Goal: Communication & Community: Answer question/provide support

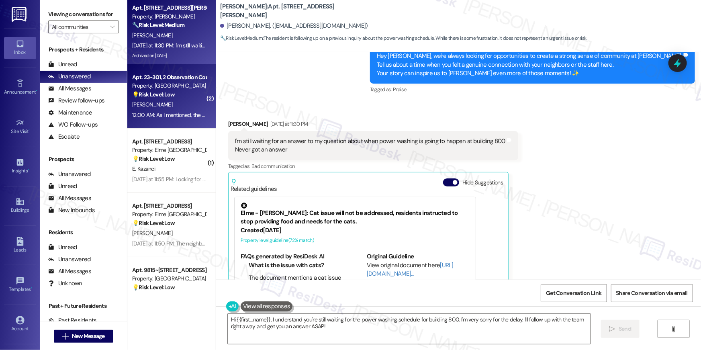
click at [149, 79] on div "Apt. 23~301, 2 Observation Court" at bounding box center [169, 77] width 74 height 8
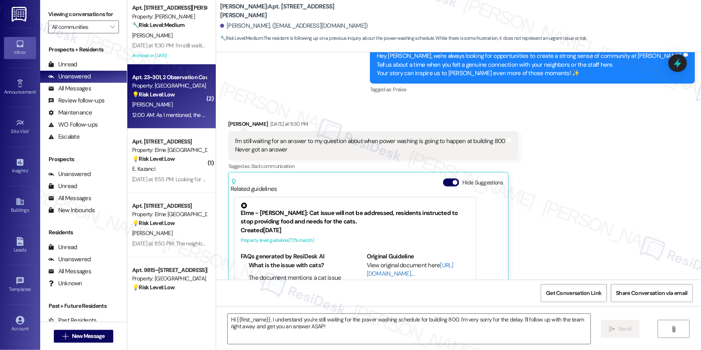
click at [155, 94] on strong "💡 Risk Level: Low" at bounding box center [153, 94] width 43 height 7
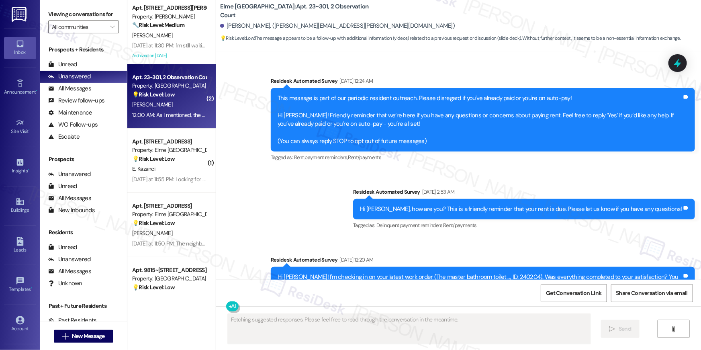
scroll to position [4170, 0]
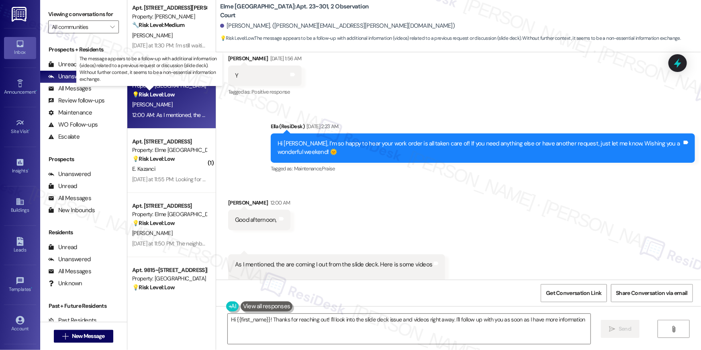
type textarea "Hi {{first_name}}! Thanks for reaching out! I'll look into the slide deck issue…"
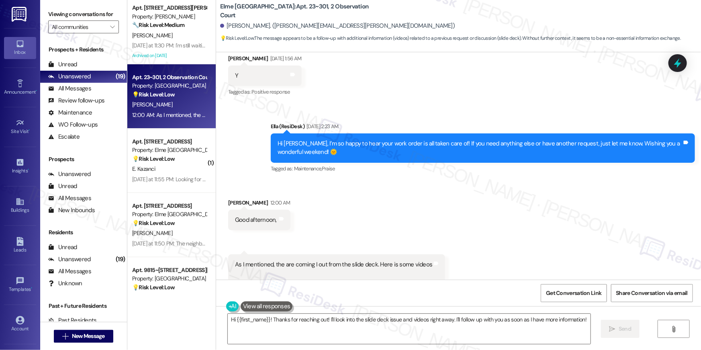
click at [422, 193] on div "Received via SMS Marie Roche 12:00 AM Good afternoon, Tags and notes Received v…" at bounding box center [458, 234] width 485 height 109
click at [471, 216] on div "Received via SMS Marie Roche 12:00 AM Good afternoon, Tags and notes Received v…" at bounding box center [458, 234] width 485 height 109
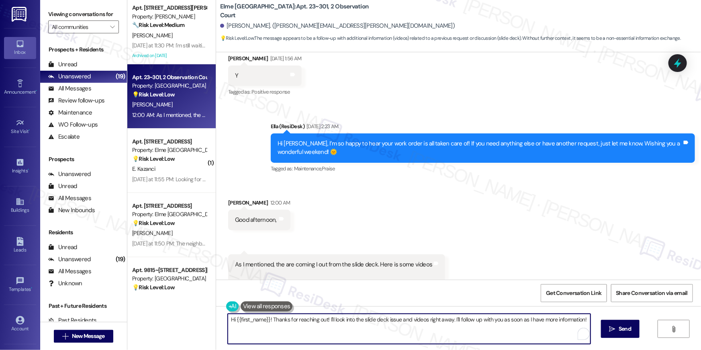
click at [392, 319] on textarea "Hi {{first_name}}! Thanks for reaching out! I'll look into the slide deck issue…" at bounding box center [409, 329] width 363 height 30
click at [380, 323] on textarea "Hi {{first_name}}! Thanks for reaching out! I'll look into the slide deck issue…" at bounding box center [409, 329] width 363 height 30
drag, startPoint x: 316, startPoint y: 323, endPoint x: 324, endPoint y: 317, distance: 10.2
click at [317, 323] on textarea "Hi {{first_name}}! Thanks for reaching out! I'll look into the slide deck issue…" at bounding box center [409, 329] width 363 height 30
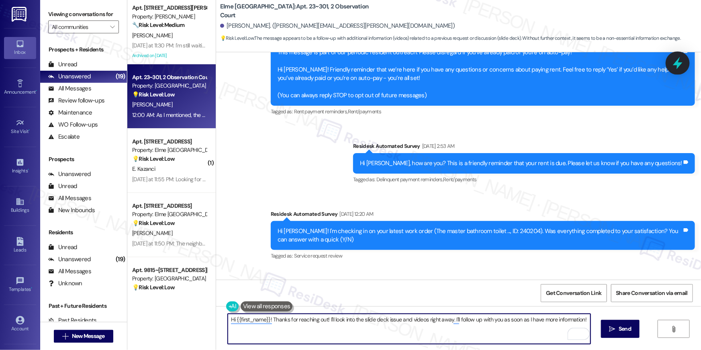
scroll to position [46, 0]
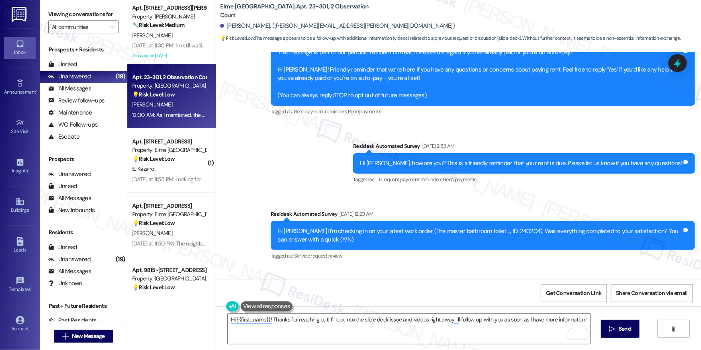
click at [359, 159] on div "Survey, sent via SMS Residesk Automated Survey Jul 11, 2024 at 12:24 AM This me…" at bounding box center [458, 140] width 485 height 255
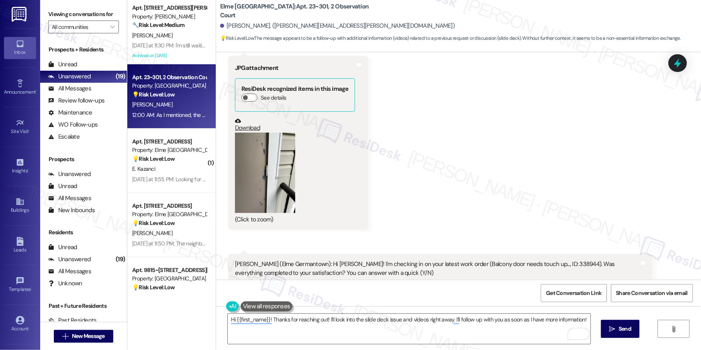
scroll to position [2967, 0]
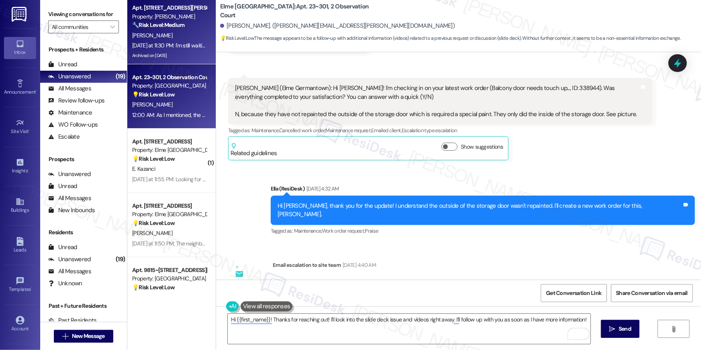
click at [153, 47] on div "Yesterday at 11:30 PM: I'm still waiting for an answer to my question about whe…" at bounding box center [304, 45] width 344 height 7
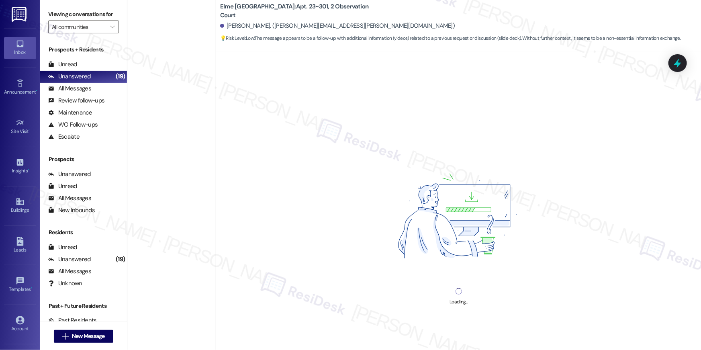
scroll to position [928, 0]
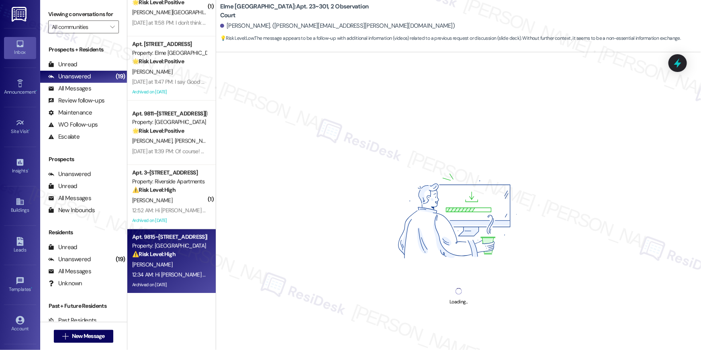
click at [178, 239] on div "Apt. 9815~301, 5114 Dudley Lane" at bounding box center [169, 237] width 74 height 8
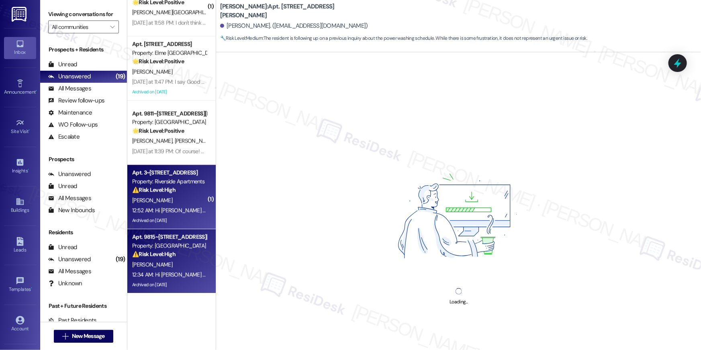
click at [174, 208] on div "12:52 AM: Hi Andrew , thank you for bringing this important matter to our atten…" at bounding box center [400, 209] width 536 height 7
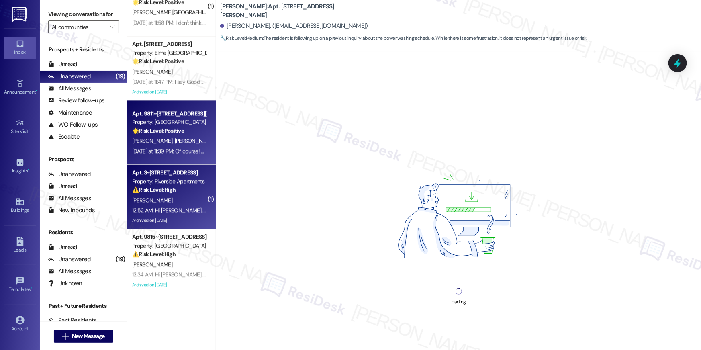
click at [172, 156] on div "Apt. 9811~301, 5114 Dudley Lane Property: Elme Bethesda 🌟 Risk Level: Positive …" at bounding box center [171, 132] width 88 height 64
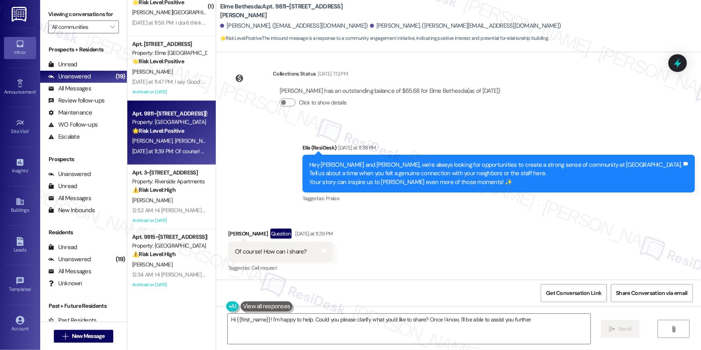
scroll to position [208, 0]
click at [458, 264] on div "Received via SMS Katheryn Najarro Question Yesterday at 11:39 PM Of course! How…" at bounding box center [458, 244] width 485 height 69
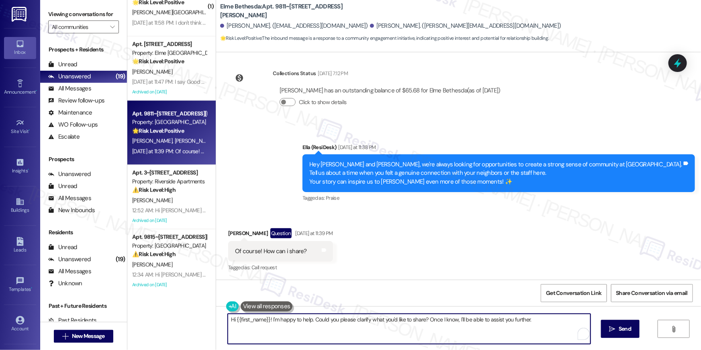
click at [468, 317] on textarea "Hi {{first_name}}! I'm happy to help. Could you please clarify what you'd like …" at bounding box center [409, 329] width 363 height 30
click at [471, 325] on textarea "Hi {{first_name}}! I'm happy to help. Could you please clarify what you'd like …" at bounding box center [409, 329] width 363 height 30
click at [471, 328] on textarea "Hi {{first_name}}! I'm happy to help. Could you please clarify what you'd like …" at bounding box center [409, 329] width 363 height 30
paste textarea "Thanks, Katheryn! You can reply here with your experience and I’ll share it wit…"
type textarea "Thanks, Katheryn! You can reply here with your experience and I’ll share it wit…"
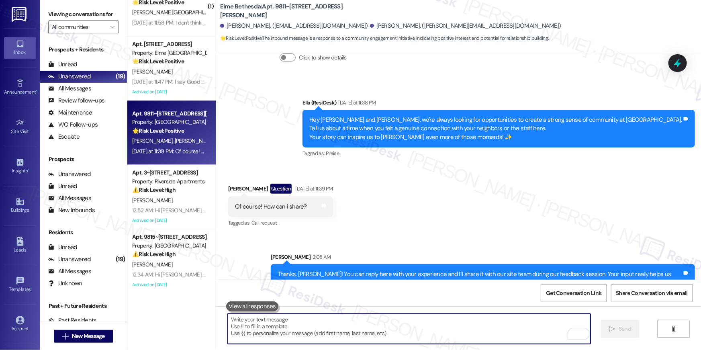
scroll to position [272, 0]
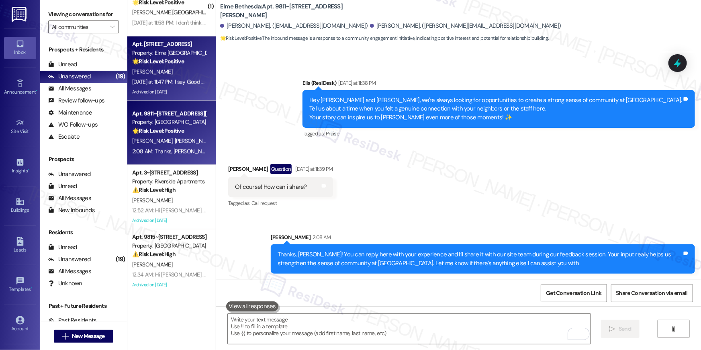
click at [175, 67] on div "M. Hannon" at bounding box center [169, 72] width 76 height 10
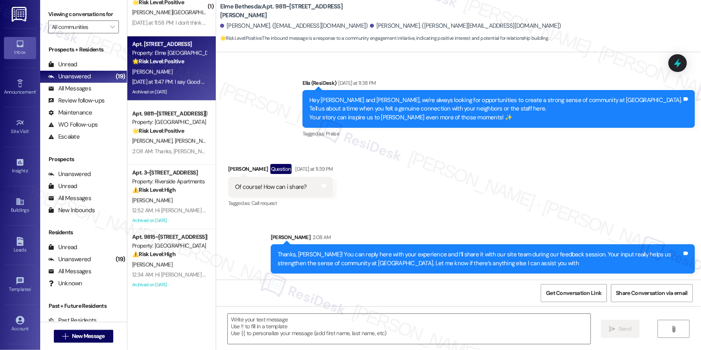
type textarea "Fetching suggested responses. Please feel free to read through the conversation…"
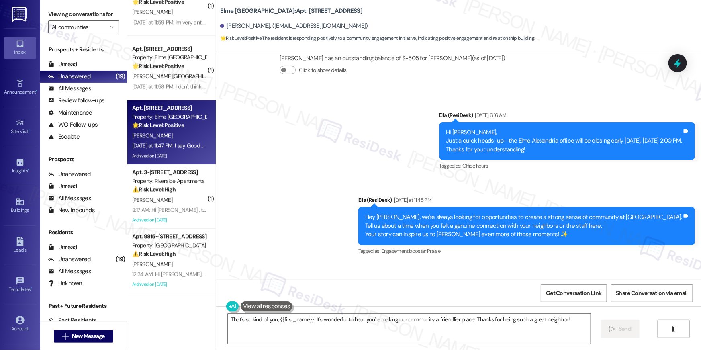
scroll to position [864, 0]
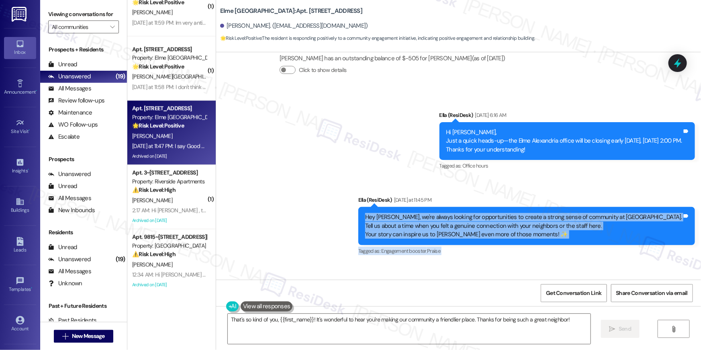
drag, startPoint x: 443, startPoint y: 250, endPoint x: 408, endPoint y: 165, distance: 91.7
click at [408, 165] on div "Survey, sent via SMS Residesk Automated Survey Apr 24, 2024 at 12:23 AM Hi Mich…" at bounding box center [458, 165] width 485 height 227
copy div "Hey Michael, we're always looking for opportunities to create a strong sense of…"
click at [413, 327] on textarea "That's so kind of you, {{first_name}}! It's wonderful to hear you're making our…" at bounding box center [409, 329] width 363 height 30
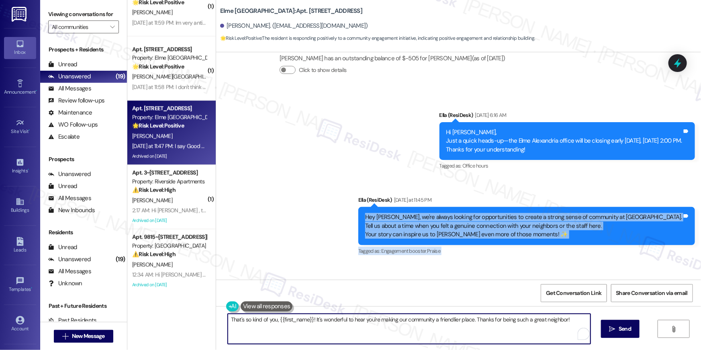
click at [414, 333] on textarea "That's so kind of you, {{first_name}}! It's wonderful to hear you're making our…" at bounding box center [409, 329] width 363 height 30
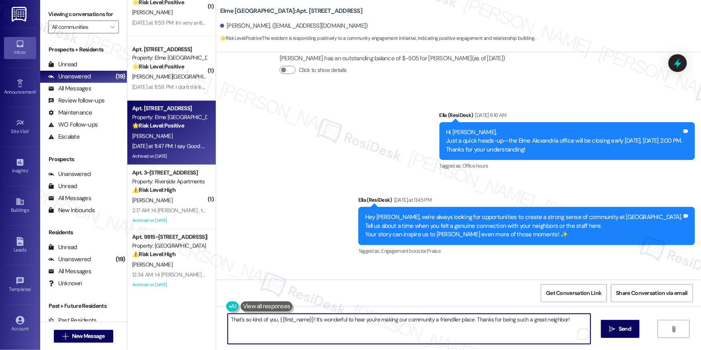
click at [414, 333] on textarea "That's so kind of you, {{first_name}}! It's wonderful to hear you're making our…" at bounding box center [409, 329] width 363 height 30
drag, startPoint x: 417, startPoint y: 323, endPoint x: 413, endPoint y: 321, distance: 4.1
click at [417, 323] on textarea "That's so kind of you, {{first_name}}! It's wonderful to hear you're making our…" at bounding box center [409, 329] width 363 height 30
click at [402, 337] on textarea "That's so kind of you, {{first_name}}! It's wonderful to hear you're making our…" at bounding box center [409, 329] width 363 height 30
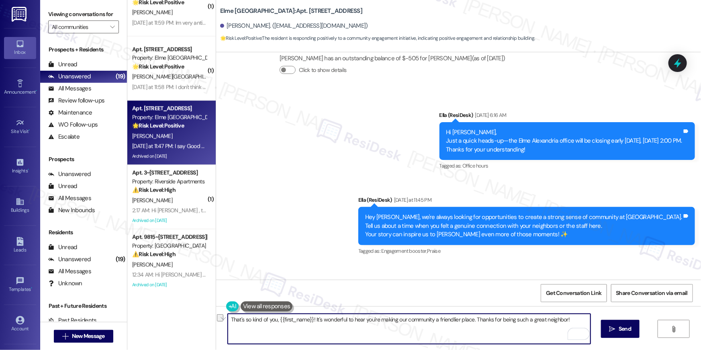
paste textarea "’s great to hear, Michael! A simple greeting goes a long way in building commun…"
click at [244, 328] on textarea "That’s great to hear, Michael! A simple greeting goes a long way in building co…" at bounding box center [409, 329] width 363 height 30
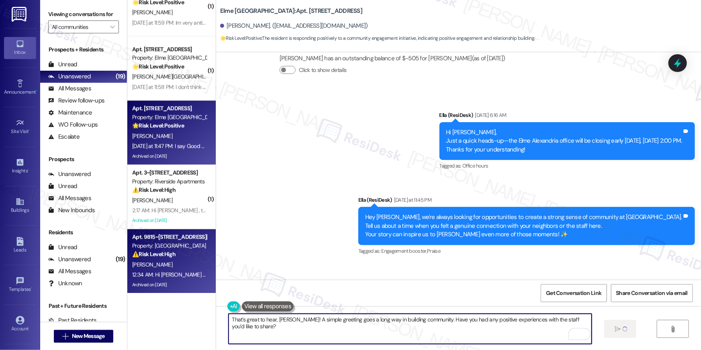
type textarea "That’s great to hear, Michael! A simple greeting goes a long way in building co…"
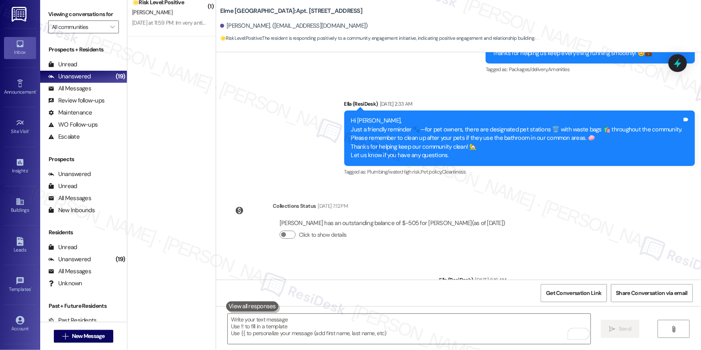
scroll to position [0, 0]
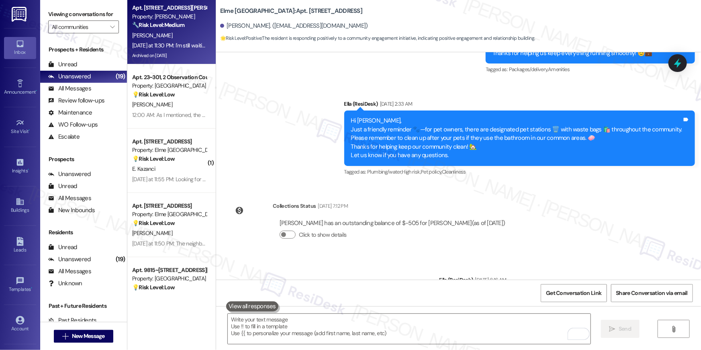
click at [172, 25] on strong "🔧 Risk Level: Medium" at bounding box center [158, 24] width 52 height 7
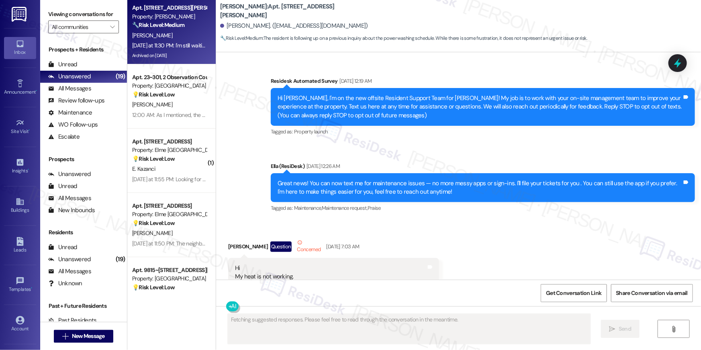
scroll to position [20005, 0]
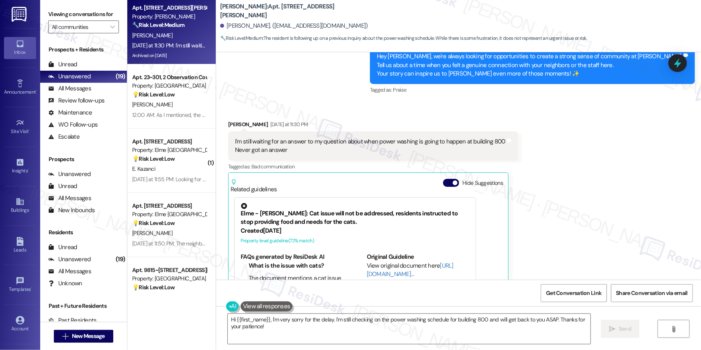
click at [559, 167] on div "Received via SMS Nikkolas Wells Yesterday at 11:30 PM I'm still waiting for an …" at bounding box center [458, 222] width 485 height 240
click at [308, 333] on textarea "Hi {{first_name}}, I'm very sorry for the delay. I'm still checking on the powe…" at bounding box center [409, 329] width 363 height 30
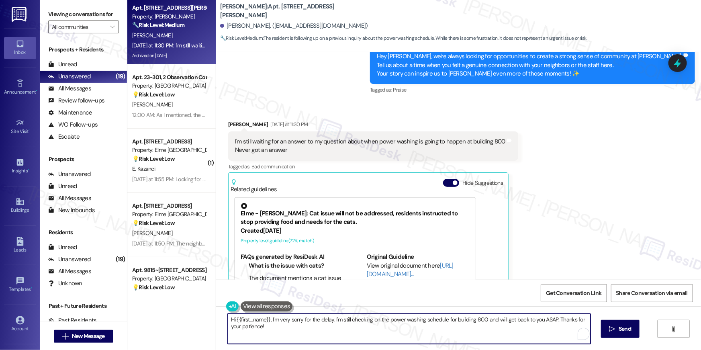
click at [345, 336] on textarea "Hi {{first_name}}, I'm very sorry for the delay. I'm still checking on the powe…" at bounding box center [409, 329] width 363 height 30
drag, startPoint x: 330, startPoint y: 320, endPoint x: 338, endPoint y: 335, distance: 16.5
click at [338, 335] on textarea "Hi {{first_name}}, I'm very sorry for the delay. I'm still checking on the powe…" at bounding box center [409, 329] width 363 height 30
type textarea "Hi {{first_name}}, I'm very sorry for the delay. I have not received an update …"
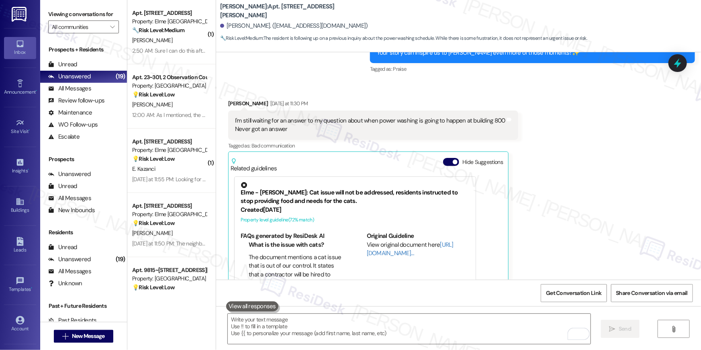
scroll to position [20061, 0]
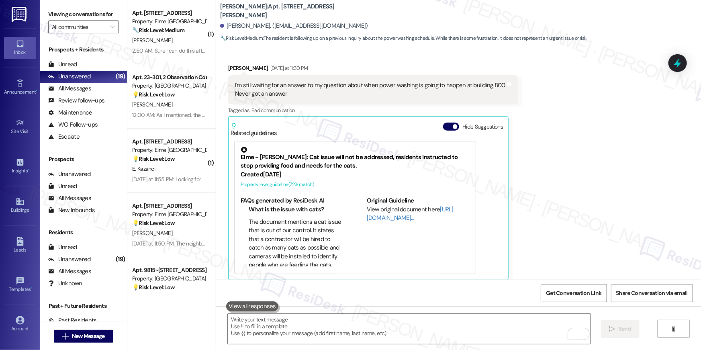
click at [583, 126] on div "Received via SMS Nikkolas Wells Yesterday at 11:30 PM I'm still waiting for an …" at bounding box center [458, 166] width 485 height 240
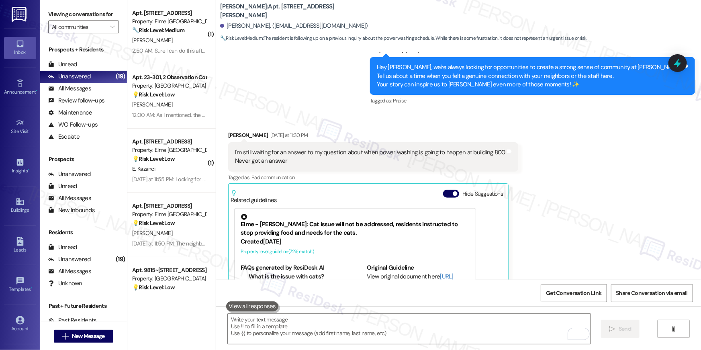
scroll to position [19911, 0]
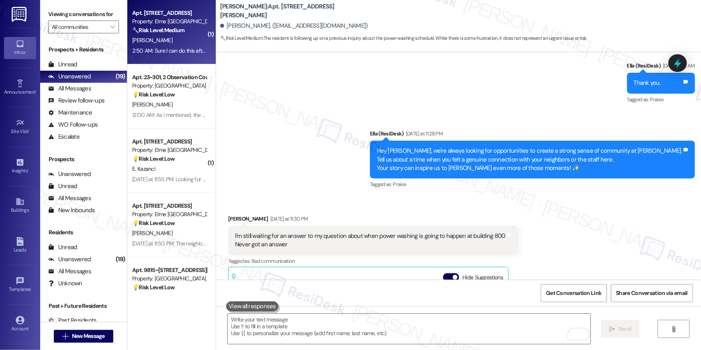
click at [181, 59] on div "Apt. 7117, 205 Century Place Property: Elme Alexandria 🔧 Risk Level: Medium The…" at bounding box center [171, 32] width 88 height 64
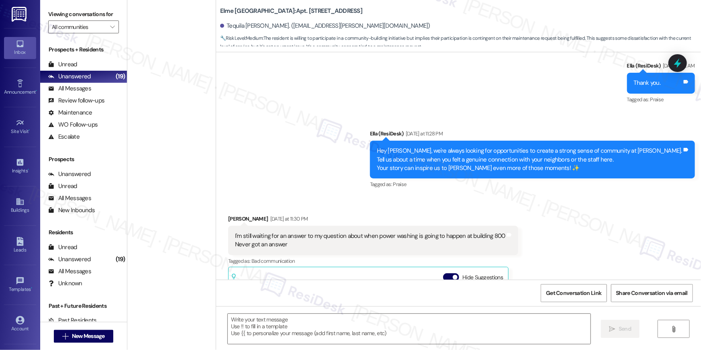
scroll to position [864, 0]
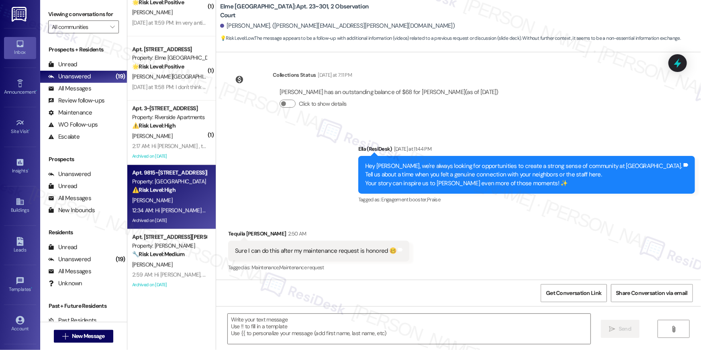
type textarea "Fetching suggested responses. Please feel free to read through the conversation…"
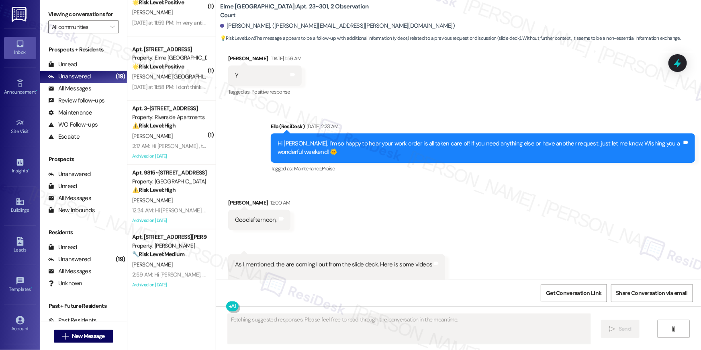
scroll to position [799, 0]
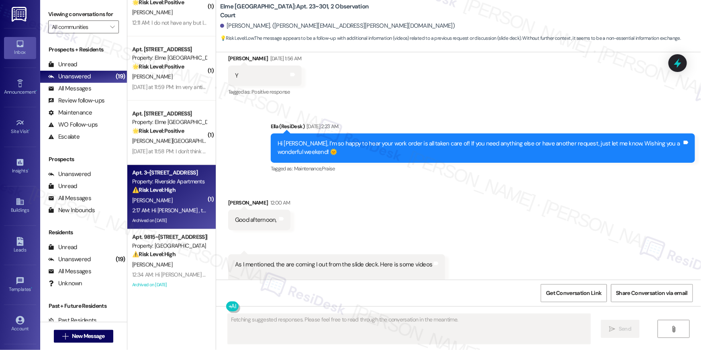
click at [161, 198] on div "A. Klock" at bounding box center [169, 200] width 76 height 10
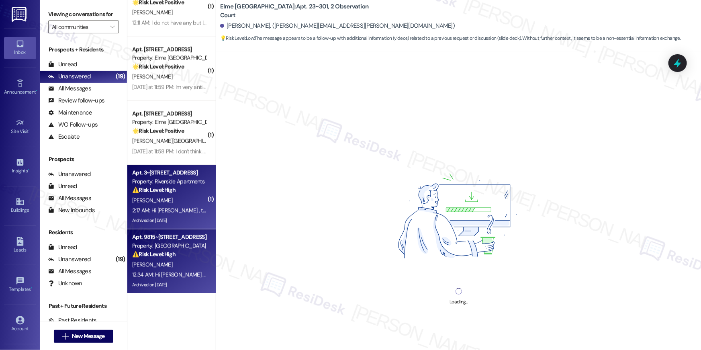
click at [180, 270] on div "12:34 AM: Hi Cynthia , thank you for bringing this important matter to our atte…" at bounding box center [169, 275] width 76 height 10
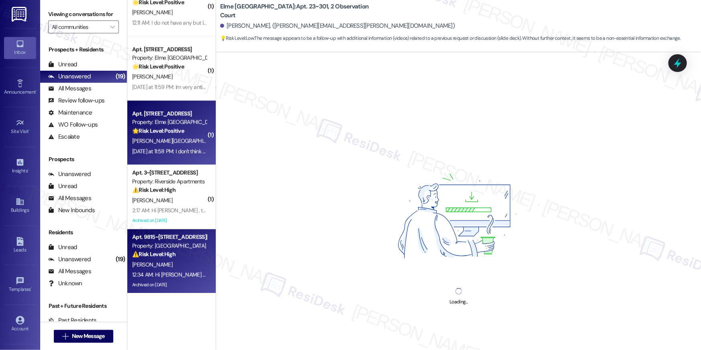
click at [173, 147] on div "Yesterday at 11:58 PM: I don't think i've felt a genuine connection with any of…" at bounding box center [262, 150] width 260 height 7
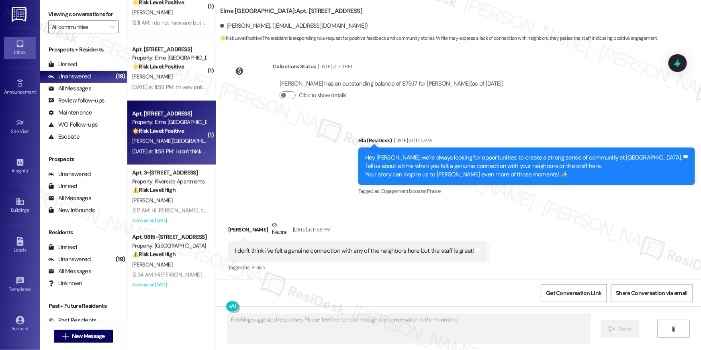
scroll to position [16051, 0]
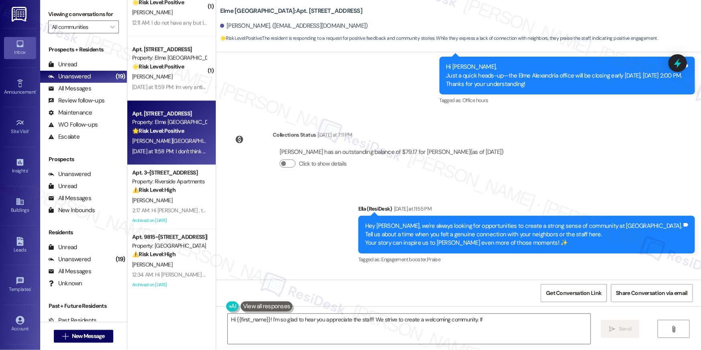
click at [266, 186] on div "Announcement, sent via SMS Ella (ResiDesk) Yesterday at 11:55 PM Hey Yousra, we…" at bounding box center [458, 228] width 485 height 85
type textarea "Hi {{first_name}}! I'm so glad to hear you appreciate the staff! We strive to c…"
click at [388, 337] on textarea "Hi {{first_name}}! I'm so glad to hear you appreciate the staff! We strive to c…" at bounding box center [409, 329] width 363 height 30
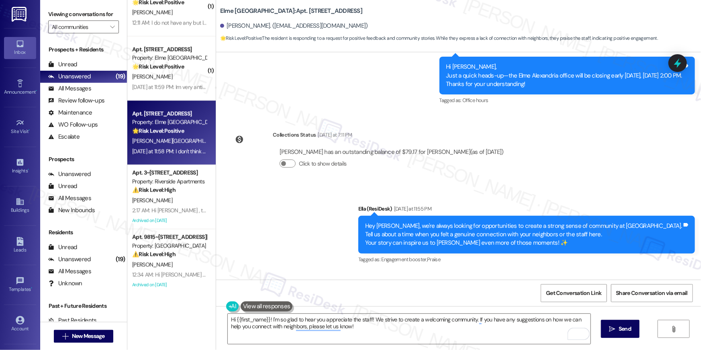
drag, startPoint x: 230, startPoint y: 252, endPoint x: 461, endPoint y: 251, distance: 231.4
click at [461, 309] on div "I don't think i've felt a genuine connection with any of the neighbors here but…" at bounding box center [357, 319] width 259 height 20
copy div "I don't think i've felt a genuine connection with any of the neighbors here but…"
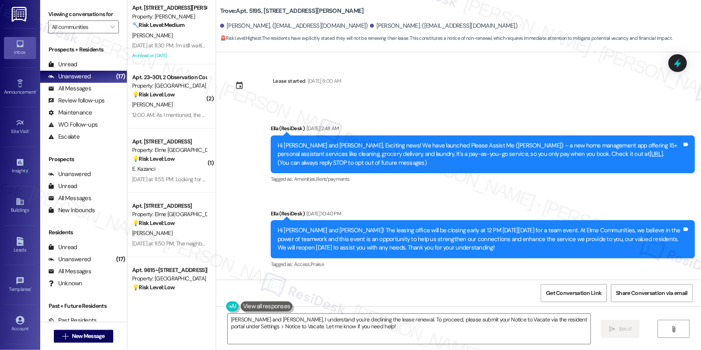
scroll to position [4520, 0]
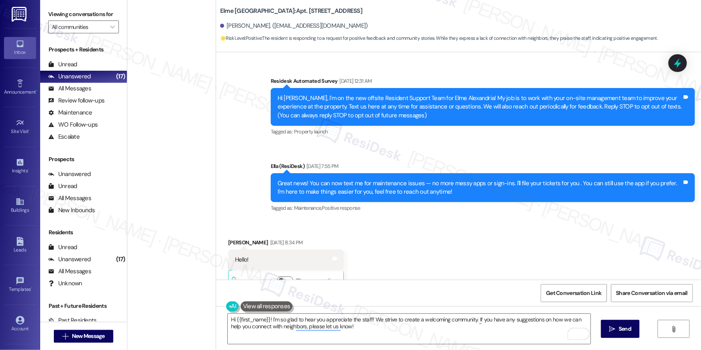
scroll to position [16051, 0]
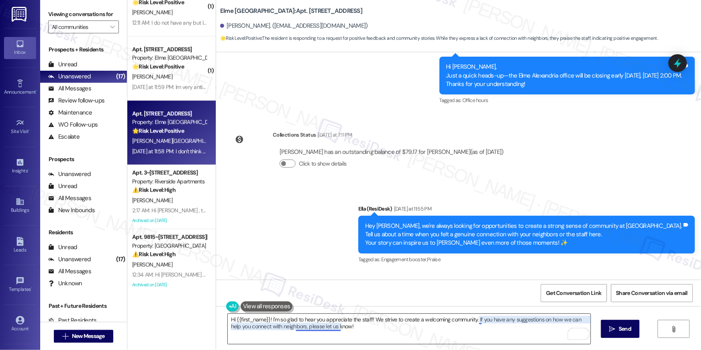
click at [319, 328] on textarea "Hi {{first_name}}! I'm so glad to hear you appreciate the staff! We strive to c…" at bounding box center [409, 329] width 363 height 30
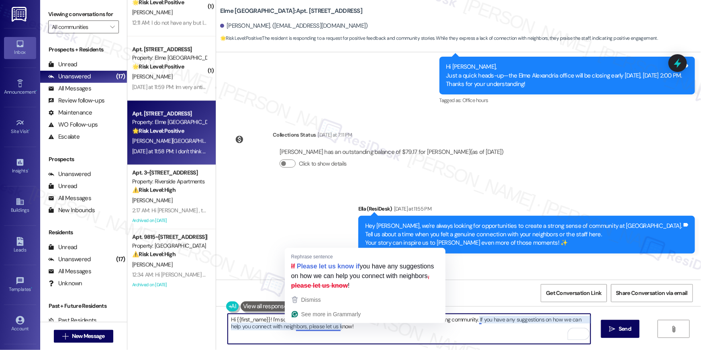
click at [265, 328] on textarea "Hi {{first_name}}! I'm so glad to hear you appreciate the staff! We strive to c…" at bounding box center [409, 329] width 363 height 30
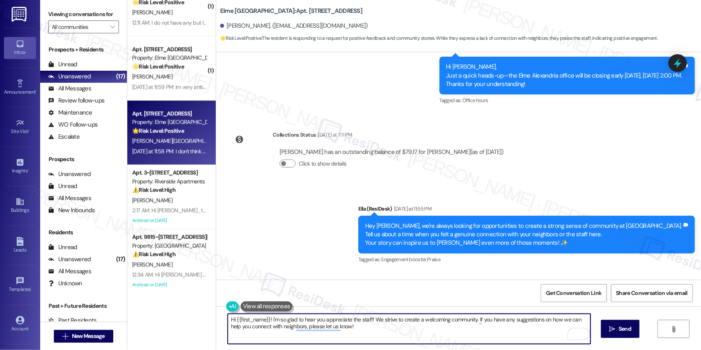
click at [331, 332] on textarea "Hi {{first_name}}! I'm so glad to hear you appreciate the staff! We strive to c…" at bounding box center [409, 329] width 363 height 30
drag, startPoint x: 353, startPoint y: 327, endPoint x: 269, endPoint y: 320, distance: 84.6
click at [269, 320] on textarea "Hi {{first_name}}! I'm so glad to hear you appreciate the staff! We strive to c…" at bounding box center [409, 329] width 363 height 30
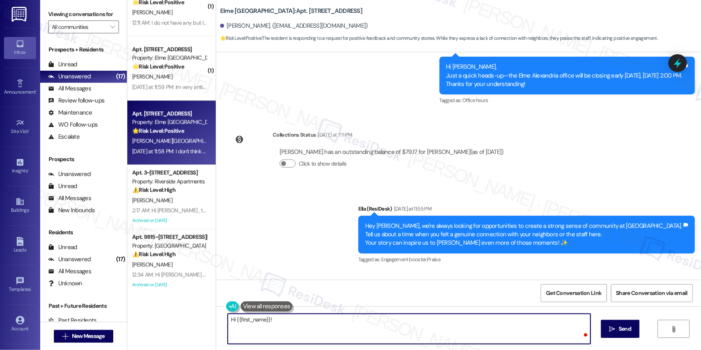
paste textarea "Thanks so much for sharing that! I’m glad to hear you’ve had such a positive ex…"
type textarea "Hi {{first_name}}! Thanks so much for sharing that! I’m glad to hear you’ve had…"
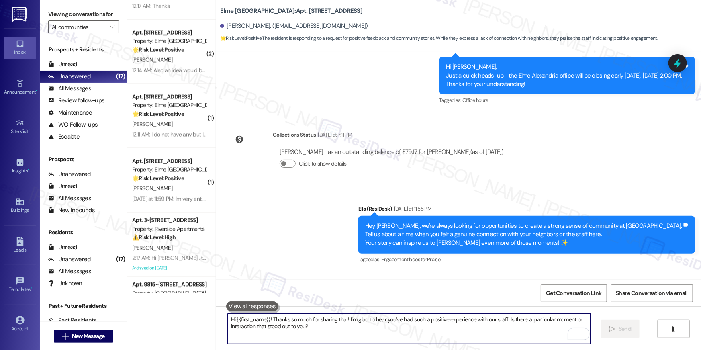
scroll to position [799, 0]
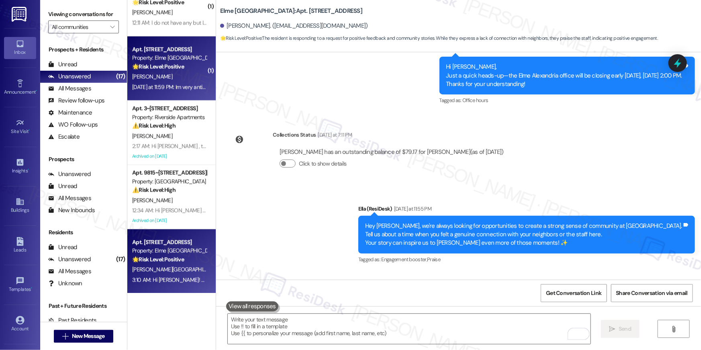
click at [170, 90] on div "Yesterday at 11:59 PM: Im very antisocial and introverted sorry :) Yesterday at…" at bounding box center [201, 86] width 138 height 7
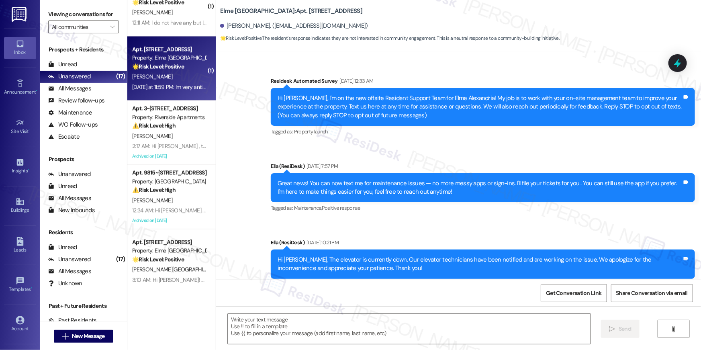
scroll to position [8380, 0]
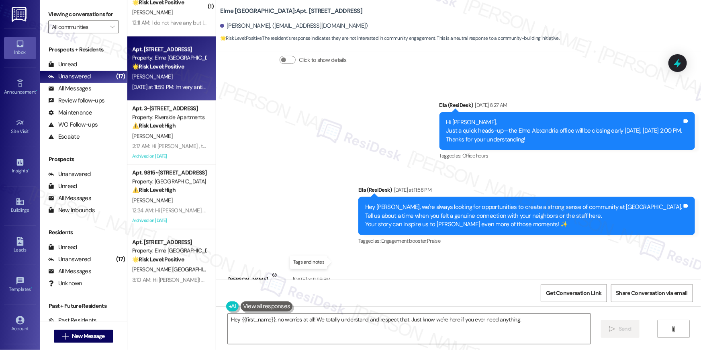
type textarea "Hey {{first_name}}, no worries at all! We totally understand and respect that. …"
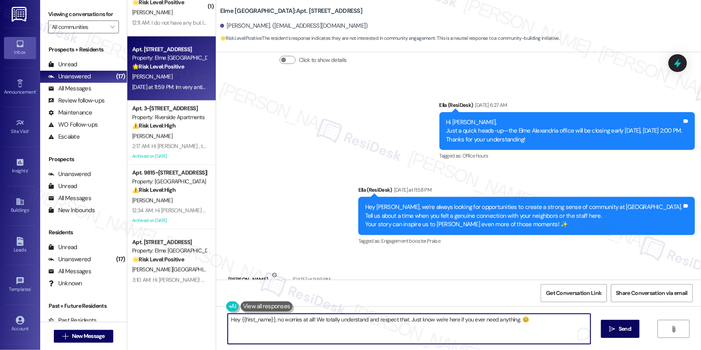
click at [375, 329] on textarea "Hey {{first_name}}, no worries at all! We totally understand and respect that. …" at bounding box center [409, 329] width 363 height 30
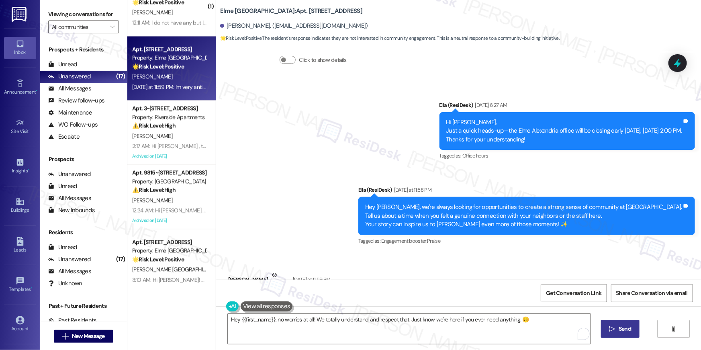
click at [617, 331] on span "Send" at bounding box center [625, 329] width 16 height 8
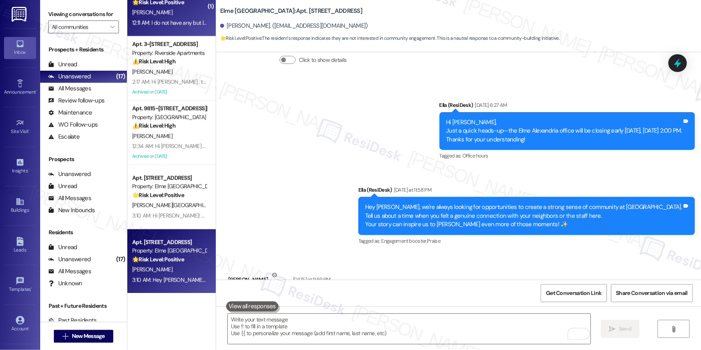
click at [166, 19] on div "12:11 AM: I do not have any but I would say Kevin is great at hire job and the …" at bounding box center [280, 22] width 297 height 7
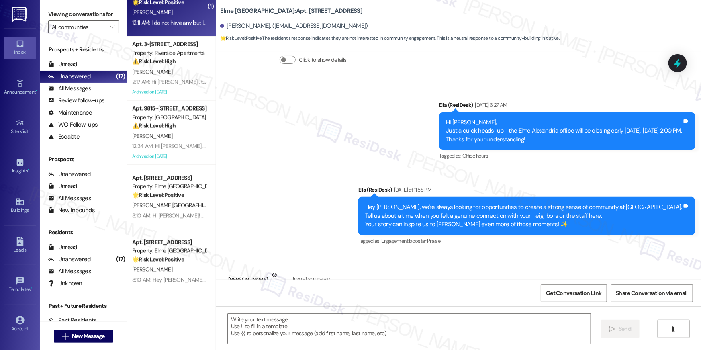
type textarea "Fetching suggested responses. Please feel free to read through the conversation…"
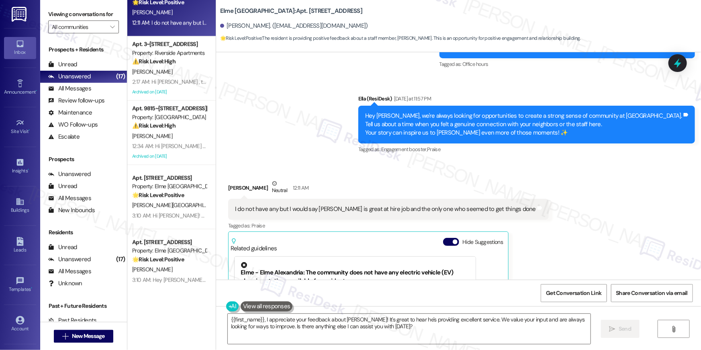
scroll to position [9658, 0]
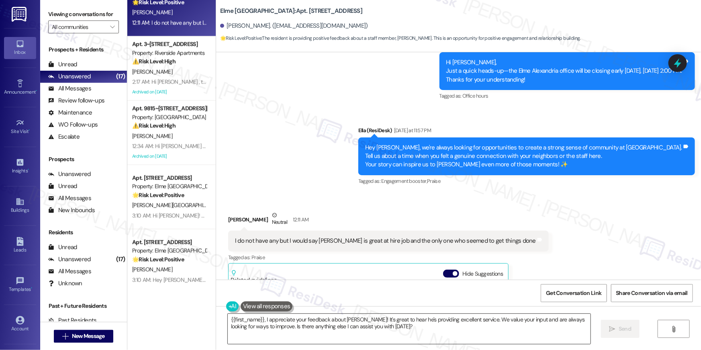
click at [409, 329] on textarea "{{first_name}}, I appreciate your feedback about Kevin! It's great to hear he's…" at bounding box center [409, 329] width 363 height 30
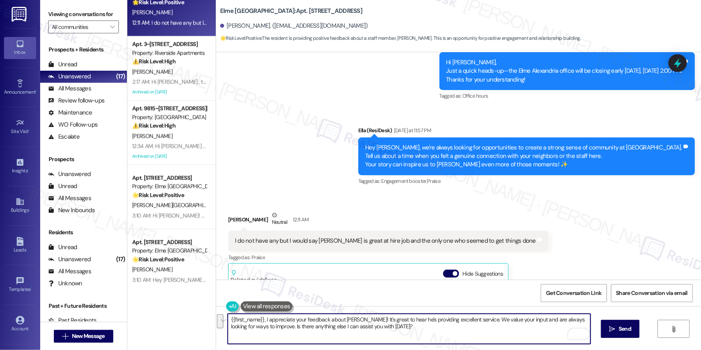
drag, startPoint x: 468, startPoint y: 320, endPoint x: 466, endPoint y: 336, distance: 16.2
click at [466, 336] on textarea "{{first_name}}, I appreciate your feedback about Kevin! It's great to hear he's…" at bounding box center [409, 329] width 363 height 30
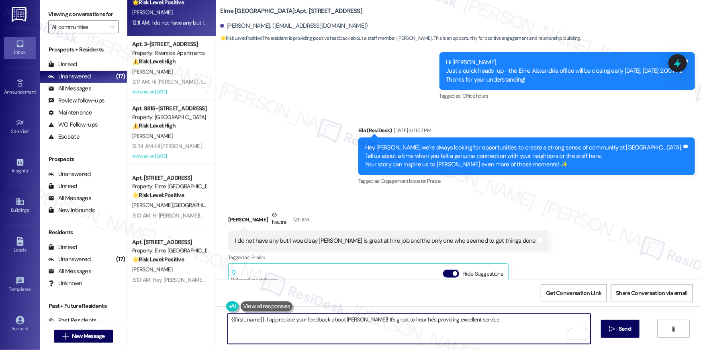
click at [228, 317] on textarea "{{first_name}}, I appreciate your feedback about Kevin! It's great to hear he's…" at bounding box center [409, 329] width 363 height 30
click at [492, 321] on textarea "Hey {{first_name}}, I appreciate your feedback about Kevin! It's great to hear …" at bounding box center [409, 329] width 363 height 30
type textarea "Hey {{first_name}}, I appreciate your feedback about Kevin! It's great to hear …"
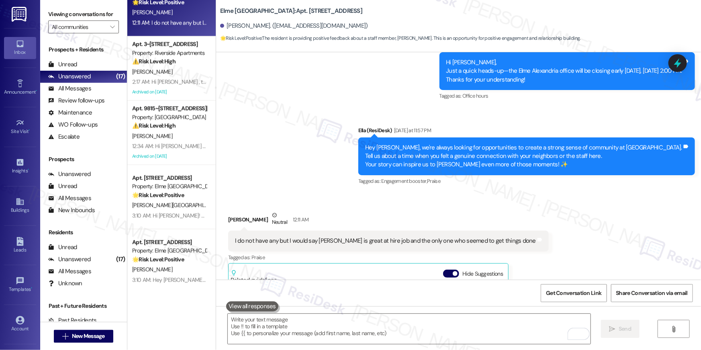
scroll to position [9756, 0]
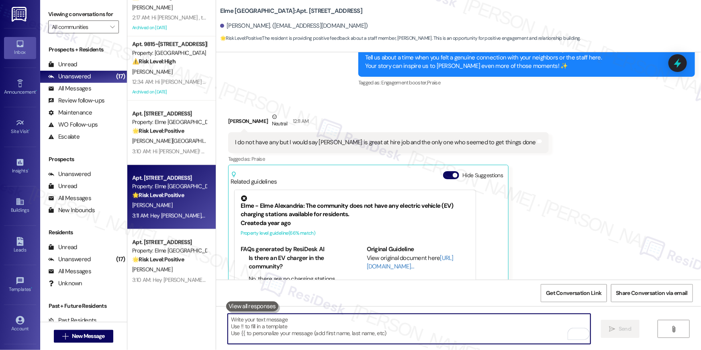
click at [431, 319] on textarea "To enrich screen reader interactions, please activate Accessibility in Grammarl…" at bounding box center [409, 329] width 363 height 30
paste textarea "I hope you don’t mind me asking a quick favor—would you be willing to leave us …"
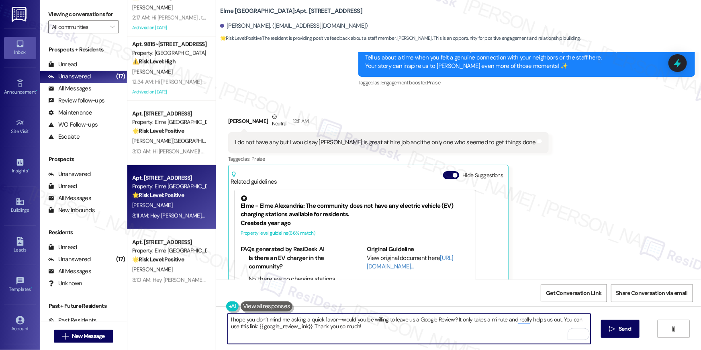
click at [450, 320] on textarea "I hope you don’t mind me asking a quick favor—would you be willing to leave us …" at bounding box center [409, 329] width 363 height 30
click at [557, 319] on textarea "I hope you don’t mind me asking a quick favor—would you be willing to leave us …" at bounding box center [409, 329] width 363 height 30
type textarea "I hope you don’t mind me asking a quick favor—would you be willing to leave us …"
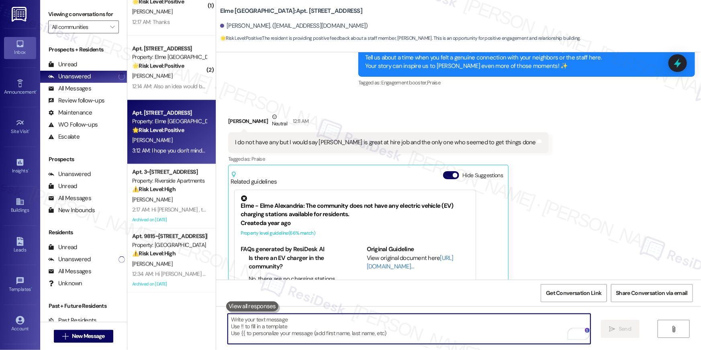
scroll to position [671, 0]
click at [607, 113] on div "Received via SMS Carol Fulcher Neutral 12:11 AM I do not have any but I would s…" at bounding box center [458, 214] width 485 height 240
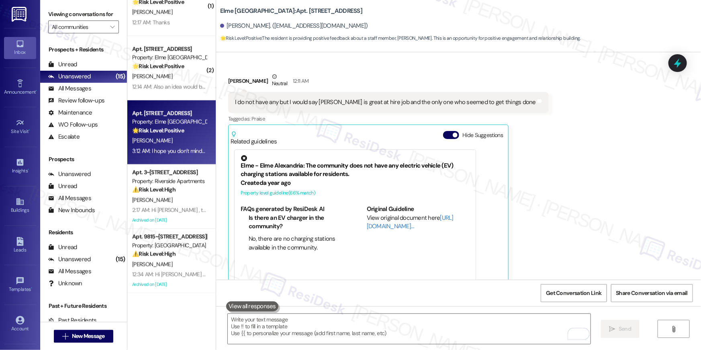
scroll to position [9894, 0]
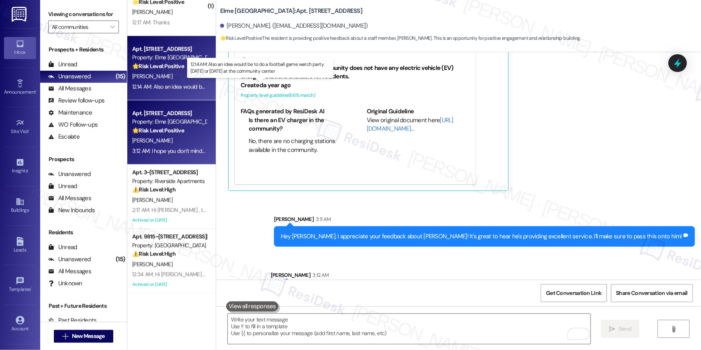
click at [163, 83] on div "12:14 AM: Also an idea would be to do a football game watch party on Saturday o…" at bounding box center [257, 86] width 251 height 7
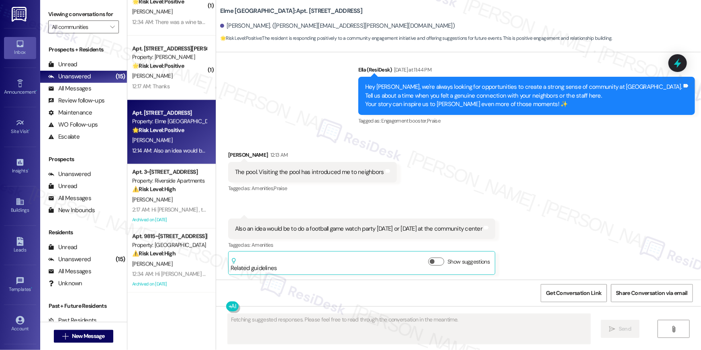
scroll to position [607, 0]
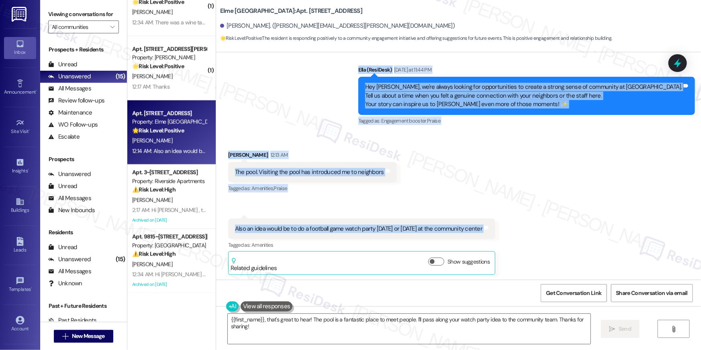
drag, startPoint x: 400, startPoint y: 69, endPoint x: 498, endPoint y: 237, distance: 194.5
click at [499, 237] on div "Lease started Apr 26, 2025 at 8:00 AM Survey, sent via SMS Residesk Automated S…" at bounding box center [458, 165] width 485 height 227
copy div "Ella (ResiDesk) Yesterday at 11:44 PM Hey Barron, we're always looking for oppo…"
click at [324, 322] on textarea "{{first_name}}, that's great to hear! The pool is a fantastic place to meet peo…" at bounding box center [409, 329] width 363 height 30
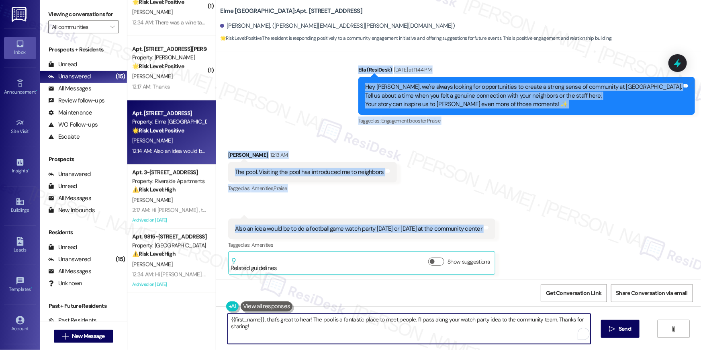
click at [324, 322] on textarea "{{first_name}}, that's great to hear! The pool is a fantastic place to meet peo…" at bounding box center [409, 329] width 363 height 30
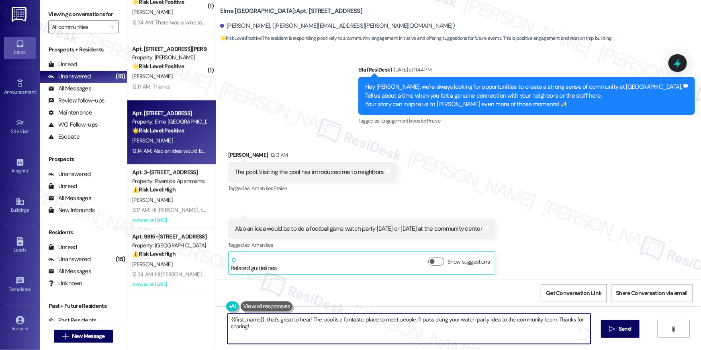
paste textarea "That’s wonderful to hear, Barron! We love that the pool has been a great place …"
type textarea "That’s wonderful to hear, Barron! We love that the pool has been a great place …"
click at [496, 329] on textarea "That’s wonderful to hear, Barron! We love that the pool has been a great place …" at bounding box center [409, 329] width 363 height 30
click at [612, 326] on icon "" at bounding box center [612, 329] width 6 height 6
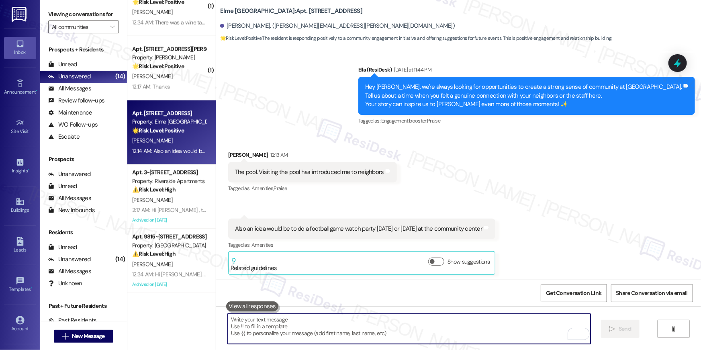
click at [492, 336] on textarea "To enrich screen reader interactions, please activate Accessibility in Grammarl…" at bounding box center [409, 329] width 363 height 30
click at [491, 332] on textarea "To enrich screen reader interactions, please activate Accessibility in Grammarl…" at bounding box center [409, 329] width 363 height 30
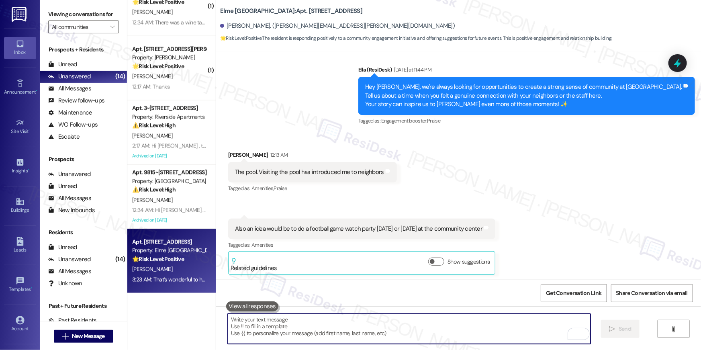
paste textarea "Thanks so much for the awesome idea about hosting a football game watch party! …"
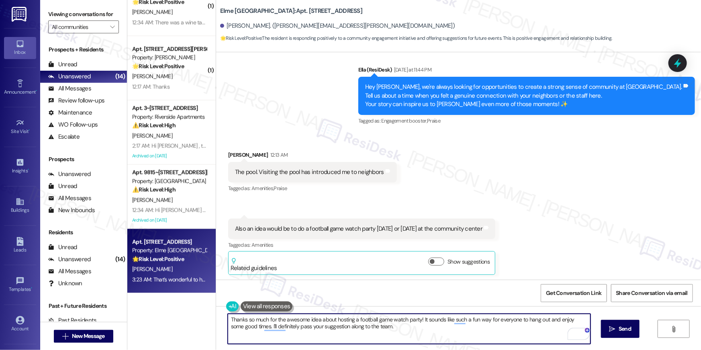
drag, startPoint x: 317, startPoint y: 320, endPoint x: 158, endPoint y: 317, distance: 158.3
click at [158, 317] on div "( 1 ) Apt. 4205, 205 Century Place Property: Elme Alexandria 🌟 Risk Level: Posi…" at bounding box center [414, 175] width 574 height 350
click at [333, 331] on textarea "I love your idea about hosting a football game watch party! It sounds like such…" at bounding box center [409, 329] width 363 height 30
type textarea "I love your idea about hosting a football game watch party! It sounds like such…"
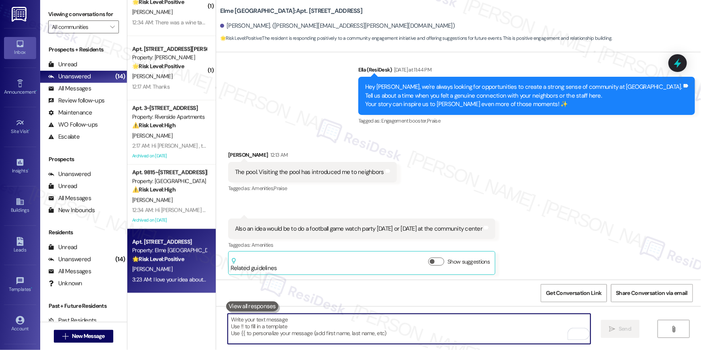
click at [516, 325] on textarea "To enrich screen reader interactions, please activate Accessibility in Grammarl…" at bounding box center [409, 329] width 363 height 30
paste textarea "I hope you don’t mind me asking a quick favor—would you be willing to leave us …"
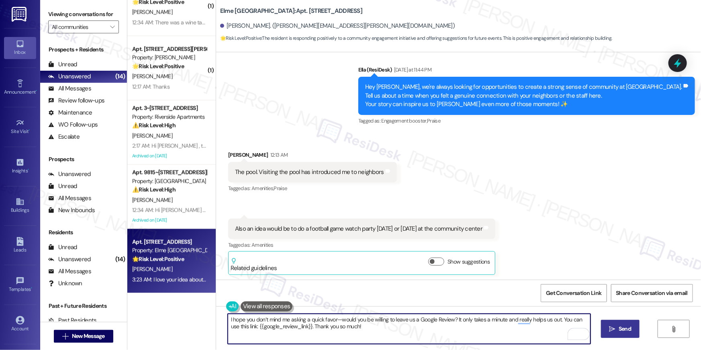
type textarea "I hope you don’t mind me asking a quick favor—would you be willing to leave us …"
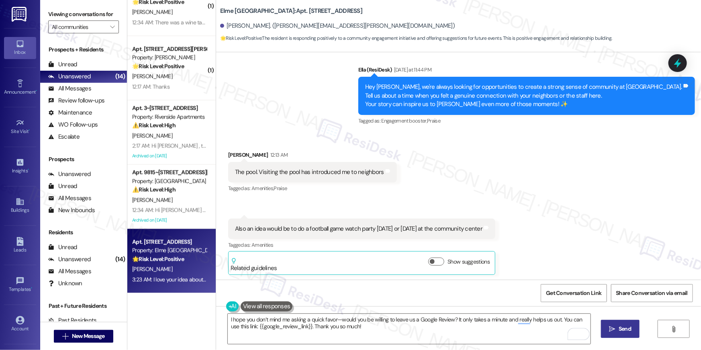
click at [625, 325] on span "Send" at bounding box center [625, 329] width 12 height 8
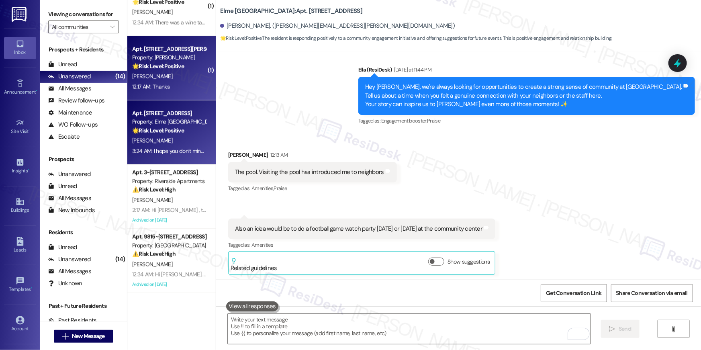
click at [141, 89] on div "12:17 AM: Thanks 12:17 AM: Thanks" at bounding box center [150, 86] width 37 height 7
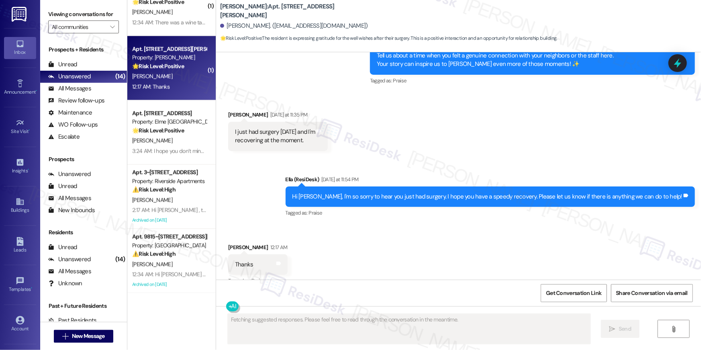
scroll to position [338, 0]
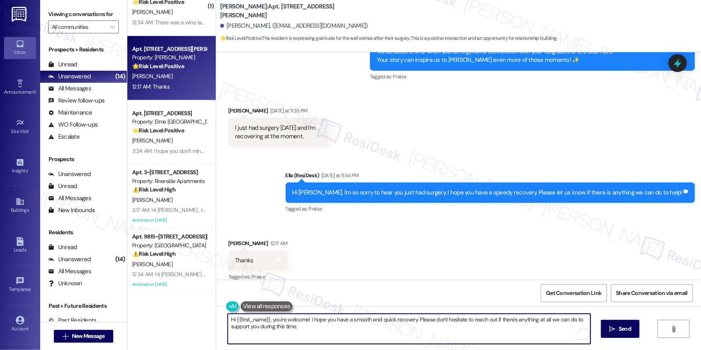
click at [311, 324] on textarea "Hi {{first_name}}, you're welcome! I hope you have a smooth and quick recovery.…" at bounding box center [409, 329] width 363 height 30
drag, startPoint x: 317, startPoint y: 333, endPoint x: 176, endPoint y: 315, distance: 141.7
click at [176, 315] on div "( 1 ) Apt. 4205, 205 Century Place Property: Elme Alexandria 🌟 Risk Level: Posi…" at bounding box center [414, 175] width 574 height 350
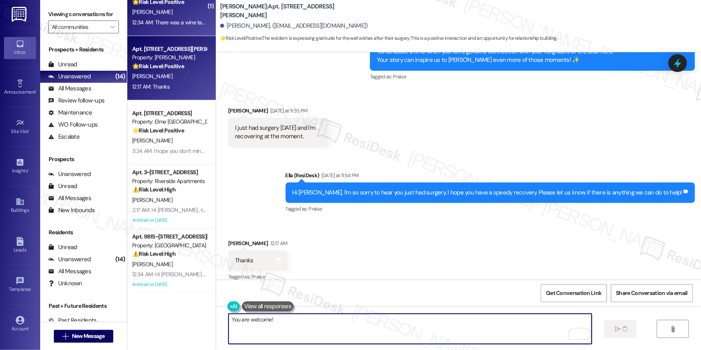
type textarea "You are welcome!"
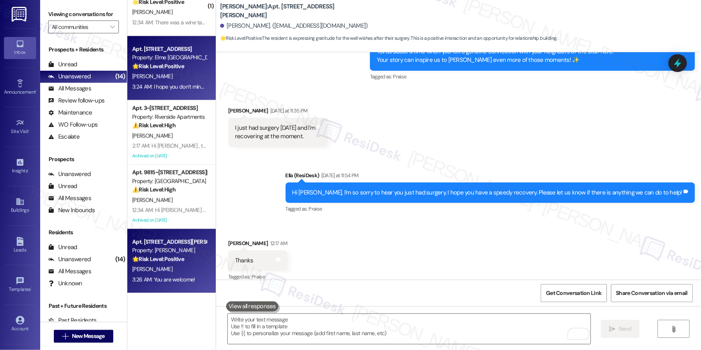
click at [177, 83] on div "3:24 AM: I hope you don’t mind me asking a quick favor—would you be willing to …" at bounding box center [384, 86] width 504 height 7
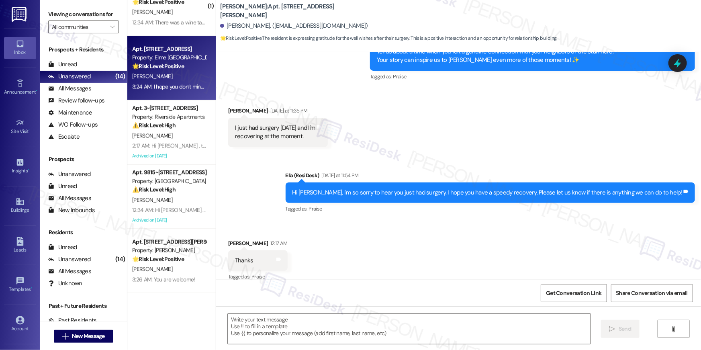
type textarea "Fetching suggested responses. Please feel free to read through the conversation…"
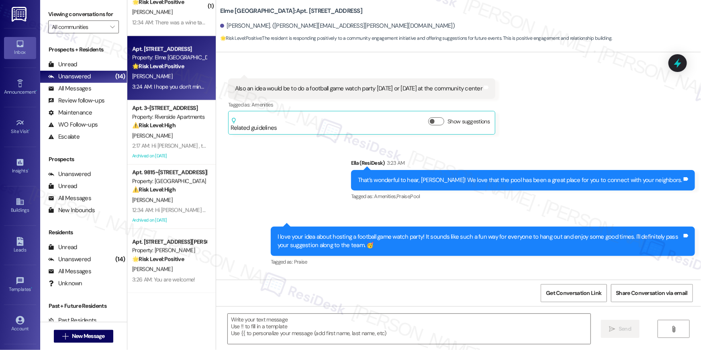
type textarea "Fetching suggested responses. Please feel free to read through the conversation…"
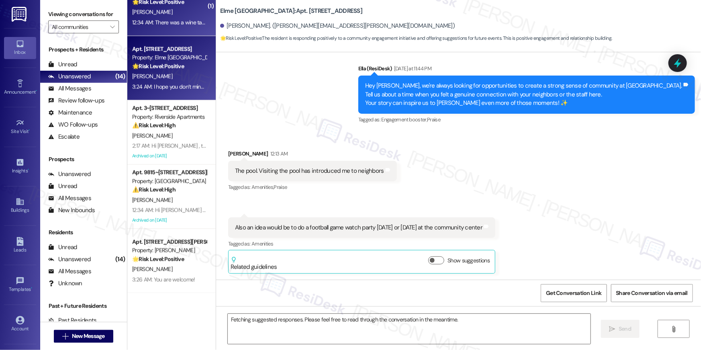
scroll to position [2404, 0]
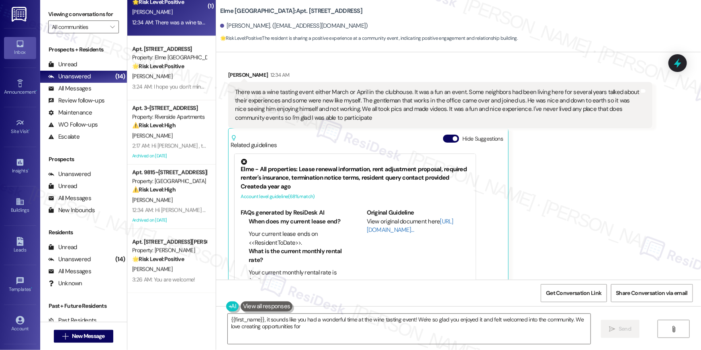
scroll to position [6325, 0]
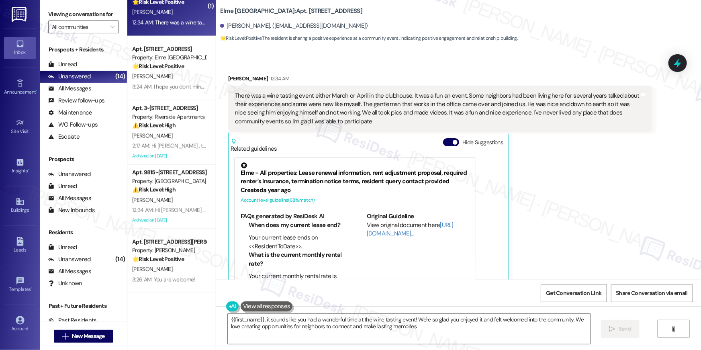
type textarea "{{first_name}}, it sounds like you had a wonderful time at the wine tasting eve…"
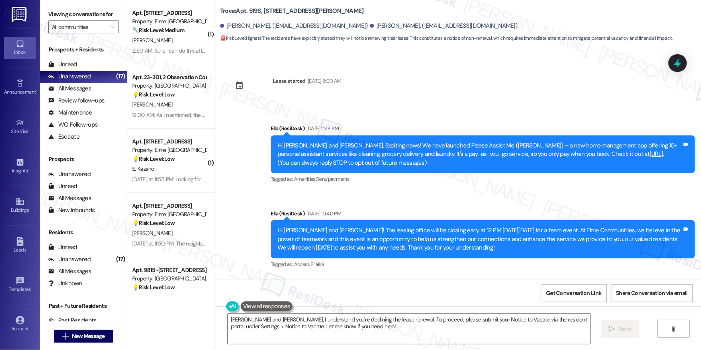
scroll to position [4520, 0]
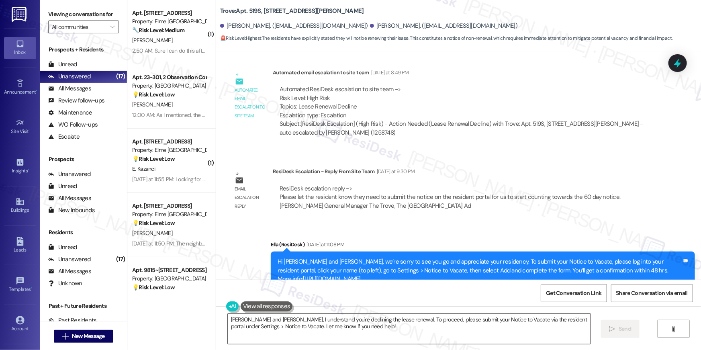
click at [367, 339] on textarea "[PERSON_NAME] and [PERSON_NAME], I understand you're declining the lease renewa…" at bounding box center [409, 329] width 363 height 30
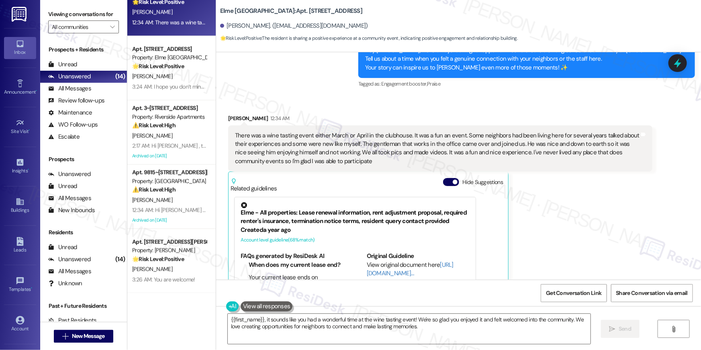
scroll to position [6284, 0]
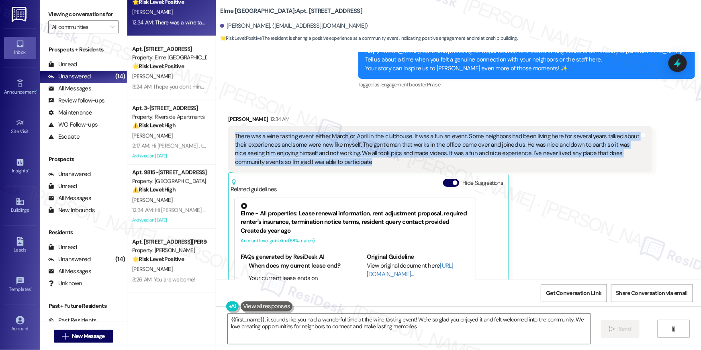
drag, startPoint x: 315, startPoint y: 154, endPoint x: 215, endPoint y: 124, distance: 104.1
click at [216, 124] on div "Received via SMS Maria Jackson 12:34 AM There was a wine tasting event either M…" at bounding box center [458, 219] width 485 height 245
copy div "There was a wine tasting event either March or April in the clubhouse. It was a…"
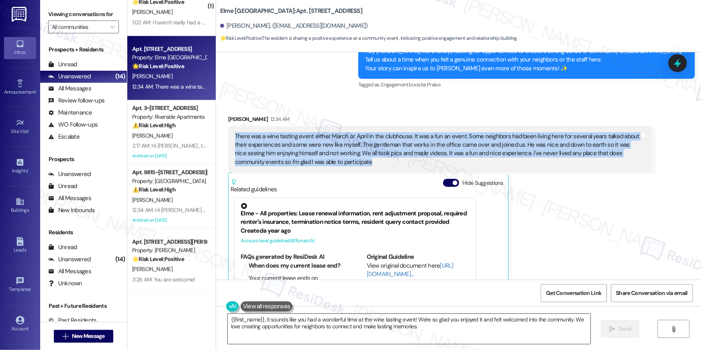
click at [341, 328] on textarea "{{first_name}}, it sounds like you had a wonderful time at the wine tasting eve…" at bounding box center [409, 329] width 363 height 30
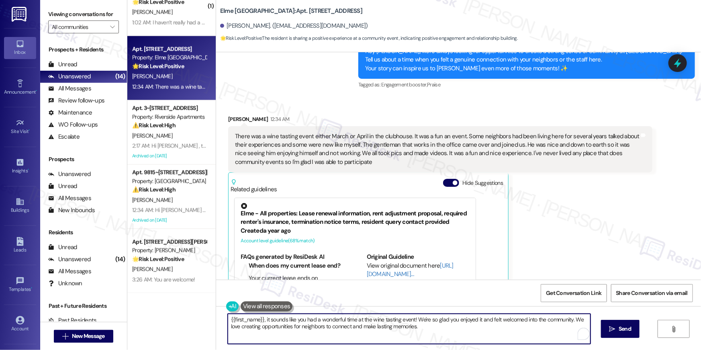
drag, startPoint x: 451, startPoint y: 330, endPoint x: 109, endPoint y: 312, distance: 342.3
click at [109, 312] on div "Viewing conversations for All communities  Prospects + Residents Unread (0) Un…" at bounding box center [370, 175] width 661 height 350
paste textarea "That sounds like such a fantastic experience — I’m really happy to hear you enj…"
click at [333, 319] on textarea "That sounds like such a fantastic experience — I’m really happy to hear you enj…" at bounding box center [409, 329] width 363 height 30
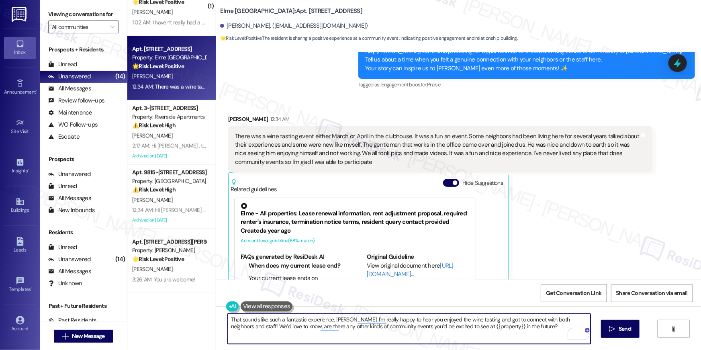
click at [452, 328] on textarea "That sounds like such a fantastic experience, Maria. I’m really happy to hear y…" at bounding box center [409, 329] width 363 height 30
click at [544, 330] on textarea "That sounds like such a fantastic experience, Maria. I’m really happy to hear y…" at bounding box center [409, 329] width 363 height 30
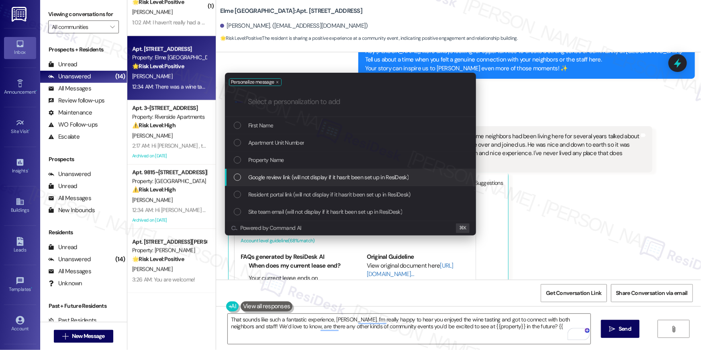
click at [468, 322] on div "Personalize message .cls-1{fill:#0a055f;}.cls-2{fill:#0cc4c4;} resideskLogoBlue…" at bounding box center [350, 175] width 701 height 350
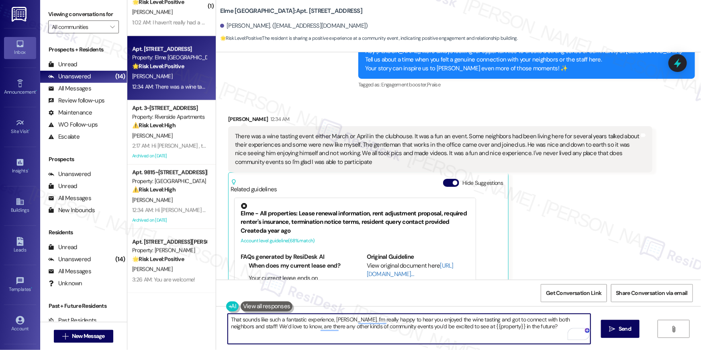
drag, startPoint x: 470, startPoint y: 327, endPoint x: 441, endPoint y: 329, distance: 29.1
click at [441, 329] on textarea "That sounds like such a fantastic experience, Maria. I’m really happy to hear y…" at bounding box center [409, 329] width 363 height 30
type textarea "That sounds like such a fantastic experience, Maria. I’m really happy to hear y…"
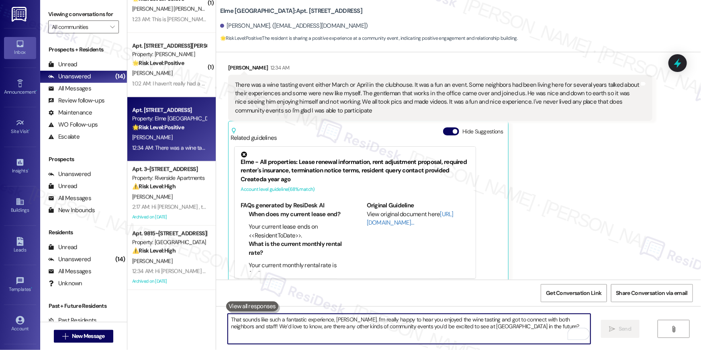
scroll to position [486, 0]
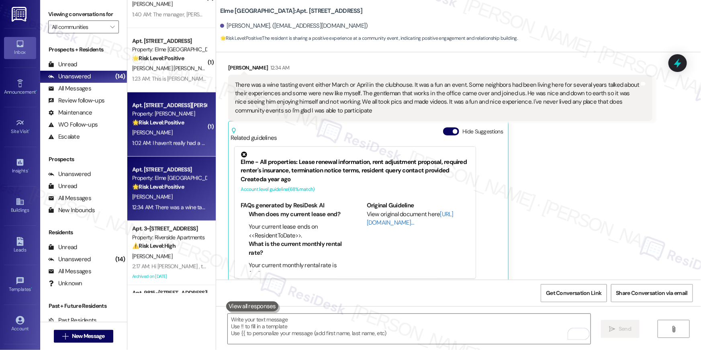
click at [171, 108] on div "Apt. 728, 50 Greenleaf Road" at bounding box center [169, 105] width 74 height 8
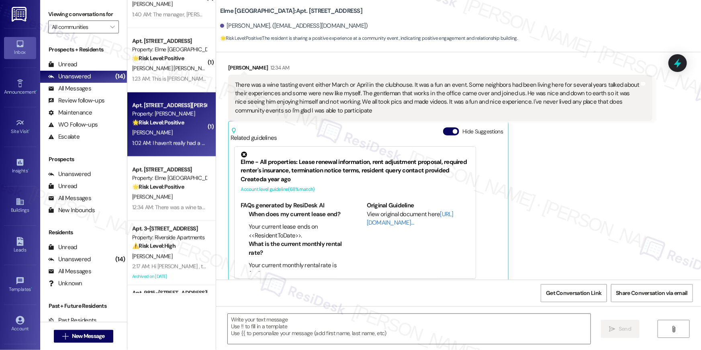
type textarea "Fetching suggested responses. Please feel free to read through the conversation…"
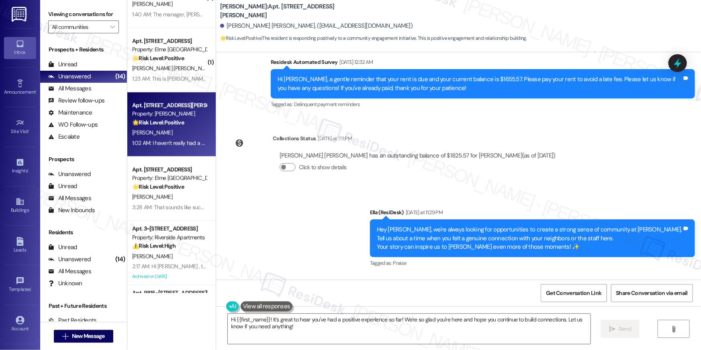
scroll to position [1074, 0]
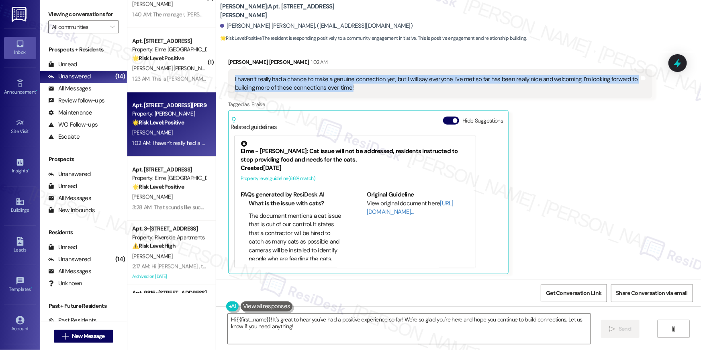
drag, startPoint x: 325, startPoint y: 85, endPoint x: 231, endPoint y: 80, distance: 94.5
click at [235, 80] on div "I haven’t really had a chance to make a genuine connection yet, but I will say …" at bounding box center [437, 83] width 404 height 17
copy div "I haven’t really had a chance to make a genuine connection yet, but I will say …"
click at [285, 334] on textarea "Hi {{first_name}}! It's great to hear you've had a positive experience so far! …" at bounding box center [409, 329] width 363 height 30
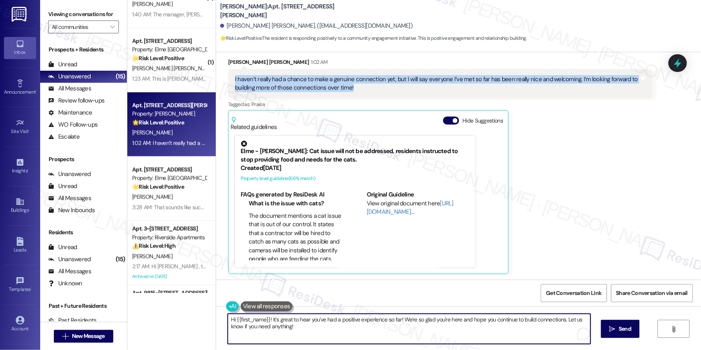
click at [269, 320] on textarea "Hi {{first_name}}! It's great to hear you've had a positive experience so far! …" at bounding box center [409, 329] width 363 height 30
drag, startPoint x: 268, startPoint y: 319, endPoint x: 316, endPoint y: 342, distance: 53.0
click at [315, 342] on textarea "Hi {{first_name}}! It's great to hear you've had a positive experience so far! …" at bounding box center [409, 329] width 363 height 30
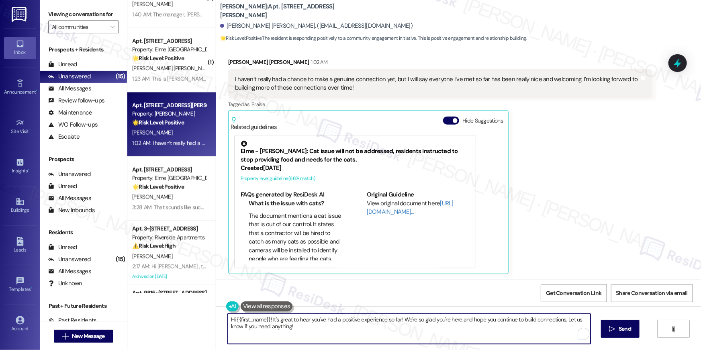
paste textarea "’m glad to hear your interactions so far have been welcoming! As you look forwa…"
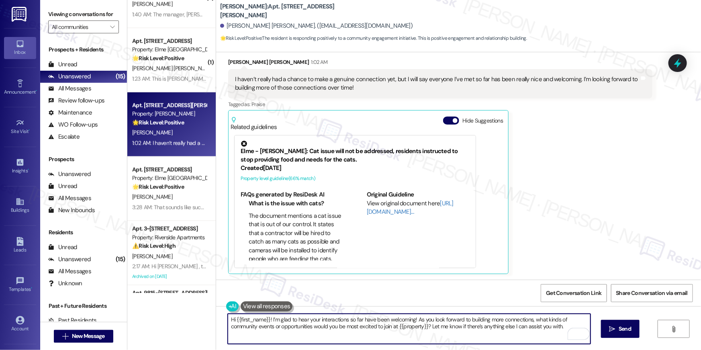
click at [402, 327] on textarea "Hi {{first_name}}! I’m glad to hear your interactions so far have been welcomin…" at bounding box center [409, 329] width 363 height 30
drag, startPoint x: 437, startPoint y: 326, endPoint x: 446, endPoint y: 340, distance: 16.7
click at [445, 340] on textarea "Hi {{first_name}}! I’m glad to hear your interactions so far have been welcomin…" at bounding box center [409, 329] width 363 height 30
type textarea "Hi {{first_name}}! I’m glad to hear your interactions so far have been welcomin…"
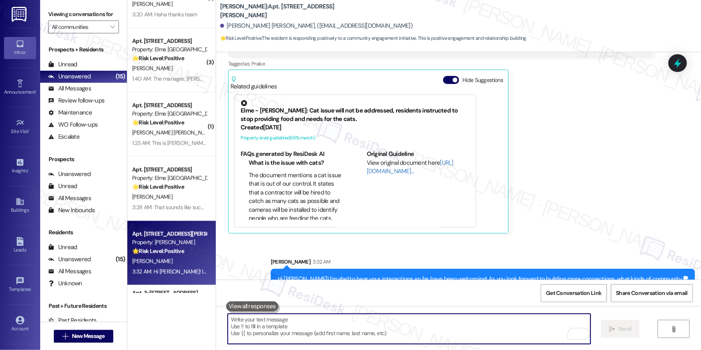
scroll to position [1139, 0]
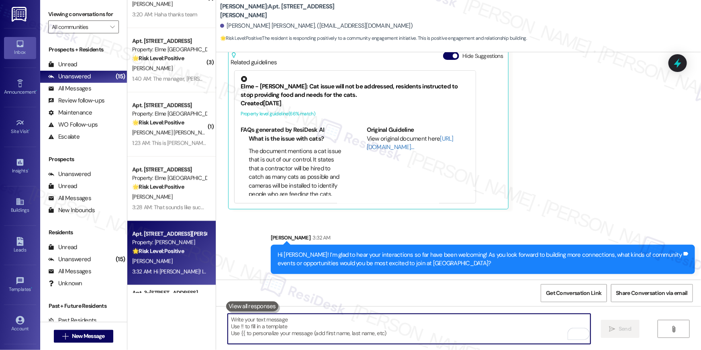
click at [500, 330] on textarea "To enrich screen reader interactions, please activate Accessibility in Grammarl…" at bounding box center [409, 329] width 363 height 30
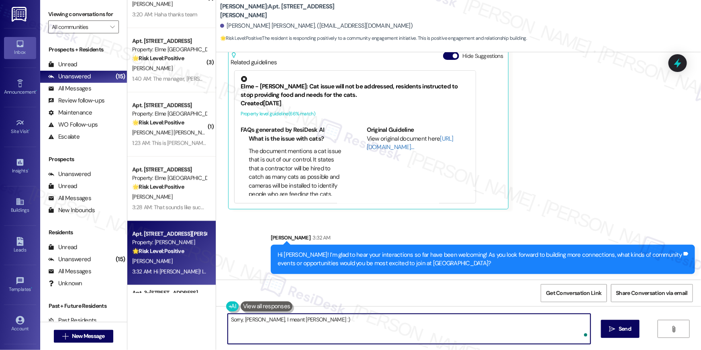
type textarea "Sorry, Kennedy, I meant Elme Conyers :)"
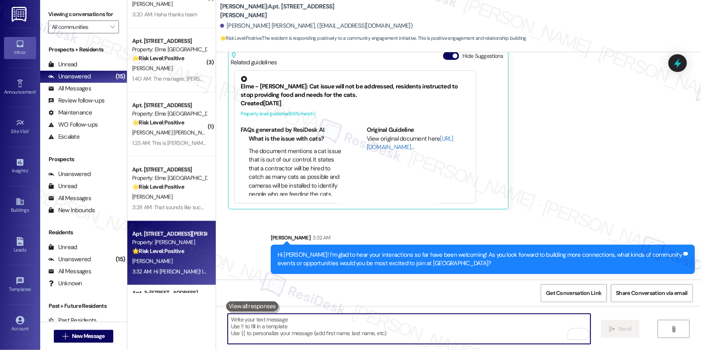
scroll to position [1074, 0]
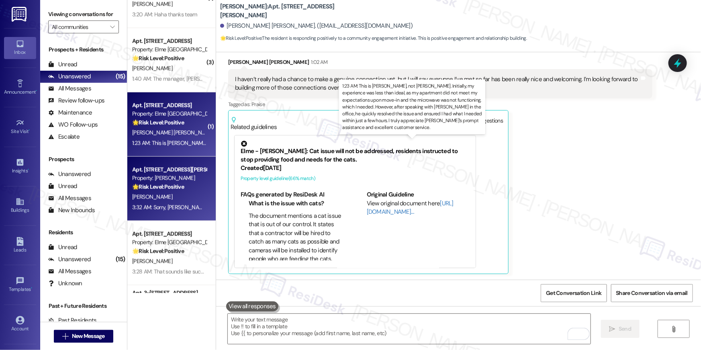
click at [196, 141] on div "1:23 AM: This is Harold, not Jeremy. Initially, my experience was less than ide…" at bounding box center [659, 142] width 1054 height 7
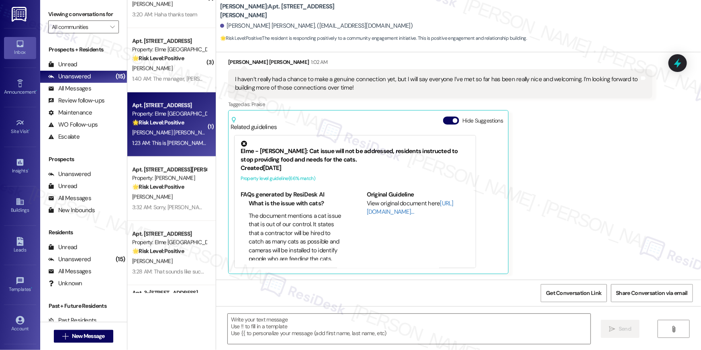
type textarea "Fetching suggested responses. Please feel free to read through the conversation…"
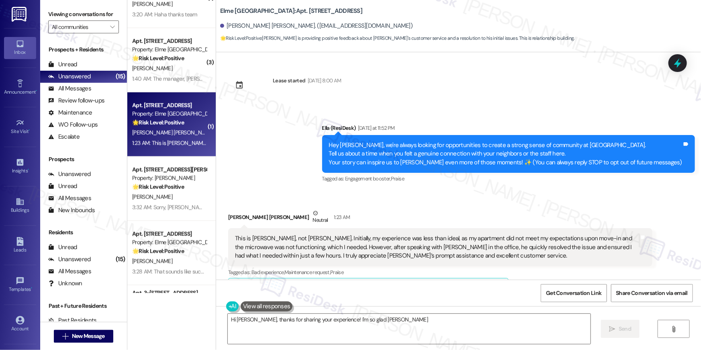
scroll to position [0, 0]
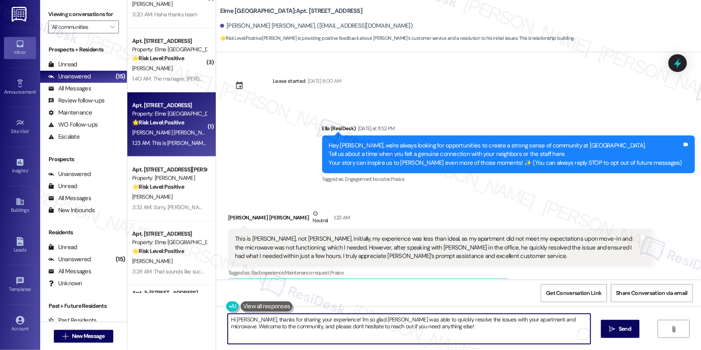
click at [396, 337] on textarea "Hi Harold, thanks for sharing your experience! I'm so glad Kevin was able to qu…" at bounding box center [409, 329] width 363 height 30
drag, startPoint x: 278, startPoint y: 323, endPoint x: 249, endPoint y: 321, distance: 28.2
click at [249, 321] on textarea "Hi Harold, thanks for sharing your experience! I'm so glad Kevin was able to qu…" at bounding box center [409, 329] width 363 height 30
click at [335, 321] on textarea "Hi Harold, thanks for sharing your experience! I'm so glad Kevin was able to qu…" at bounding box center [409, 329] width 363 height 30
drag, startPoint x: 248, startPoint y: 319, endPoint x: 354, endPoint y: 349, distance: 110.1
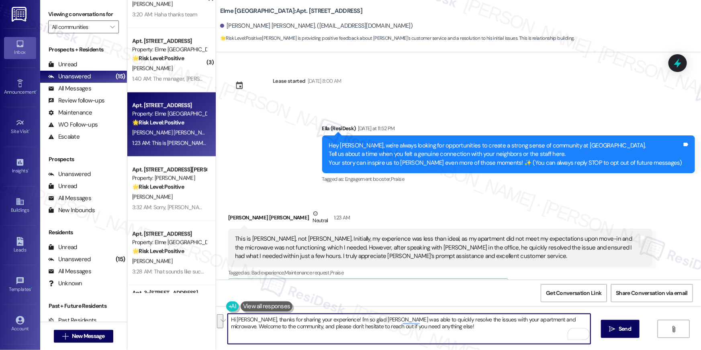
click at [354, 349] on div "Hi Harold, thanks for sharing your experience! I'm so glad Kevin was able to qu…" at bounding box center [458, 336] width 485 height 60
type textarea "Hi Harold, thanks for letting me know. Your number appears to be tagged under J…"
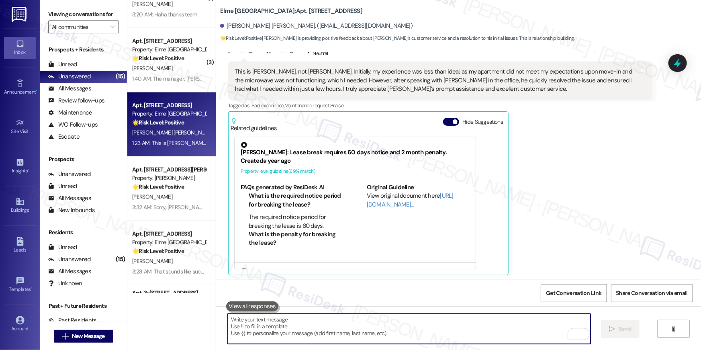
scroll to position [169, 0]
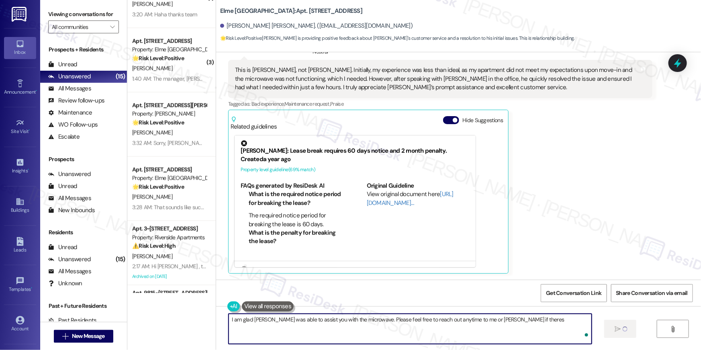
type textarea "I am glad Kevin was able to assist you with the microwave. Please feel free to …"
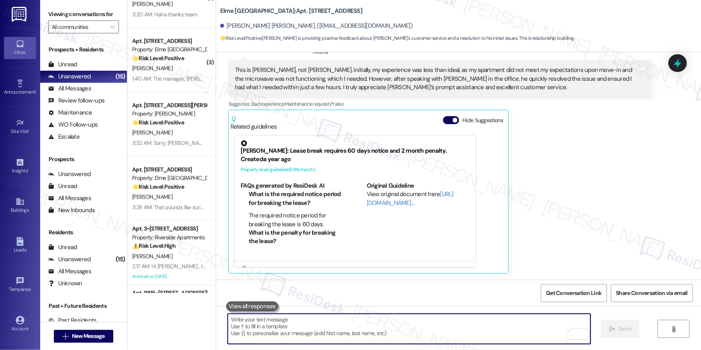
click at [488, 324] on textarea "To enrich screen reader interactions, please activate Accessibility in Grammarl…" at bounding box center [409, 329] width 363 height 30
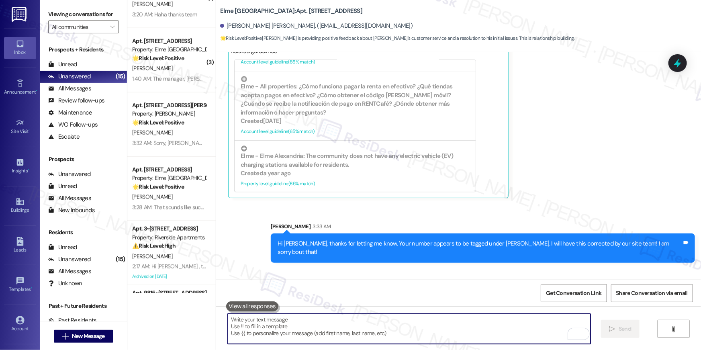
scroll to position [281, 0]
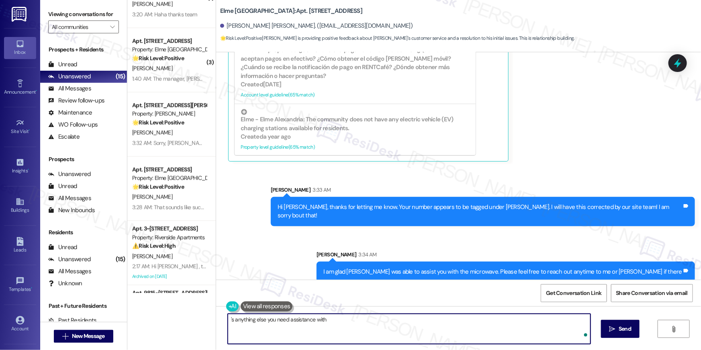
type textarea "'s anything else you need assistance with!"
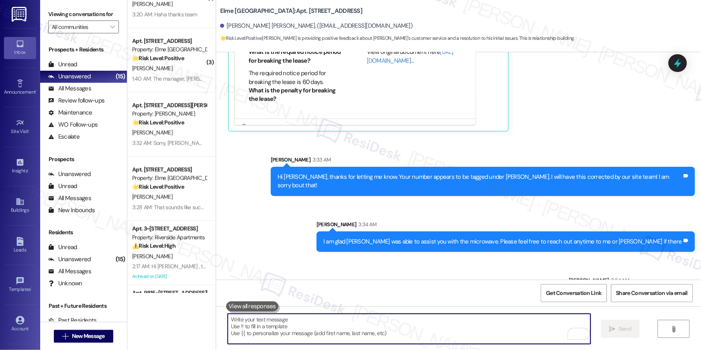
scroll to position [337, 0]
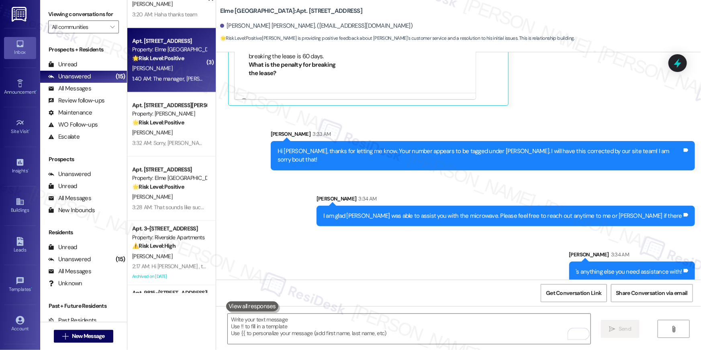
click at [172, 84] on div "Apt. 7209, 205 Century Place Property: Elme Alexandria 🌟 Risk Level: Positive T…" at bounding box center [171, 60] width 88 height 64
type textarea "Fetching suggested responses. Please feel free to read through the conversation…"
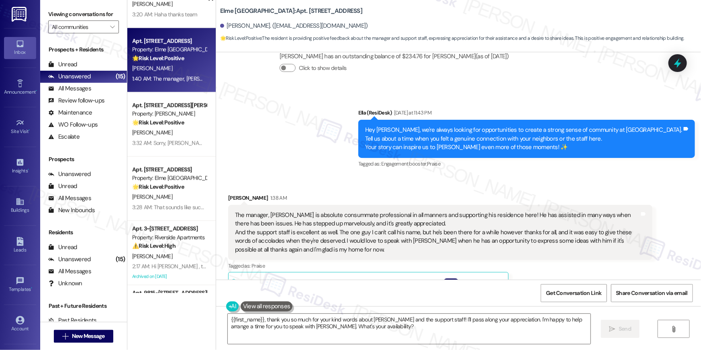
scroll to position [14427, 0]
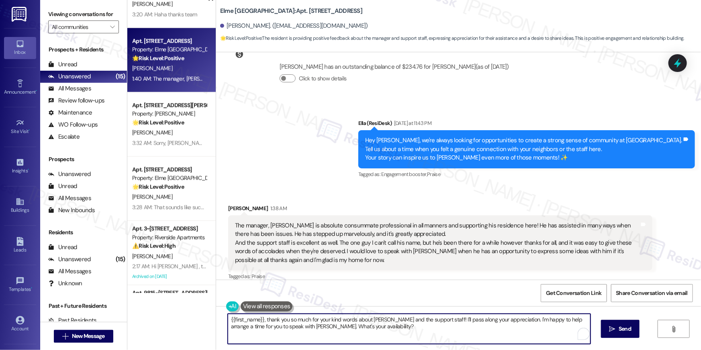
click at [421, 337] on textarea "{{first_name}}, thank you so much for your kind words about Kevin and the suppo…" at bounding box center [409, 329] width 363 height 30
click at [444, 334] on textarea "{{first_name}}, thank you so much for your kind words about Kevin and the suppo…" at bounding box center [409, 329] width 363 height 30
click at [517, 321] on textarea "{{first_name}}, thank you so much for your kind words about Kevin and the suppo…" at bounding box center [409, 329] width 363 height 30
drag, startPoint x: 507, startPoint y: 320, endPoint x: 513, endPoint y: 337, distance: 17.9
click at [513, 337] on textarea "{{first_name}}, thank you so much for your kind words about Kevin and the suppo…" at bounding box center [409, 329] width 363 height 30
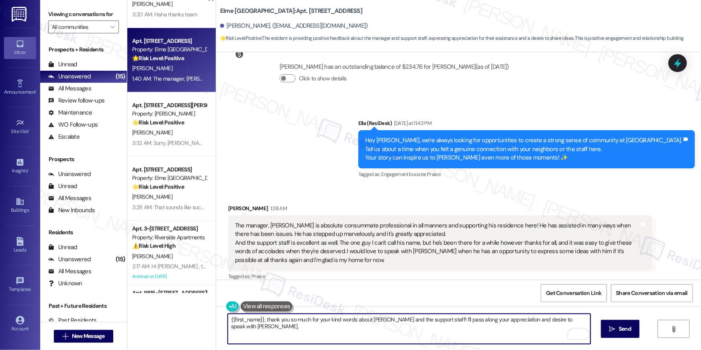
click at [228, 320] on textarea "{{first_name}}, thank you so much for your kind words about Kevin and the suppo…" at bounding box center [409, 329] width 363 height 30
click at [261, 330] on textarea "Hey {{first_name}}, thank you so much for your kind words about Kevin and the s…" at bounding box center [409, 329] width 363 height 30
click at [539, 318] on textarea "Hey {{first_name}}, thank you so much for your kind words about Kevin and the s…" at bounding box center [409, 329] width 363 height 30
click at [484, 339] on textarea "Hey {{first_name}}, thank you so much for your kind words about Kevin and the s…" at bounding box center [409, 329] width 363 height 30
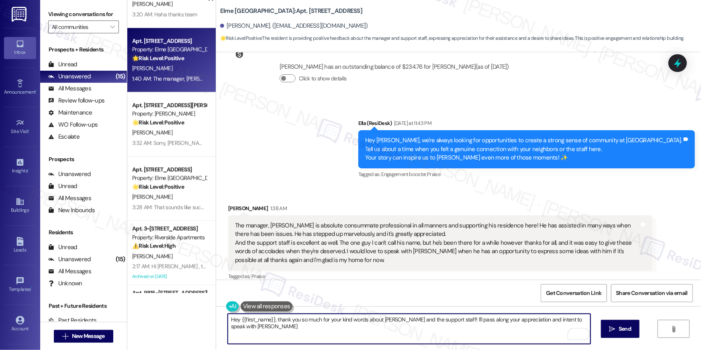
type textarea "Hey {{first_name}}, thank you so much for your kind words about Kevin and the s…"
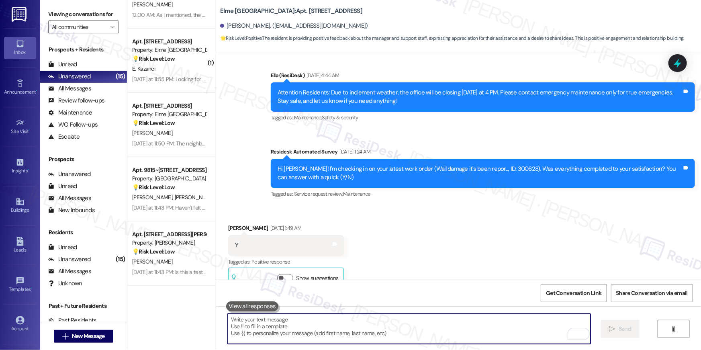
scroll to position [0, 0]
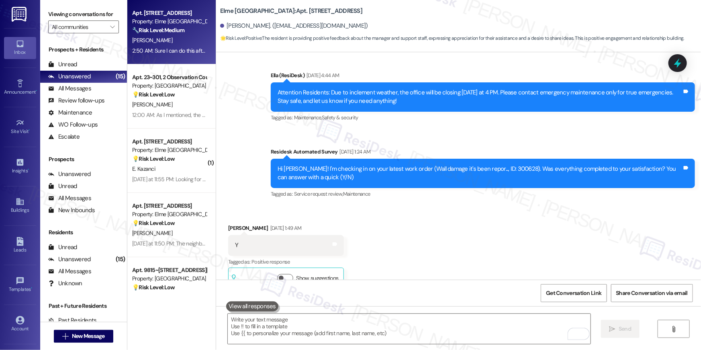
click at [176, 38] on div "[PERSON_NAME]" at bounding box center [169, 40] width 76 height 10
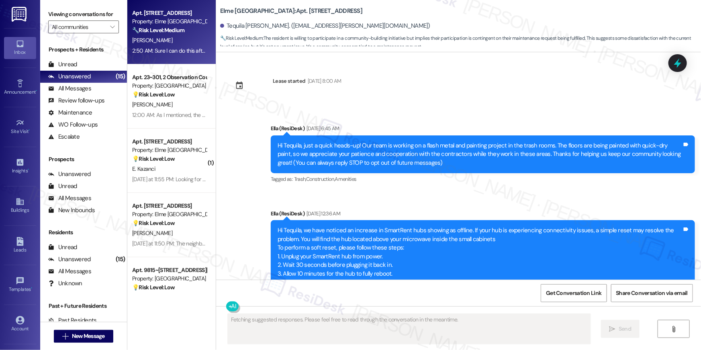
scroll to position [7246, 0]
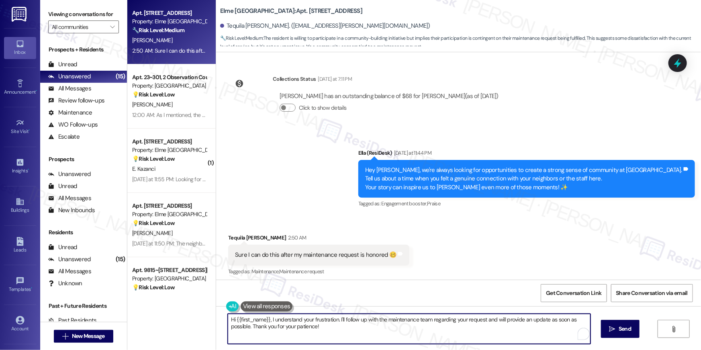
drag, startPoint x: 267, startPoint y: 320, endPoint x: 336, endPoint y: 322, distance: 68.7
click at [336, 322] on textarea "Hi {{first_name}}, I understand your frustration. I'll follow up with the maint…" at bounding box center [409, 329] width 363 height 30
click at [439, 323] on textarea "Hi {{first_name}}, I'll follow up with the maintenance team regarding your requ…" at bounding box center [409, 329] width 363 height 30
drag, startPoint x: 416, startPoint y: 320, endPoint x: 418, endPoint y: 327, distance: 7.1
click at [418, 327] on textarea "Hi {{first_name}}, I'll follow up with the maintenance team regarding your requ…" at bounding box center [409, 329] width 363 height 30
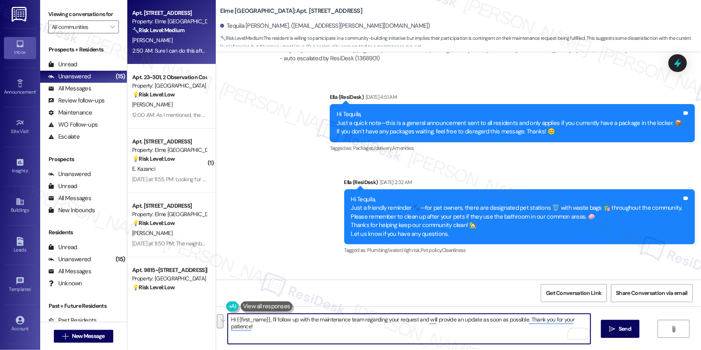
scroll to position [6812, 0]
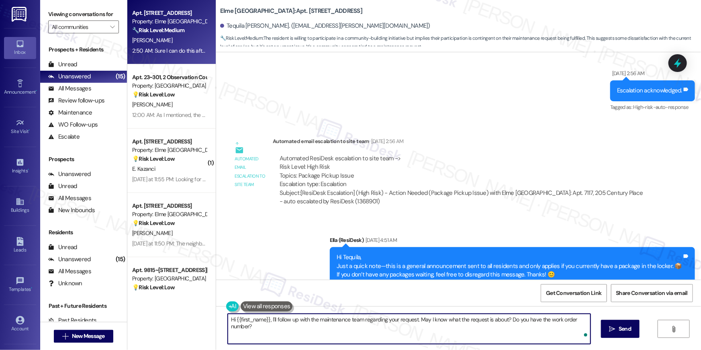
type textarea "Hi {{first_name}}, I'll follow up with the maintenance team regarding your requ…"
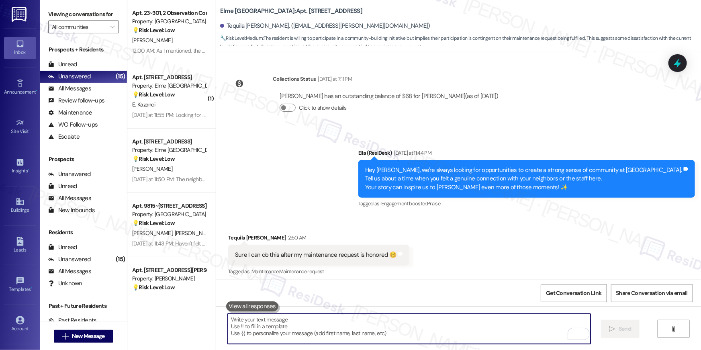
scroll to position [7302, 0]
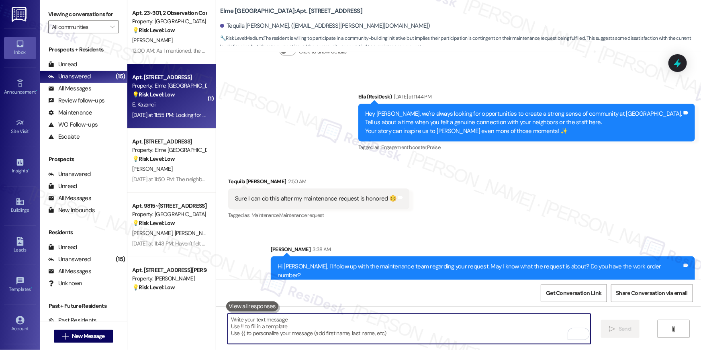
click at [162, 65] on div "Apt. 3413, 205 Century Place Property: Elme Alexandria 💡 Risk Level: Low The re…" at bounding box center [171, 96] width 88 height 64
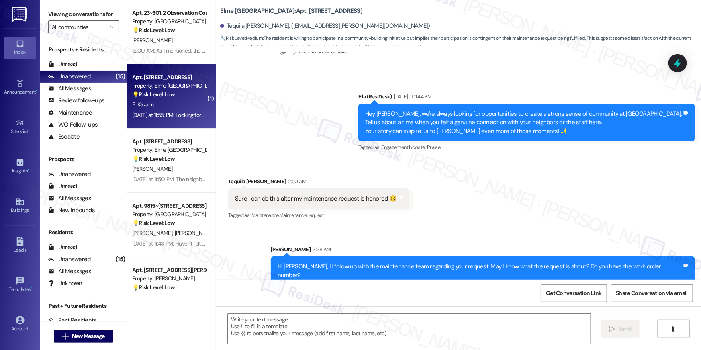
click at [162, 54] on div "12:00 AM: As I mentioned, the are coming I out from the slide deck. Here is som…" at bounding box center [233, 50] width 202 height 7
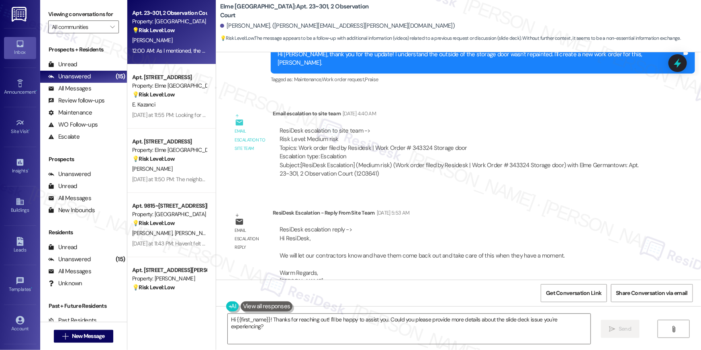
scroll to position [2953, 0]
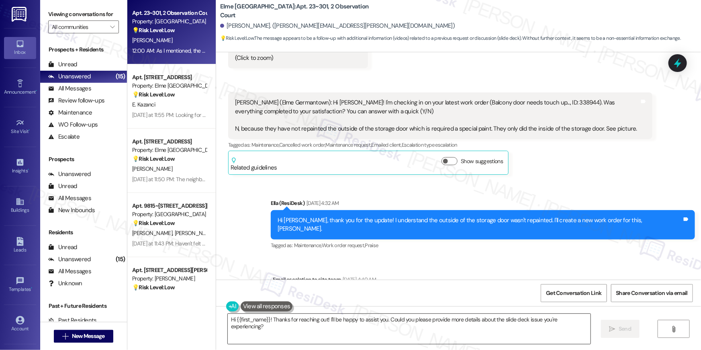
click at [331, 330] on textarea "Hi {{first_name}}! Thanks for reaching out! I'll be happy to assist you. Could …" at bounding box center [409, 329] width 363 height 30
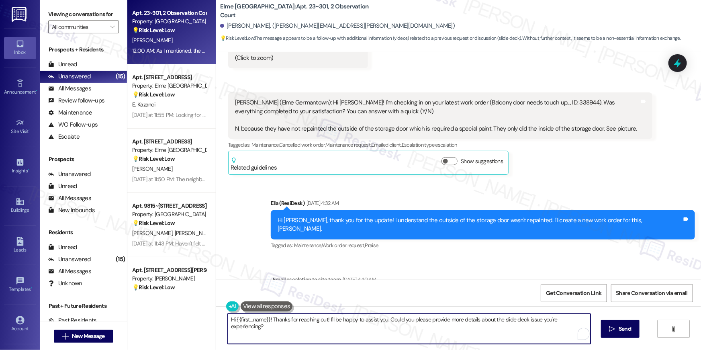
drag, startPoint x: 326, startPoint y: 321, endPoint x: 335, endPoint y: 343, distance: 24.7
click at [335, 343] on textarea "Hi {{first_name}}! Thanks for reaching out! I'll be happy to assist you. Could …" at bounding box center [409, 329] width 363 height 30
type textarea "Hi {{first_name}}! Thanks for reaching out! Can you provide more details about …"
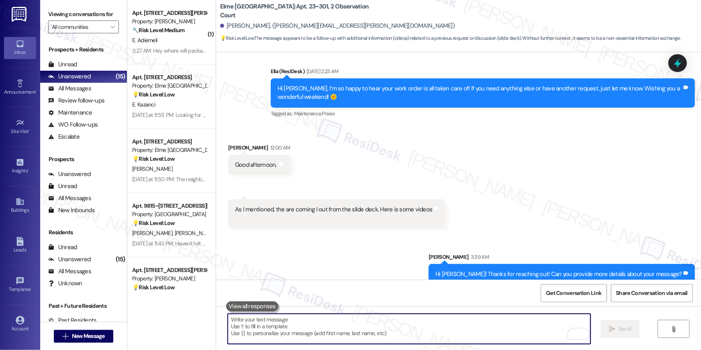
scroll to position [4226, 0]
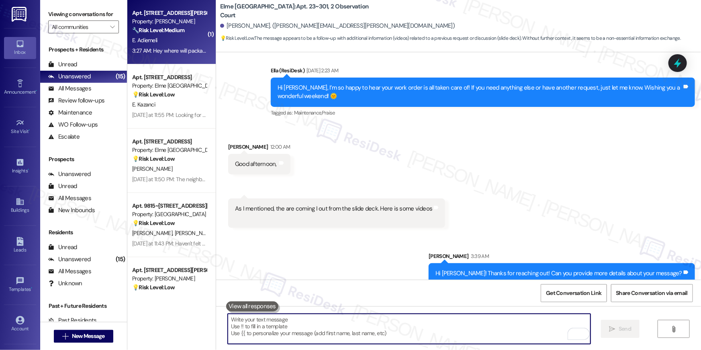
click at [169, 46] on div "3:27 AM: Hey where will packages be getting delivered? 3:27 AM: Hey where will …" at bounding box center [169, 51] width 76 height 10
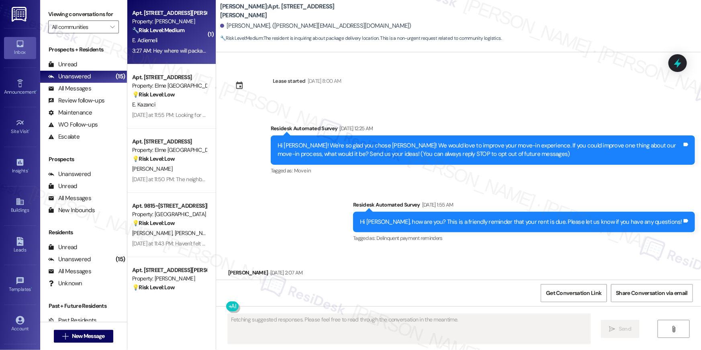
scroll to position [15694, 0]
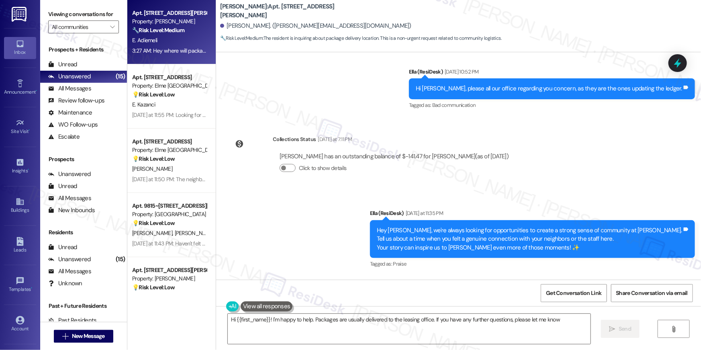
type textarea "Hi {{first_name}}! I'm happy to help. Packages are usually delivered to the lea…"
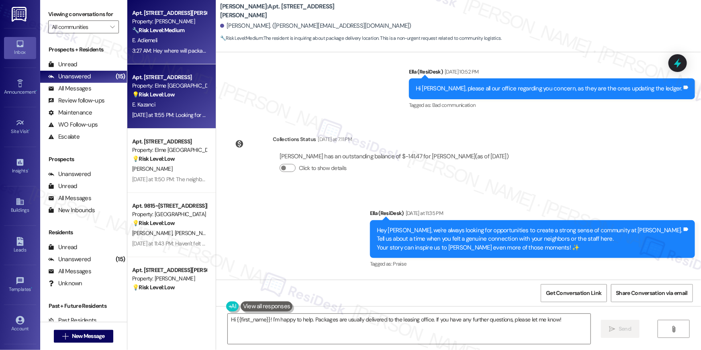
click at [168, 108] on div "E. Kazanci" at bounding box center [169, 105] width 76 height 10
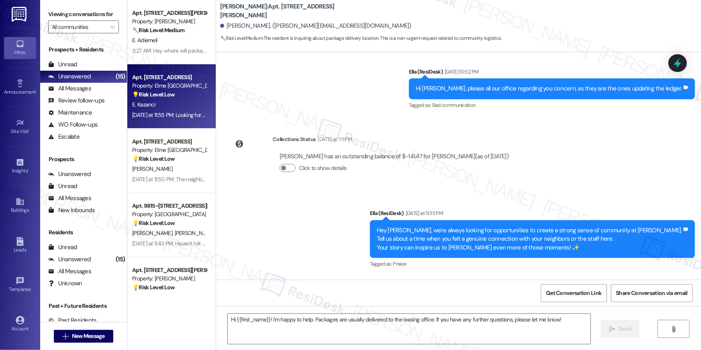
click at [168, 108] on div "E. Kazanci" at bounding box center [169, 105] width 76 height 10
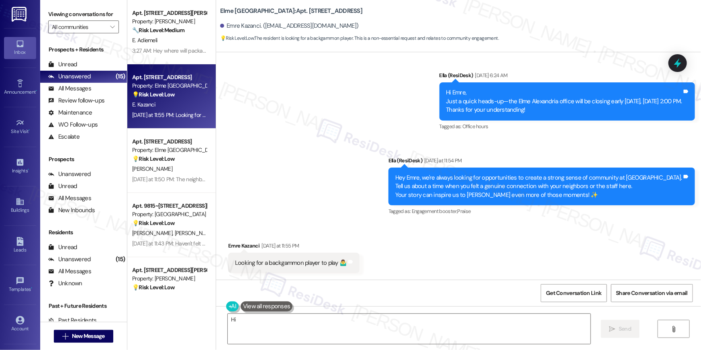
scroll to position [8599, 0]
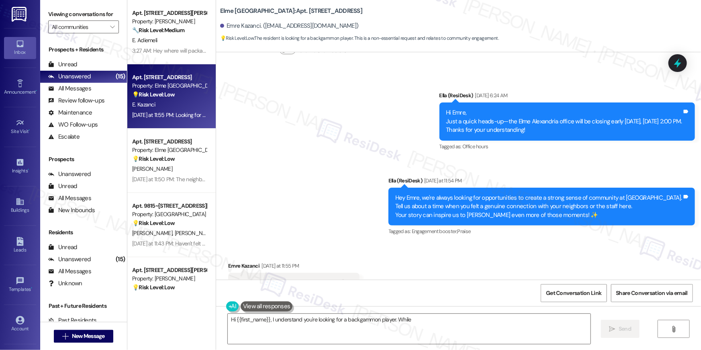
type textarea "Hi {{first_name}}, I understand you're looking for a backgammon player. While I"
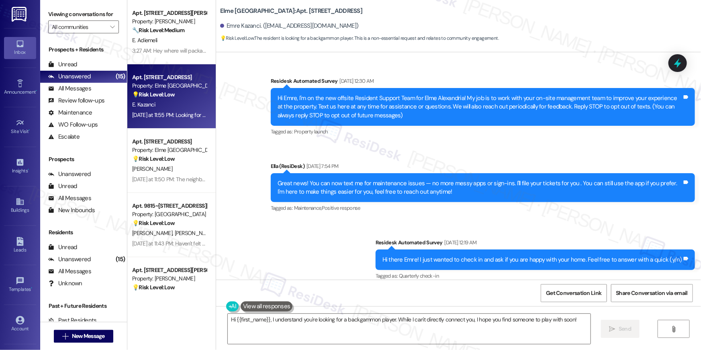
scroll to position [8599, 0]
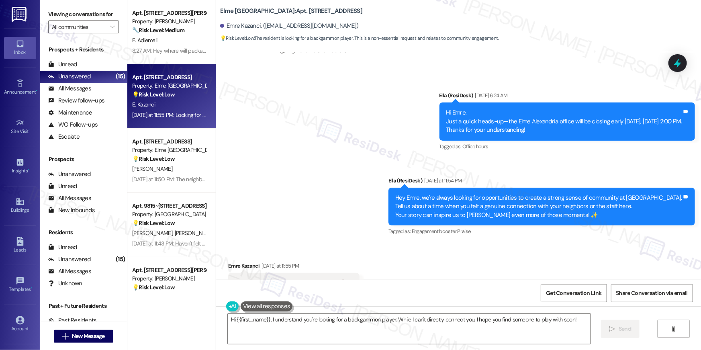
click at [291, 149] on div "Announcement, sent via SMS [PERSON_NAME] (ResiDesk) [DATE] 6:24 AM Hi Emre, Jus…" at bounding box center [458, 158] width 485 height 170
click at [306, 327] on textarea "Hi {{first_name}}, I understand you're looking for a backgammon player. While I…" at bounding box center [409, 329] width 363 height 30
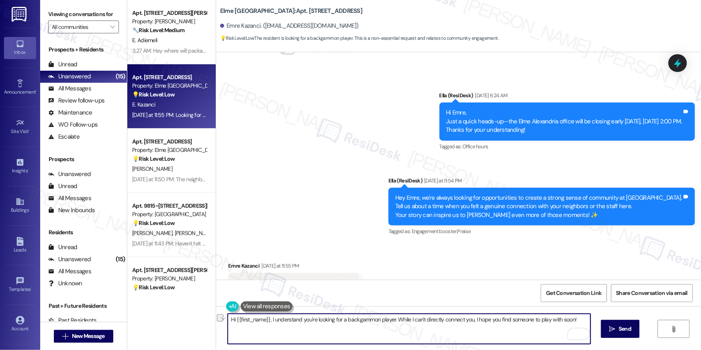
drag, startPoint x: 270, startPoint y: 321, endPoint x: 408, endPoint y: 319, distance: 138.2
click at [408, 319] on textarea "Hi {{first_name}}, I understand you're looking for a backgammon player. While I…" at bounding box center [409, 329] width 363 height 30
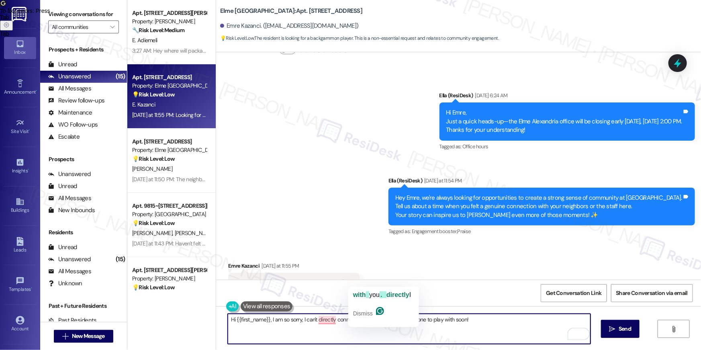
click at [360, 321] on textarea "Hi {{first_name}}, I am so sorry, I can't directly connect you, I hope you find…" at bounding box center [409, 329] width 363 height 30
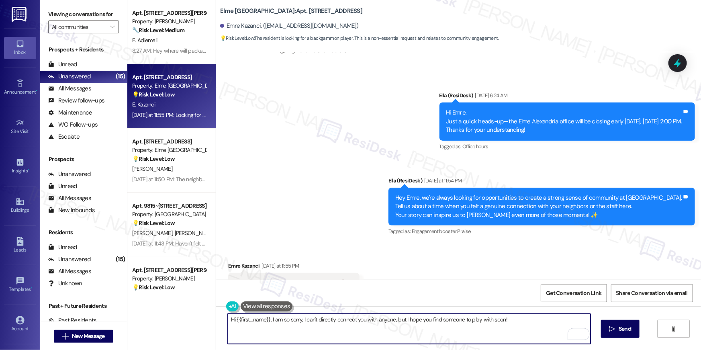
click at [516, 317] on textarea "Hi {{first_name}}, I am so sorry, I can't directly connect you with anyone, but…" at bounding box center [409, 329] width 363 height 30
click at [534, 325] on textarea "Hi {{first_name}}, I am so sorry, I can't directly connect you with anyone, but…" at bounding box center [409, 329] width 363 height 30
click at [512, 319] on textarea "Hi {{first_name}}, I am so sorry, I can't directly connect you with anyone, but…" at bounding box center [409, 329] width 363 height 30
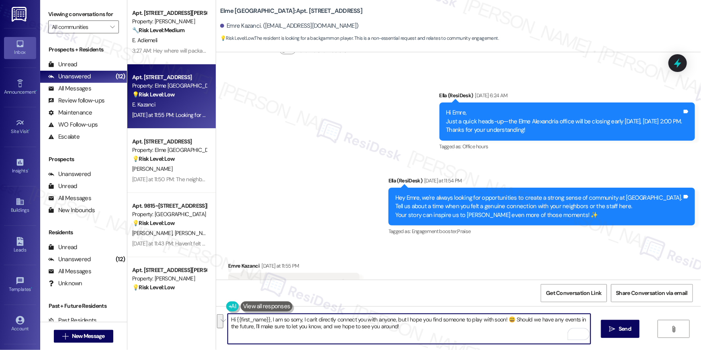
type textarea "Hi {{first_name}}, I am so sorry, I can't directly connect you with anyone, but…"
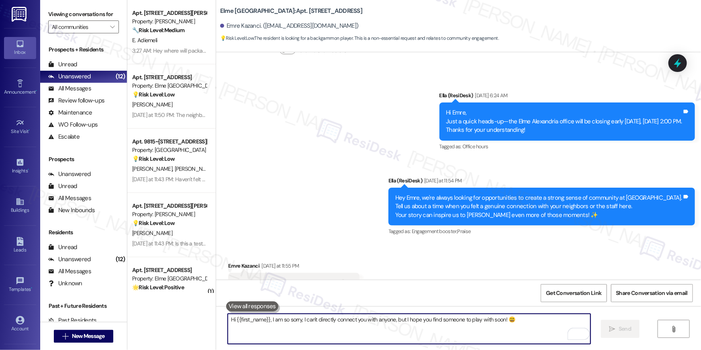
click at [461, 338] on textarea "Hi {{first_name}}, I am so sorry, I can't directly connect you with anyone, but…" at bounding box center [409, 329] width 363 height 30
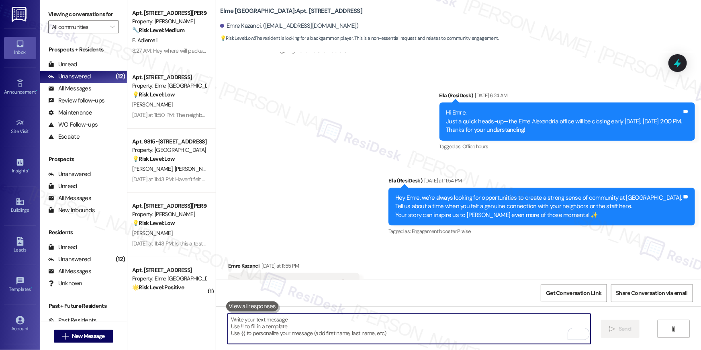
paste textarea "Should we have any events in the future, I'll make sure to let you know, and we…"
type textarea "Should we have any events in the future, I'll make sure to let you know, and we…"
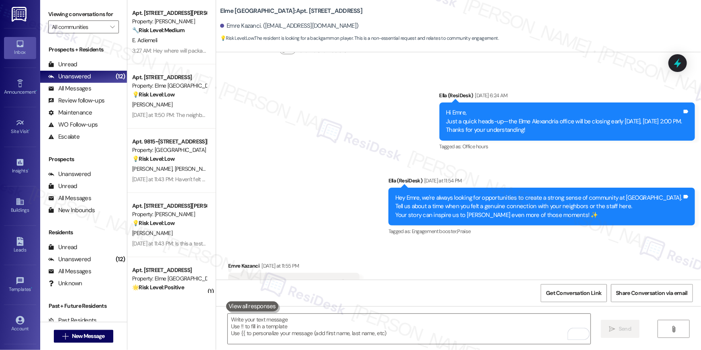
drag, startPoint x: 175, startPoint y: 115, endPoint x: 350, endPoint y: 162, distance: 181.3
click at [175, 115] on div "Yesterday at 11:50 PM: The neighbors don't talk to each other lol Yesterday at …" at bounding box center [201, 114] width 138 height 7
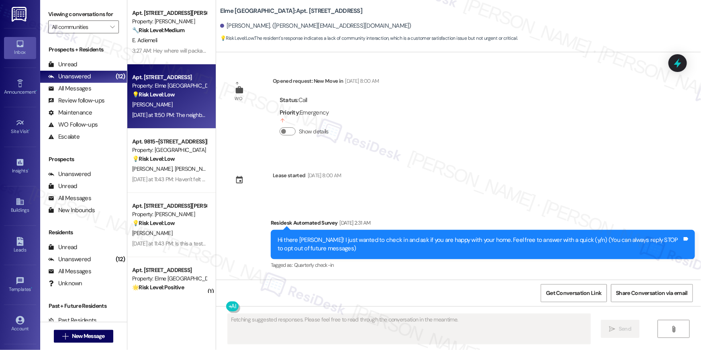
scroll to position [7557, 0]
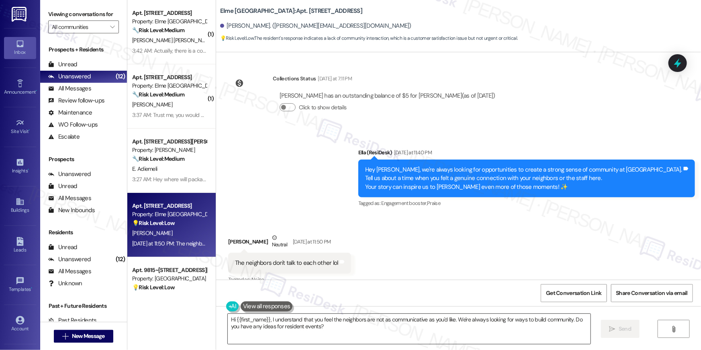
click at [343, 332] on textarea "Hi {{first_name}}, I understand that you feel the neighbors are not as communic…" at bounding box center [409, 329] width 363 height 30
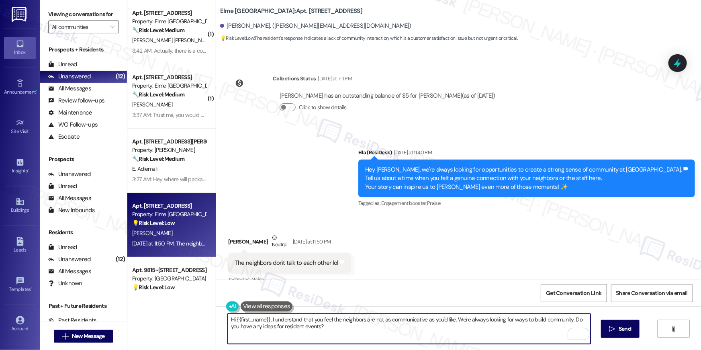
click at [328, 329] on textarea "Hi {{first_name}}, I understand that you feel the neighbors are not as communic…" at bounding box center [409, 329] width 363 height 30
drag, startPoint x: 450, startPoint y: 320, endPoint x: 268, endPoint y: 322, distance: 182.0
click at [268, 322] on textarea "Hi {{first_name}}, I understand that you feel the neighbors are not as communic…" at bounding box center [409, 329] width 363 height 30
click at [326, 321] on textarea "Hi {{first_name}}, thanks for your feedback. We're always looking for ways to b…" at bounding box center [409, 329] width 363 height 30
click at [284, 327] on textarea "Hi {{first_name}}, thanks for your feedback. As an introvert myself, I can rela…" at bounding box center [409, 329] width 363 height 30
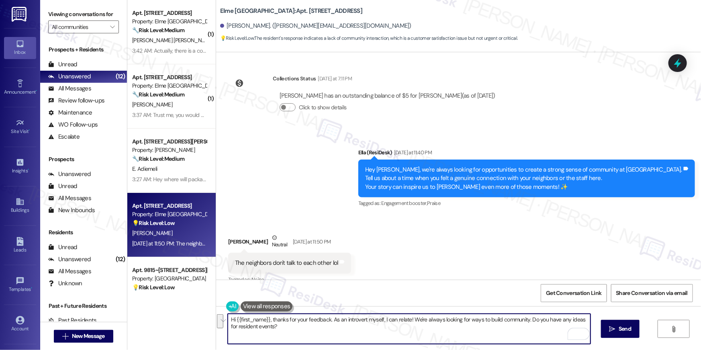
drag, startPoint x: 524, startPoint y: 320, endPoint x: 530, endPoint y: 333, distance: 14.4
click at [530, 333] on textarea "Hi {{first_name}}, thanks for your feedback. As an introvert myself, I can rela…" at bounding box center [409, 329] width 363 height 30
click at [412, 335] on textarea "Hi {{first_name}}, thanks for your feedback. As an introvert myself, I can rela…" at bounding box center [409, 329] width 363 height 30
type textarea "Hi {{first_name}}, thanks for your feedback. As an introvert myself, I can rela…"
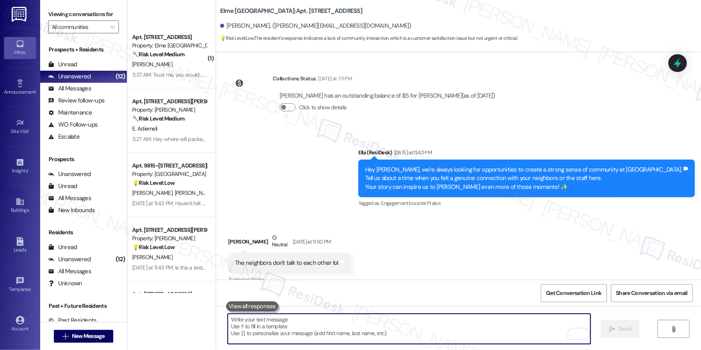
scroll to position [0, 0]
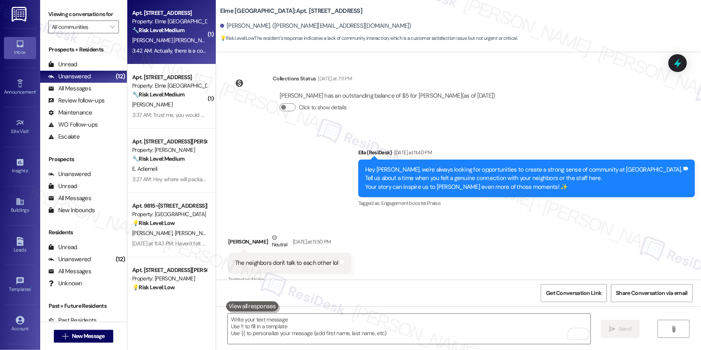
click at [175, 42] on div "J. Bryan Daniels" at bounding box center [169, 40] width 76 height 10
type textarea "Fetching suggested responses. Please feel free to read through the conversation…"
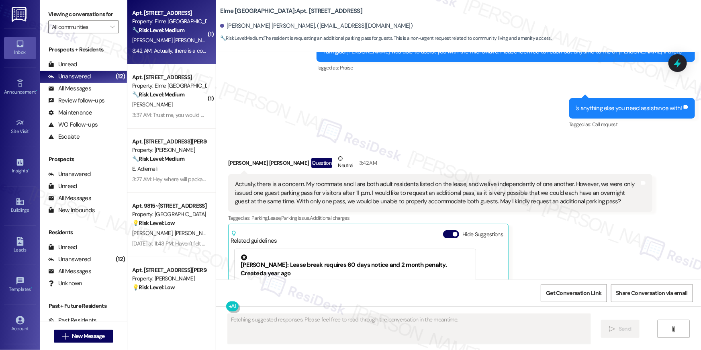
scroll to position [466, 0]
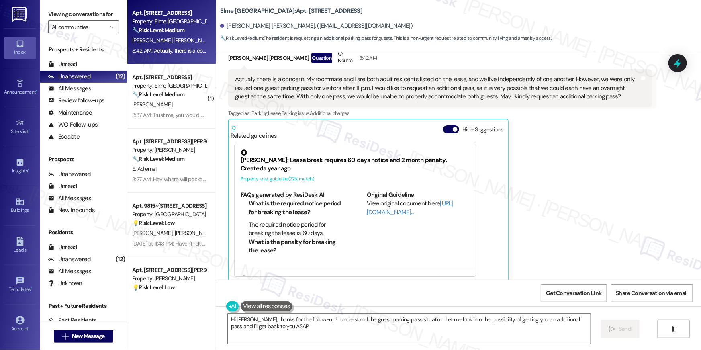
type textarea "Hi Harold, thanks for the follow-up! I understand the guest parking pass situat…"
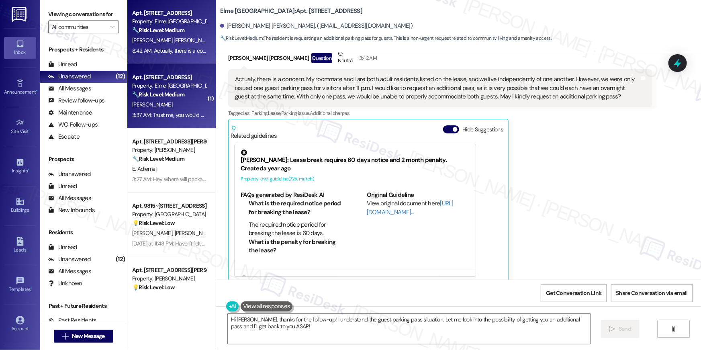
click at [180, 110] on div "3:37 AM: Trust me, you would not like what I have to say. The thing I said abou…" at bounding box center [169, 115] width 76 height 10
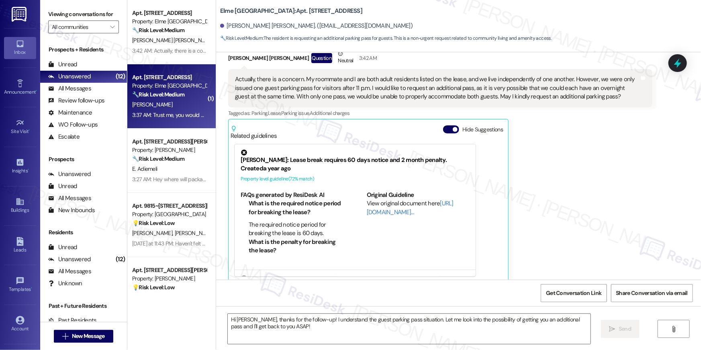
type textarea "Fetching suggested responses. Please feel free to read through the conversation…"
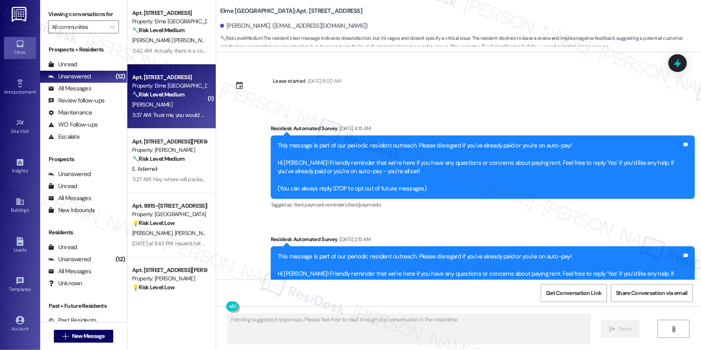
scroll to position [9848, 0]
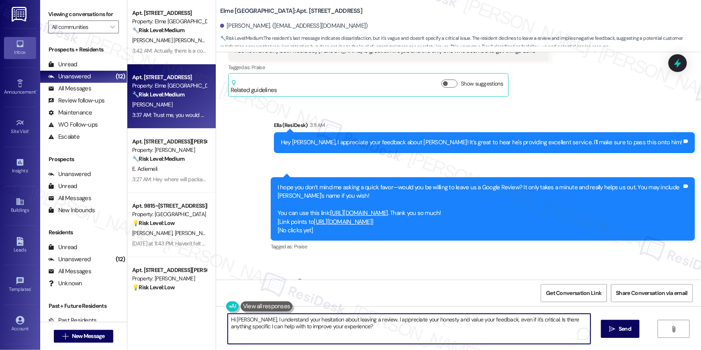
click at [443, 327] on textarea "Hi Carol, I understand your hesitation about leaving a review. I appreciate you…" at bounding box center [409, 329] width 363 height 30
drag, startPoint x: 361, startPoint y: 320, endPoint x: 220, endPoint y: 315, distance: 141.9
click at [223, 315] on div "Hi Carol, I understand your hesitation about leaving a review. I appreciate you…" at bounding box center [405, 328] width 364 height 31
drag, startPoint x: 226, startPoint y: 319, endPoint x: 366, endPoint y: 318, distance: 140.2
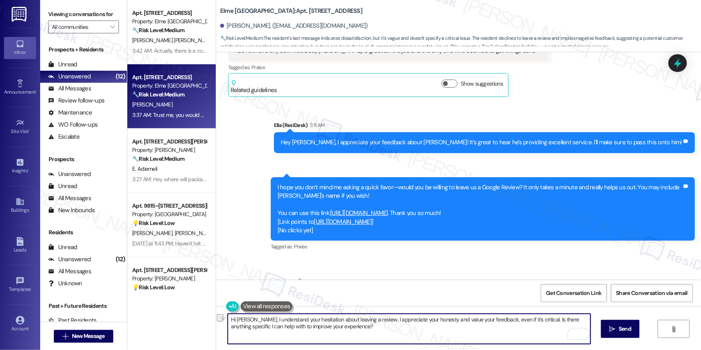
click at [366, 318] on textarea "Hi Carol, I understand your hesitation about leaving a review. I appreciate you…" at bounding box center [409, 329] width 363 height 30
drag, startPoint x: 347, startPoint y: 320, endPoint x: 565, endPoint y: 321, distance: 218.1
click at [565, 321] on textarea "I appreciate your honesty and value your feedback, even if it's critical. Is th…" at bounding box center [409, 329] width 363 height 30
type textarea "I appreciate your honesty and value your feedback, Carol. If there's anything I…"
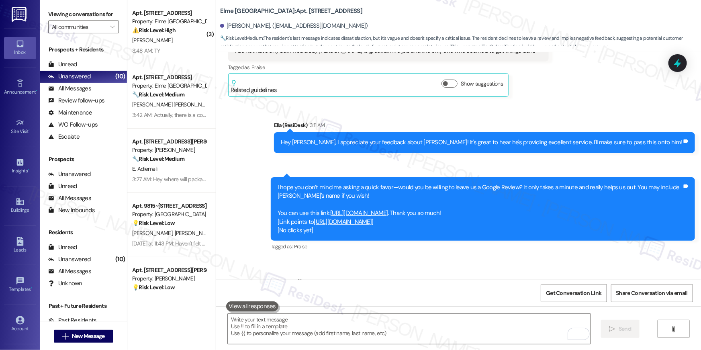
click at [451, 259] on div "Received via SMS Carol Fulcher Question Neutral 3:37 AM Trust me, you would not…" at bounding box center [458, 297] width 485 height 76
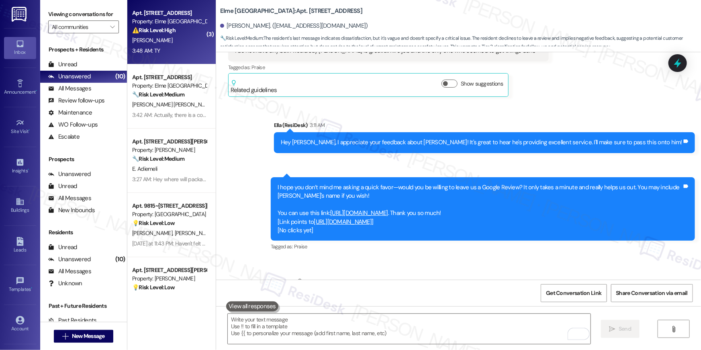
click at [142, 42] on span "T. Langham" at bounding box center [152, 40] width 40 height 7
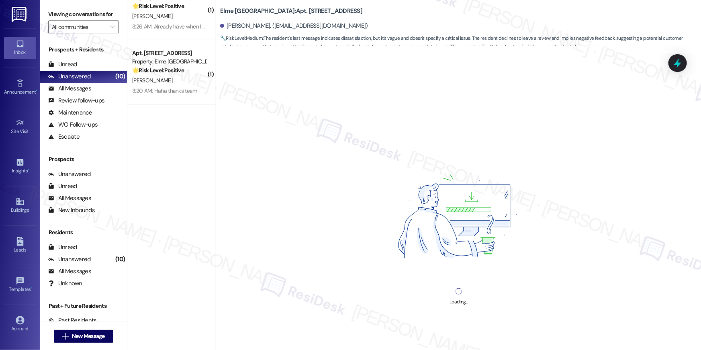
scroll to position [349, 0]
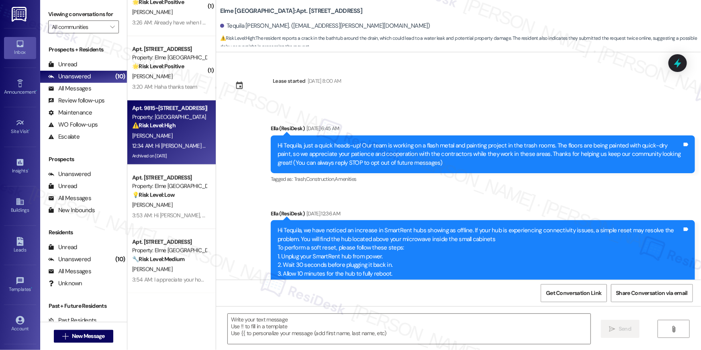
click at [170, 161] on div "Apt. 9815~301, 5114 Dudley Lane Property: Elme Bethesda ⚠️ Risk Level: High The…" at bounding box center [171, 132] width 88 height 64
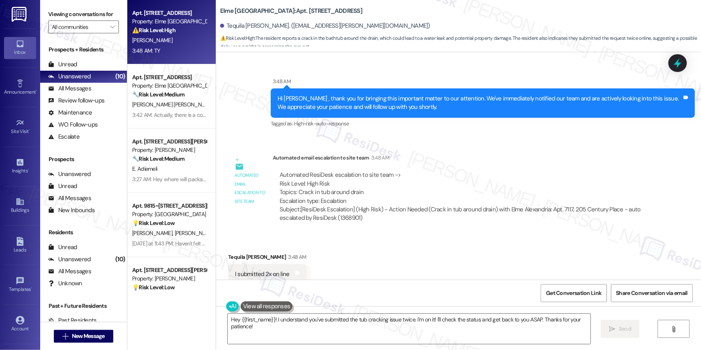
scroll to position [7689, 0]
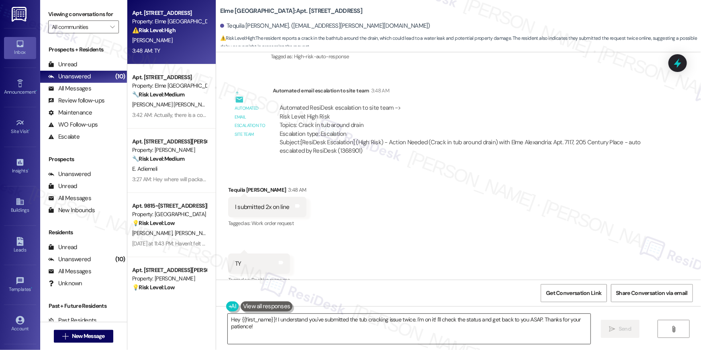
click at [353, 332] on textarea "Hey {{first_name}}! I understand you've submitted the tub cracking issue twice.…" at bounding box center [409, 329] width 363 height 30
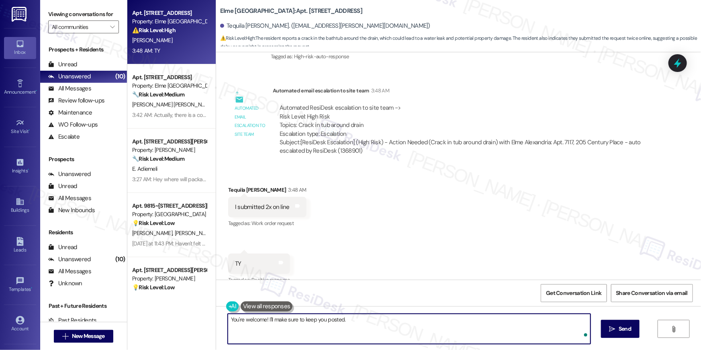
type textarea "You're welcome! I'll make sure to keep you posted."
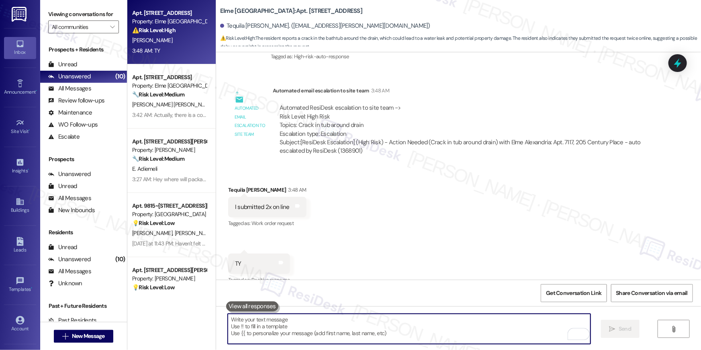
scroll to position [7689, 0]
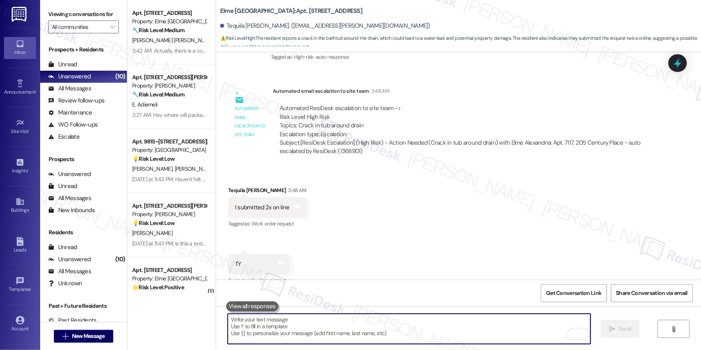
click at [438, 168] on div "Received via SMS Tequila Langham 3:48 AM I submitted 2x on line Tags and notes …" at bounding box center [458, 230] width 485 height 125
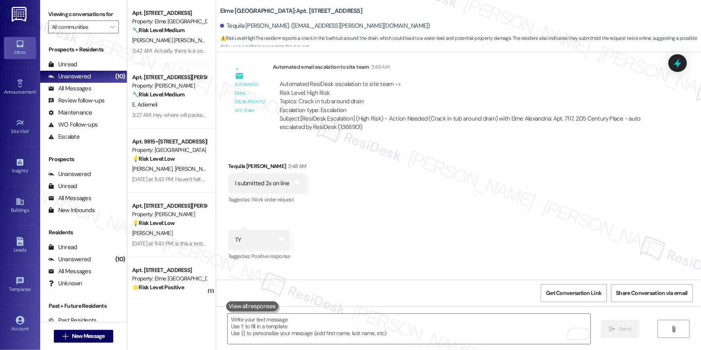
scroll to position [7745, 0]
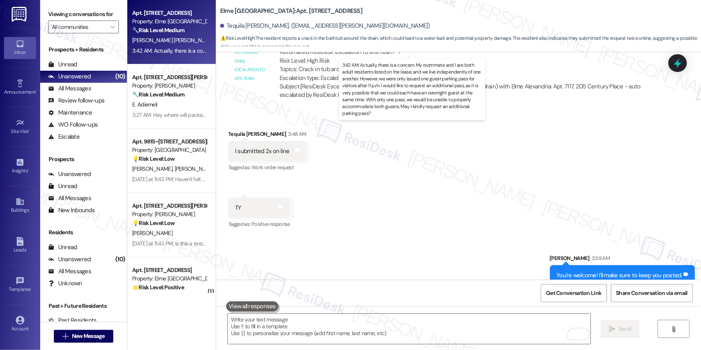
click at [164, 51] on div "3:42 AM: Actually, there is a concern. My roommate and I are both adult residen…" at bounding box center [684, 50] width 1105 height 7
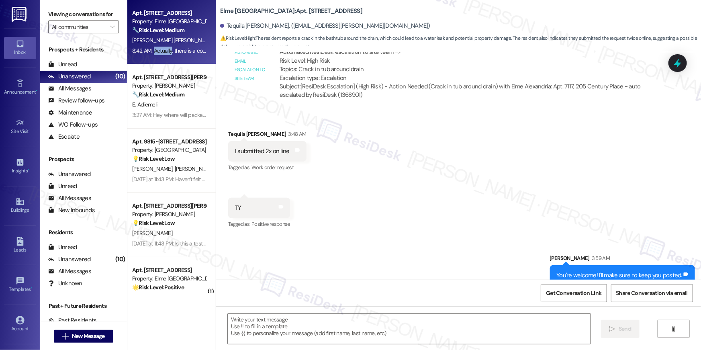
click at [164, 51] on div "3:42 AM: Actually, there is a concern. My roommate and I are both adult residen…" at bounding box center [684, 50] width 1105 height 7
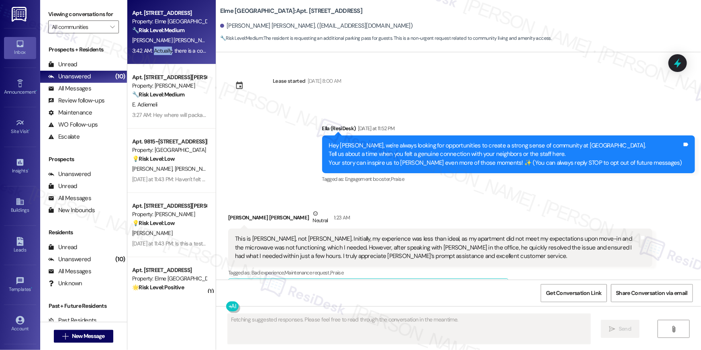
scroll to position [170, 0]
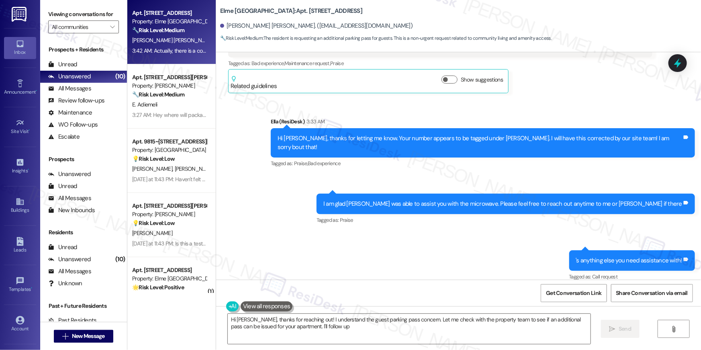
click at [594, 229] on div "Sent via SMS Ella (ResiDesk) 3:33 AM Hi Harold, thanks for letting me know. You…" at bounding box center [458, 194] width 485 height 190
type textarea "Hi Harold, thanks for reaching out! I understand the guest parking pass concern…"
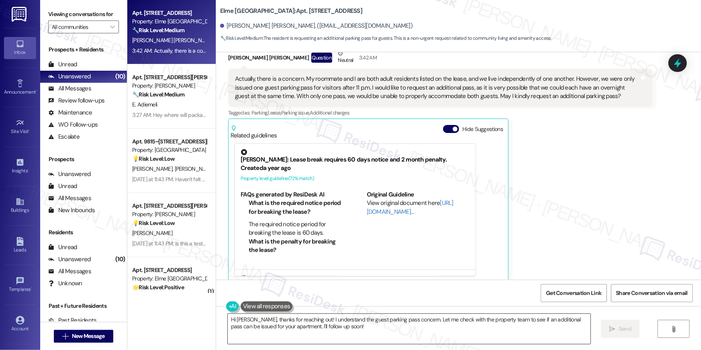
click at [462, 322] on textarea "Hi Harold, thanks for reaching out! I understand the guest parking pass concern…" at bounding box center [409, 329] width 363 height 30
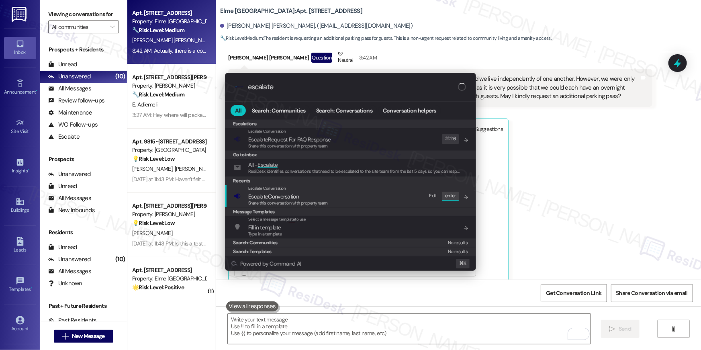
type input "escalate"
click at [313, 200] on span "Share this conversation with property team" at bounding box center [288, 203] width 80 height 6
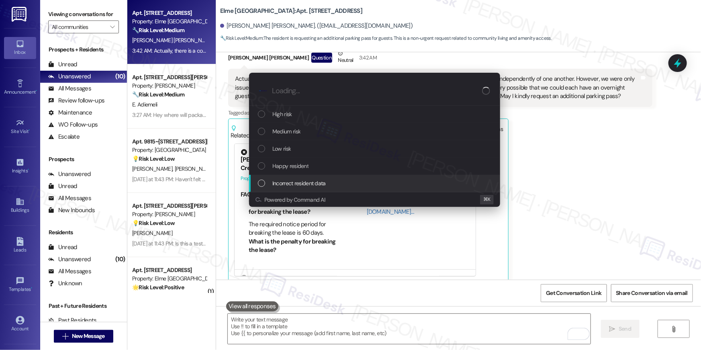
click at [303, 185] on span "Incorrect resident data" at bounding box center [298, 183] width 53 height 9
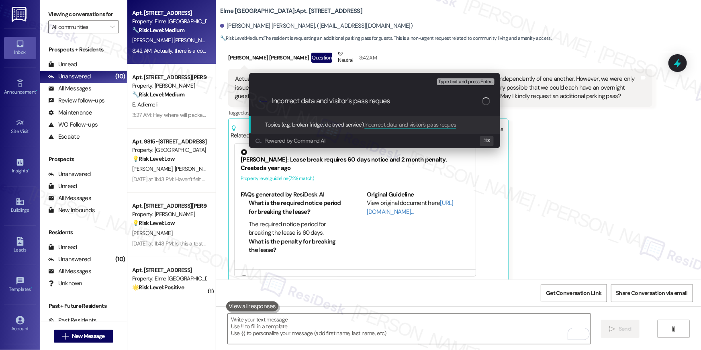
type input "Incorrect data and visitor's pass request"
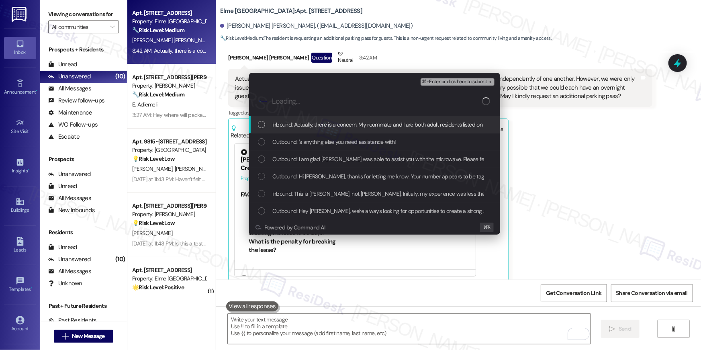
drag, startPoint x: 290, startPoint y: 128, endPoint x: 298, endPoint y: 147, distance: 20.6
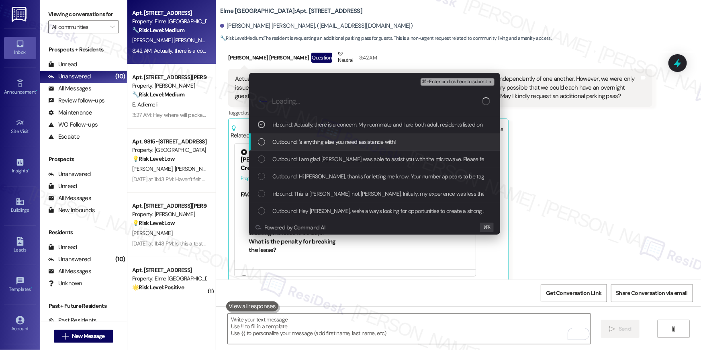
click at [298, 147] on div "Outbound: 's anything else you need assistance with!" at bounding box center [374, 141] width 251 height 17
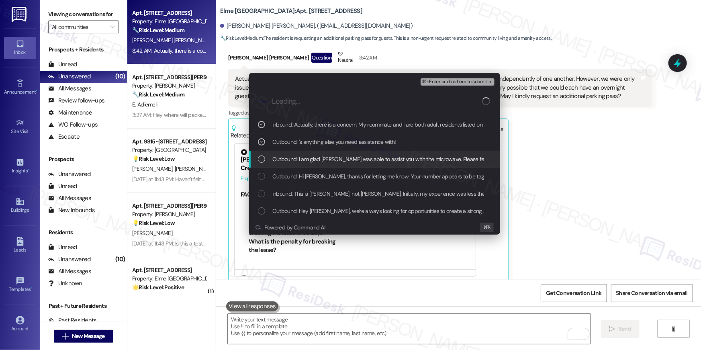
click at [300, 163] on span "Outbound: I am glad Kevin was able to assist you with the microwave. Please fee…" at bounding box center [450, 159] width 356 height 9
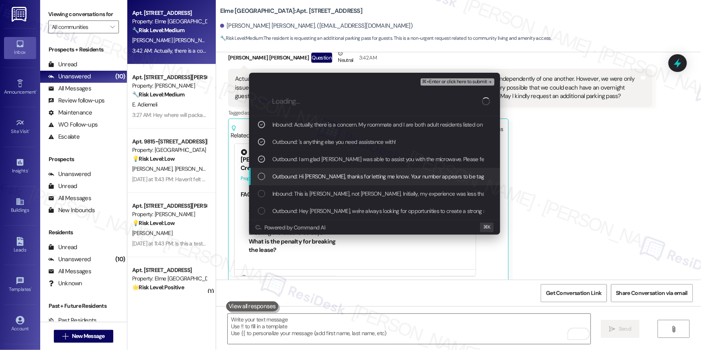
drag, startPoint x: 307, startPoint y: 173, endPoint x: 317, endPoint y: 188, distance: 18.3
click at [307, 173] on span "Outbound: Hi Harold, thanks for letting me know. Your number appears to be tagg…" at bounding box center [484, 176] width 425 height 9
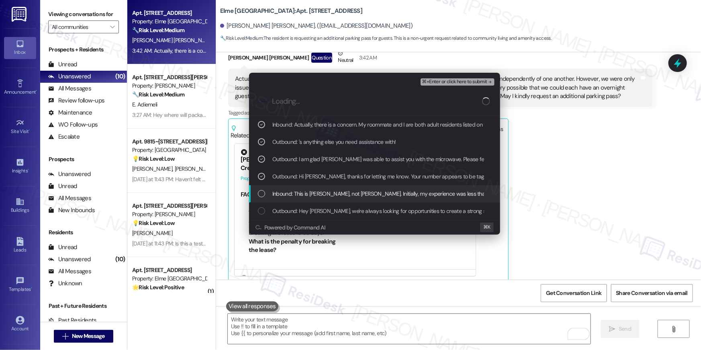
click at [317, 189] on div "Inbound: This is Harold, not Jeremy. Initially, my experience was less than ide…" at bounding box center [374, 193] width 251 height 17
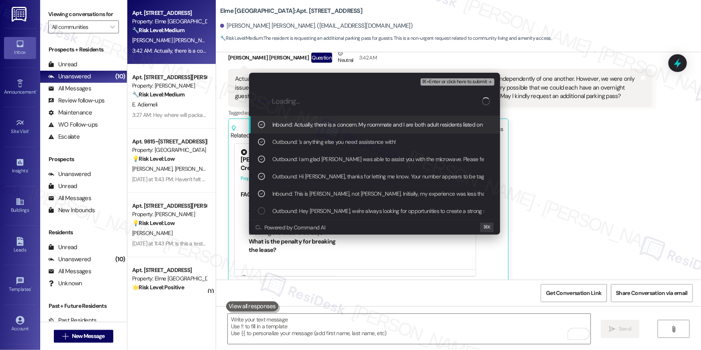
click at [430, 82] on span "⌘+Enter or click here to submit" at bounding box center [454, 82] width 65 height 6
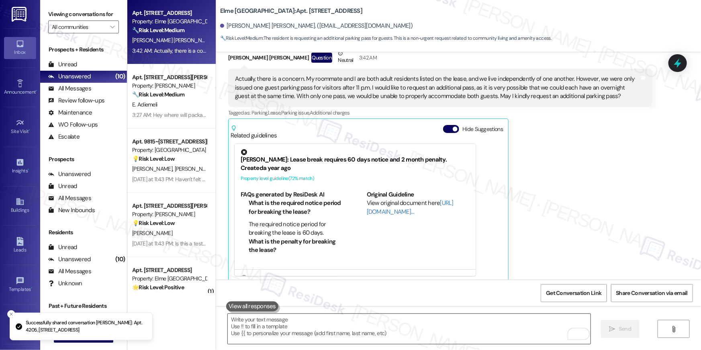
click at [451, 323] on textarea "To enrich screen reader interactions, please activate Accessibility in Grammarl…" at bounding box center [409, 329] width 363 height 30
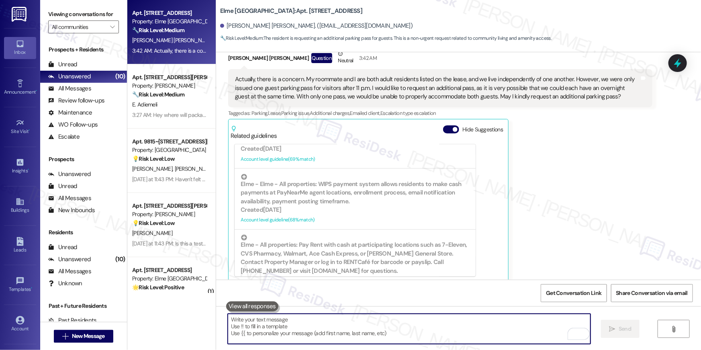
scroll to position [909, 0]
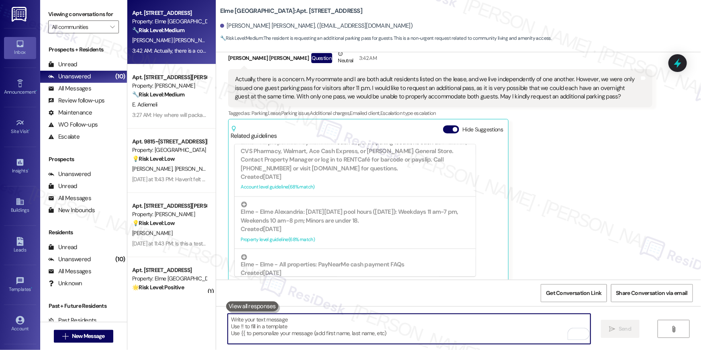
click at [444, 325] on textarea "To enrich screen reader interactions, please activate Accessibility in Grammarl…" at bounding box center [409, 329] width 363 height 30
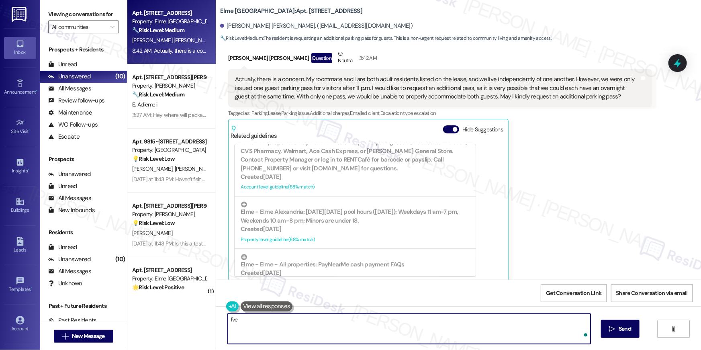
type textarea "I've p"
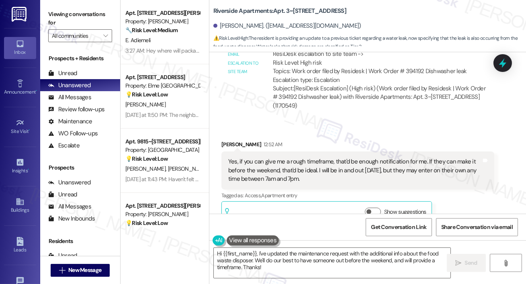
scroll to position [11212, 0]
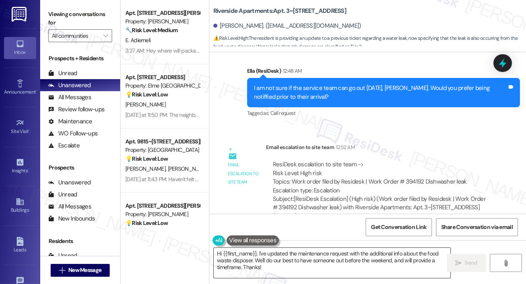
click at [284, 272] on textarea "Hi {{first_name}}, I've updated the maintenance request with the additional inf…" at bounding box center [332, 263] width 237 height 30
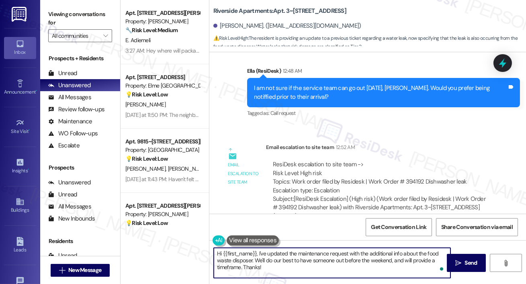
drag, startPoint x: 287, startPoint y: 272, endPoint x: 266, endPoint y: 250, distance: 30.7
click at [266, 250] on textarea "Hi {{first_name}}, I've updated the maintenance request with the additional inf…" at bounding box center [332, 263] width 237 height 30
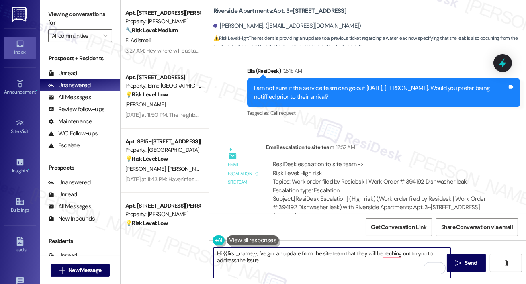
click at [386, 255] on textarea "Hi {{first_name}}, I've got an update from the site team that they will be rech…" at bounding box center [332, 263] width 237 height 30
type textarea "Hi {{first_name}}, I've got an update from the site team that they will be raec…"
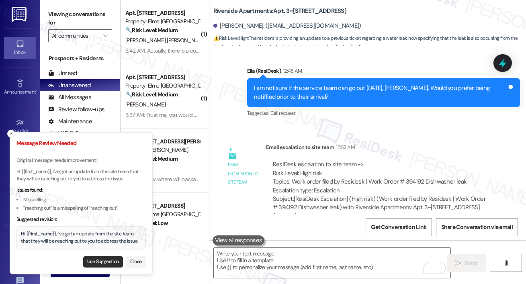
click at [100, 259] on button "Use Suggestion" at bounding box center [103, 261] width 40 height 11
type textarea "Hi {{first_name}}, I've got an update from the site team that they will be reac…"
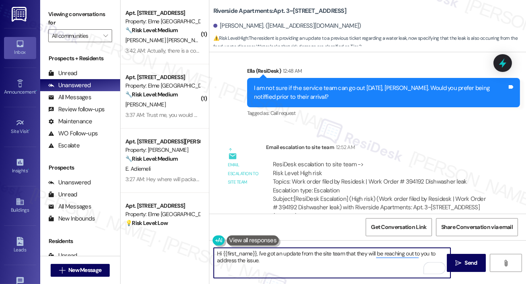
click at [349, 266] on textarea "Hi {{first_name}}, I've got an update from the site team that they will be reac…" at bounding box center [332, 263] width 237 height 30
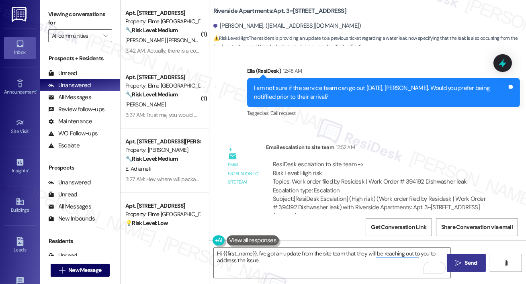
click at [458, 261] on icon "" at bounding box center [458, 263] width 6 height 6
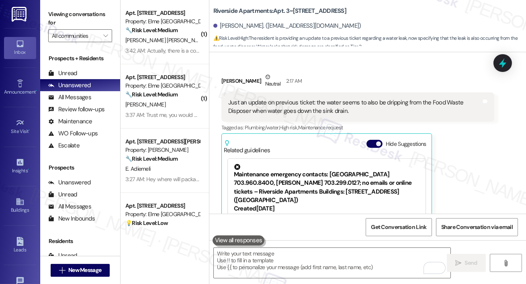
scroll to position [11692, 0]
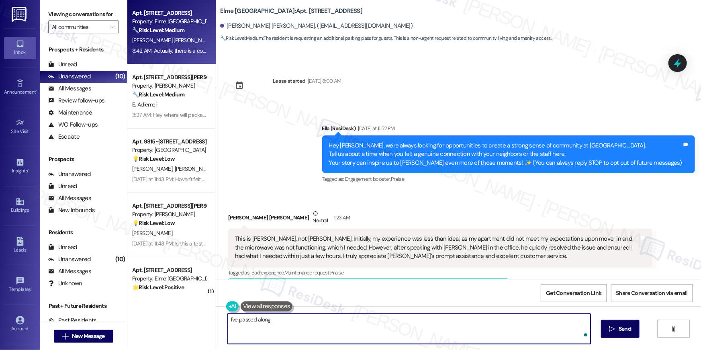
scroll to position [909, 0]
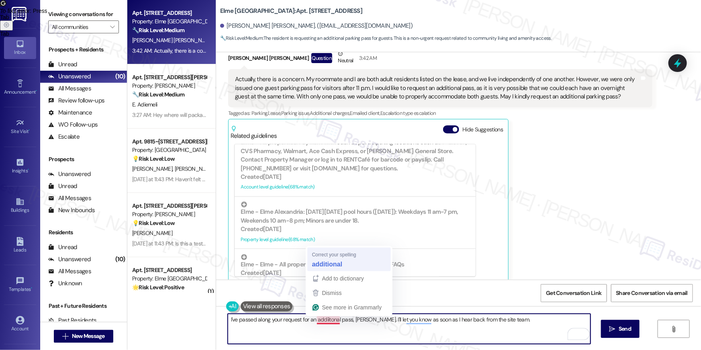
click at [322, 269] on div "Created [DATE]" at bounding box center [355, 273] width 229 height 8
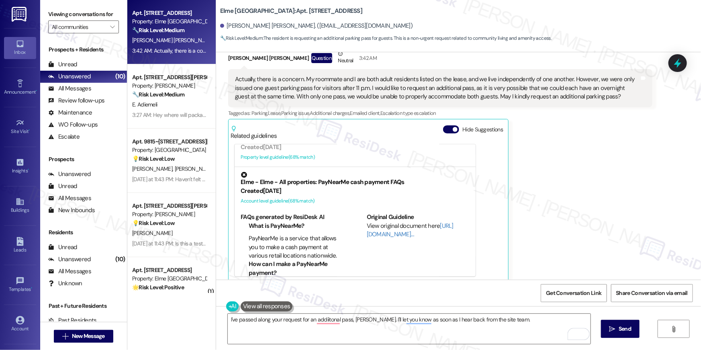
scroll to position [827, 0]
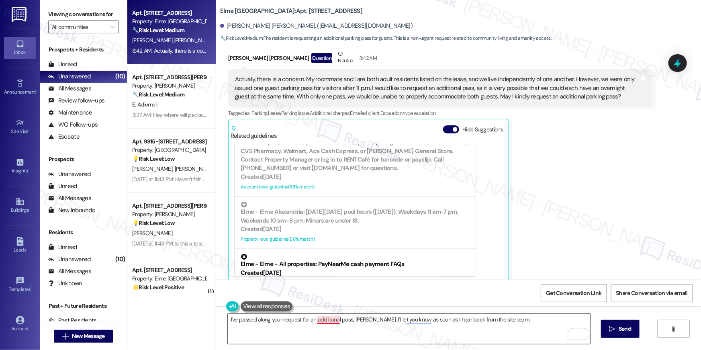
click at [322, 318] on textarea "I've passed along your request for an addiitonal pass, [PERSON_NAME]. I'll let …" at bounding box center [409, 329] width 363 height 30
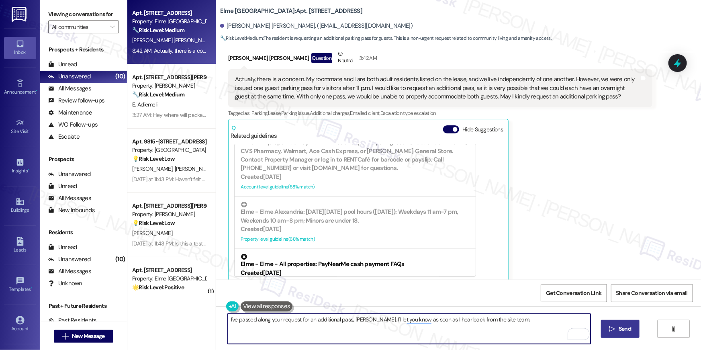
type textarea "I've passed along your request for an additional pass, [PERSON_NAME]. I'll let …"
drag, startPoint x: 619, startPoint y: 329, endPoint x: 613, endPoint y: 331, distance: 6.2
click at [619, 329] on span "Send" at bounding box center [625, 329] width 12 height 8
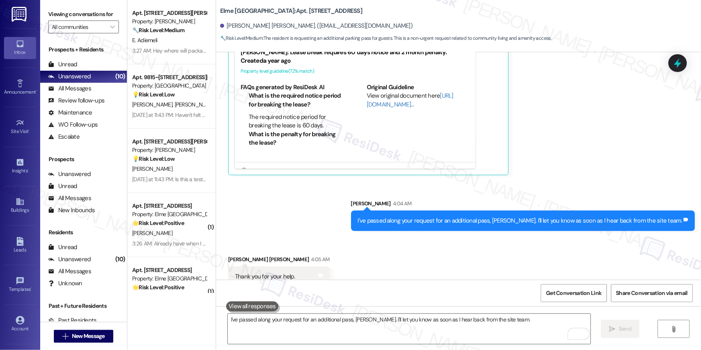
scroll to position [578, 0]
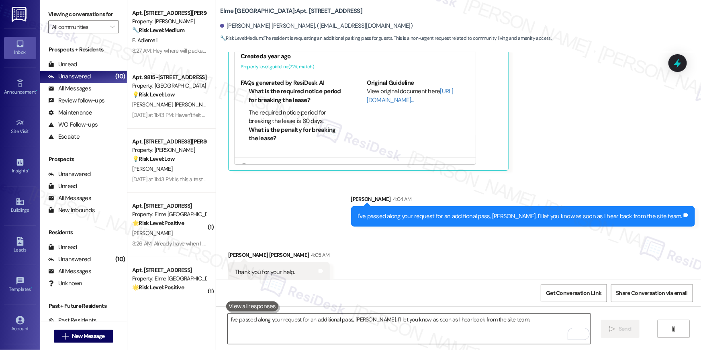
click at [420, 325] on textarea "I've passed along your request for an additional pass, Harold. I'll let you kno…" at bounding box center [409, 329] width 363 height 30
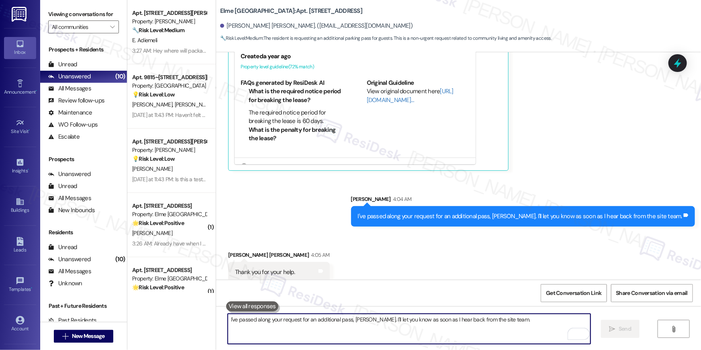
click at [421, 331] on textarea "I've passed along your request for an additional pass, Harold. I'll let you kno…" at bounding box center [409, 329] width 363 height 30
click at [421, 330] on textarea "I've passed along your request for an additional pass, Harold. I'll let you kno…" at bounding box center [409, 329] width 363 height 30
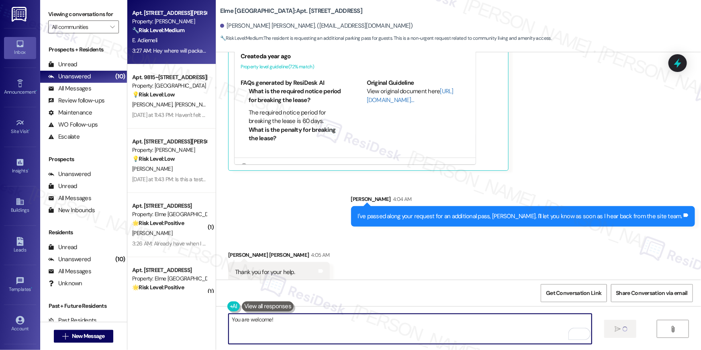
type textarea "You are welcome!"
click at [168, 25] on div "Property: [PERSON_NAME]" at bounding box center [169, 21] width 74 height 8
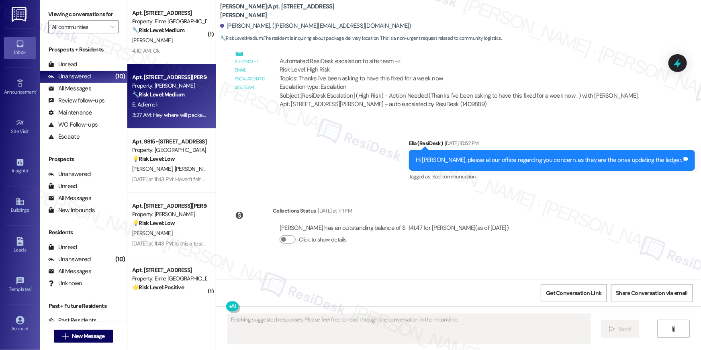
scroll to position [15694, 0]
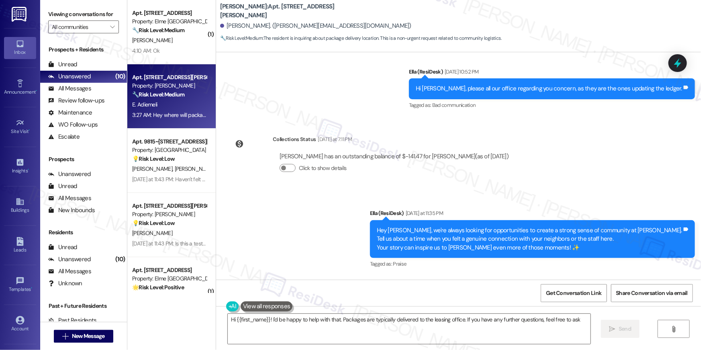
type textarea "Hi {{first_name}}! I'd be happy to help with that. Packages are typically deliv…"
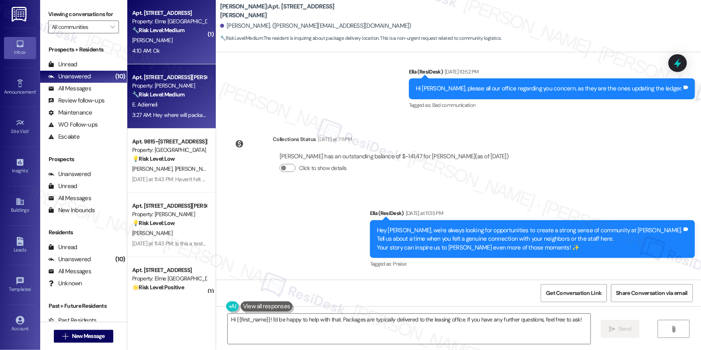
click at [170, 59] on div "Apt. 7117, 205 Century Place Property: Elme Alexandria 🔧 Risk Level: Medium The…" at bounding box center [171, 32] width 88 height 64
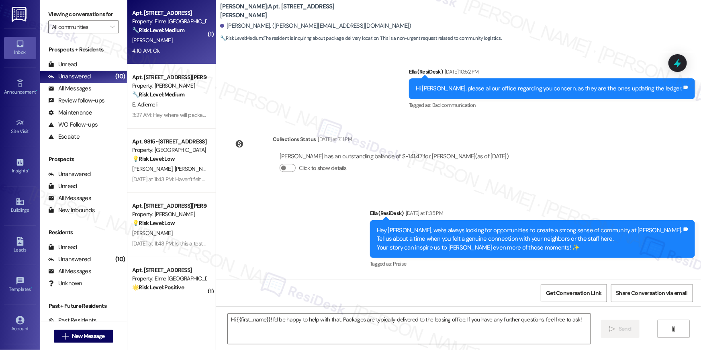
type textarea "Fetching suggested responses. Please feel free to read through the conversation…"
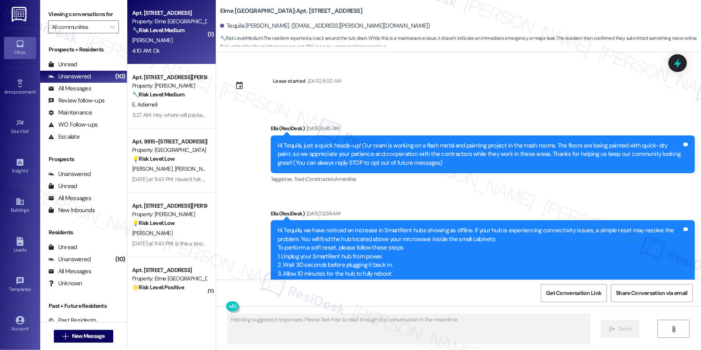
scroll to position [7824, 0]
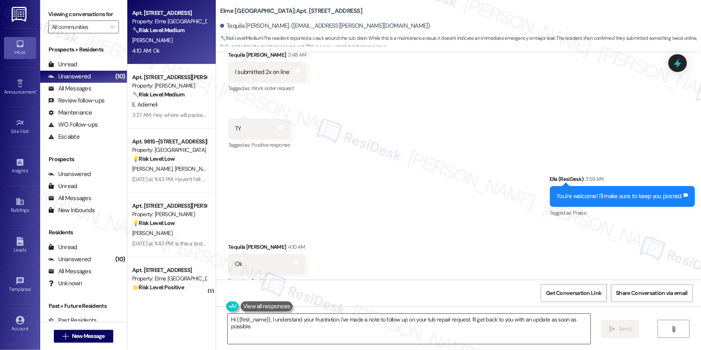
click at [482, 340] on textarea "Hi {{first_name}}, I understand your frustration. I've made a note to follow up…" at bounding box center [409, 329] width 363 height 30
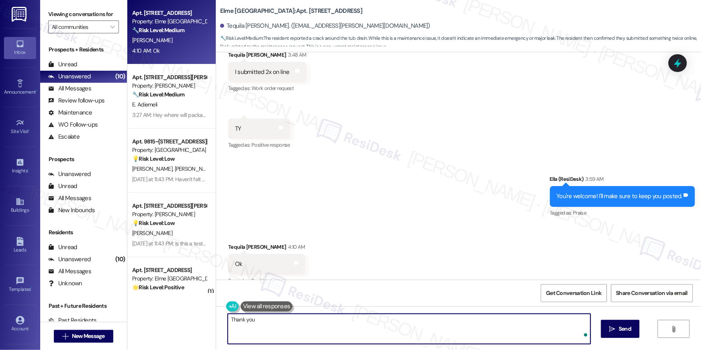
type textarea "Thank you."
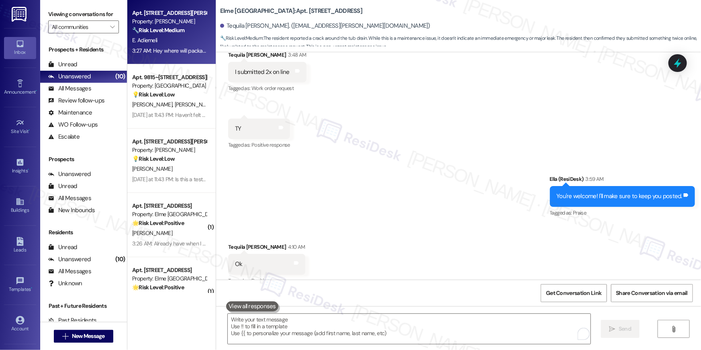
click at [166, 53] on div "3:27 AM: Hey where will packages be getting delivered? 3:27 AM: Hey where will …" at bounding box center [196, 50] width 129 height 7
type textarea "Fetching suggested responses. Please feel free to read through the conversation…"
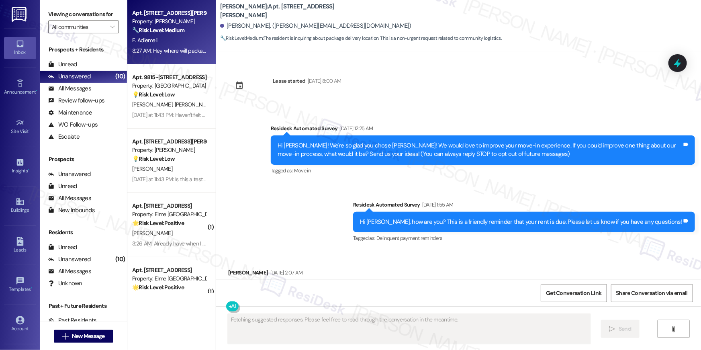
scroll to position [15694, 0]
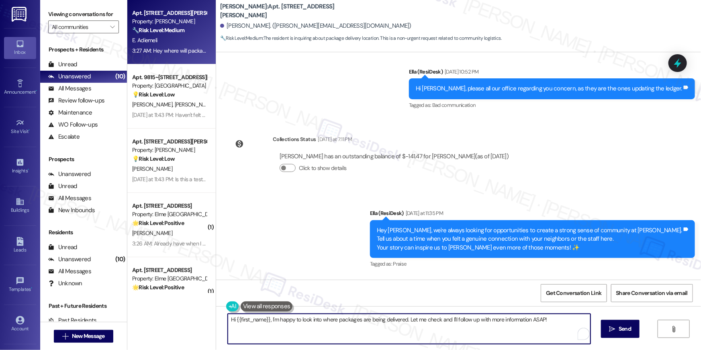
click at [313, 325] on textarea "Hi {{first_name}}, I'm happy to look into where packages are being delivered. L…" at bounding box center [409, 329] width 363 height 30
click at [280, 343] on textarea "Hi {{first_name}}, I'm happy to look into where packages are being delivered. L…" at bounding box center [409, 329] width 363 height 30
drag, startPoint x: 268, startPoint y: 319, endPoint x: 274, endPoint y: 338, distance: 20.2
click at [274, 338] on textarea "Hi {{first_name}}, I'm happy to look into where packages are being delivered. L…" at bounding box center [409, 329] width 363 height 30
drag, startPoint x: 374, startPoint y: 319, endPoint x: 388, endPoint y: 321, distance: 14.1
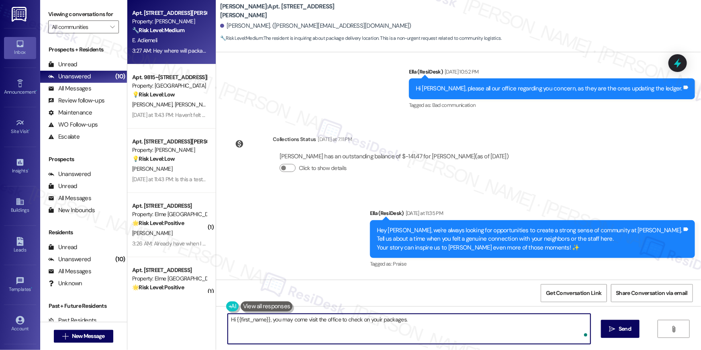
click at [374, 319] on textarea "Hi {{first_name}}, you may come visit the office to check on youir packages." at bounding box center [409, 329] width 363 height 30
click at [429, 319] on textarea "Hi {{first_name}}, you may visit the office to check on your packages." at bounding box center [409, 329] width 363 height 30
type textarea "Hi {{first_name}}, you may visit the office to check on your packages. Did you …"
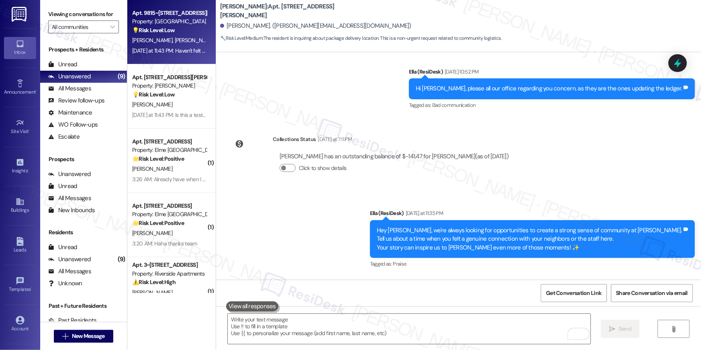
click at [175, 43] on span "[PERSON_NAME]" at bounding box center [196, 40] width 43 height 7
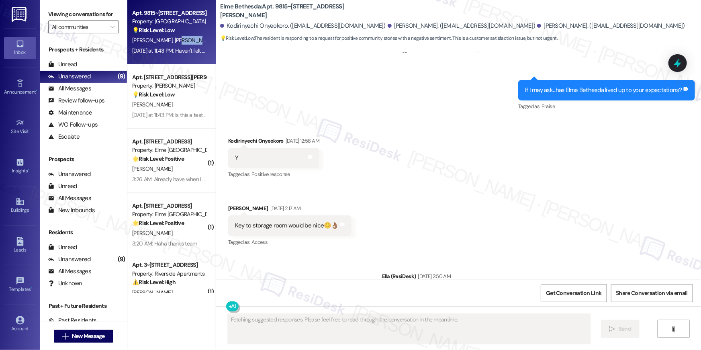
scroll to position [3006, 0]
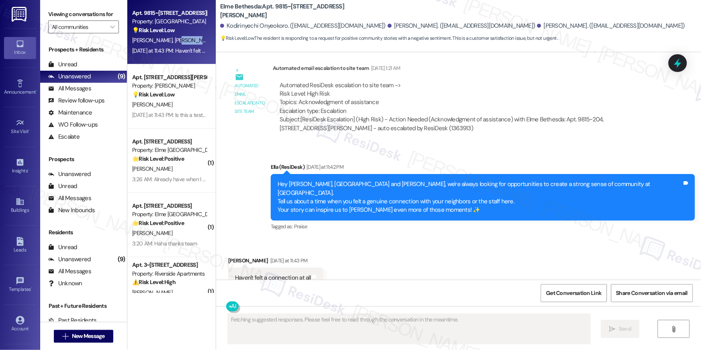
click at [372, 238] on div "Received via SMS Deandra Colman Yesterday at 11:43 PM Haven't felt a connection…" at bounding box center [458, 272] width 485 height 68
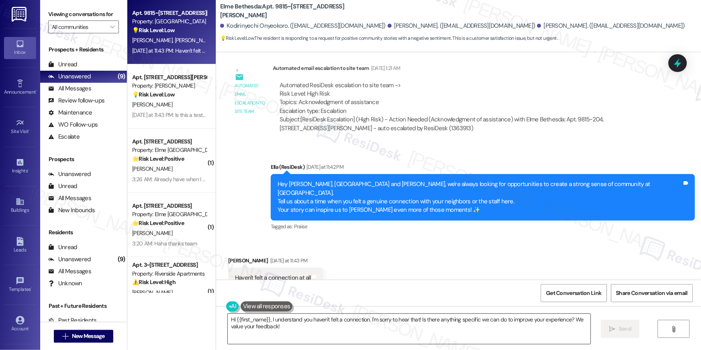
click at [339, 326] on textarea "Hi {{first_name}}, I understand you haven't felt a connection. I'm sorry to hea…" at bounding box center [409, 329] width 363 height 30
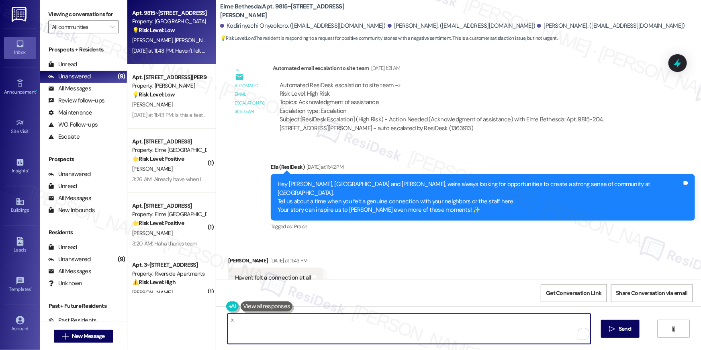
click at [349, 340] on textarea "x" at bounding box center [409, 329] width 363 height 30
click at [509, 337] on textarea "x" at bounding box center [409, 329] width 363 height 30
type textarea "Hi {{first_name}}, I understand you haven't felt a connection. I'm sorry to hea…"
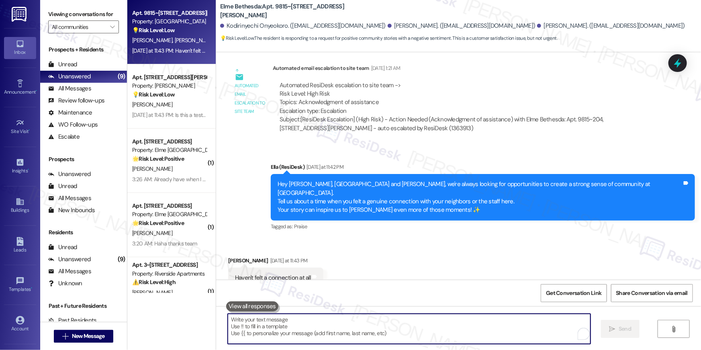
click at [335, 329] on textarea "To enrich screen reader interactions, please activate Accessibility in Grammarl…" at bounding box center [409, 329] width 363 height 30
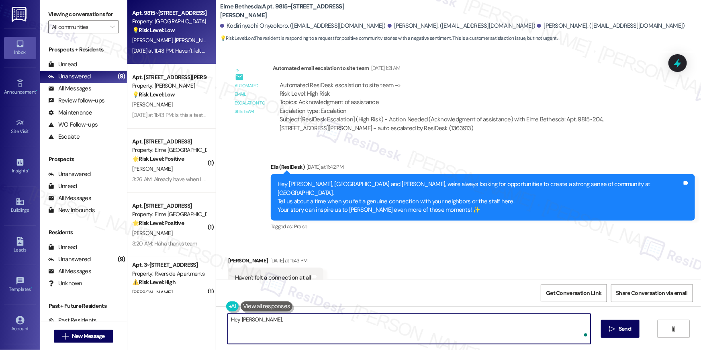
paste textarea "Hi {{first_name}}, I truly understand that you haven't felt that connection, an…"
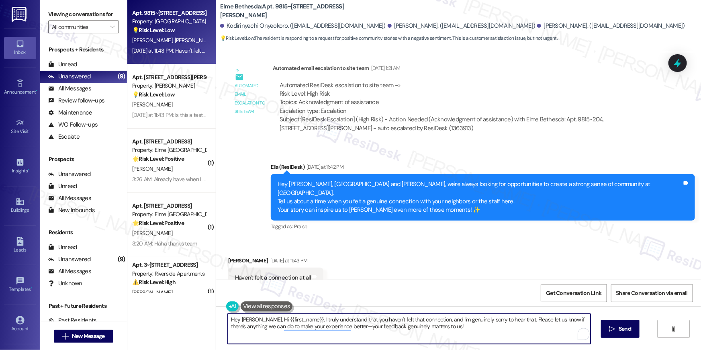
click at [301, 318] on textarea "Hey Deandra, Hi {{first_name}}, I truly understand that you haven't felt that c…" at bounding box center [409, 329] width 363 height 30
drag, startPoint x: 261, startPoint y: 319, endPoint x: 343, endPoint y: 318, distance: 82.0
click at [343, 318] on textarea "Hey Deandra, Hi {{first_name}}, I truly understand that you haven't felt that c…" at bounding box center [409, 329] width 363 height 30
drag, startPoint x: 378, startPoint y: 319, endPoint x: 457, endPoint y: 322, distance: 78.8
click at [457, 322] on textarea "Hey Deandra, sorry to hear that you haven't felt that connection, and I'm genui…" at bounding box center [409, 329] width 363 height 30
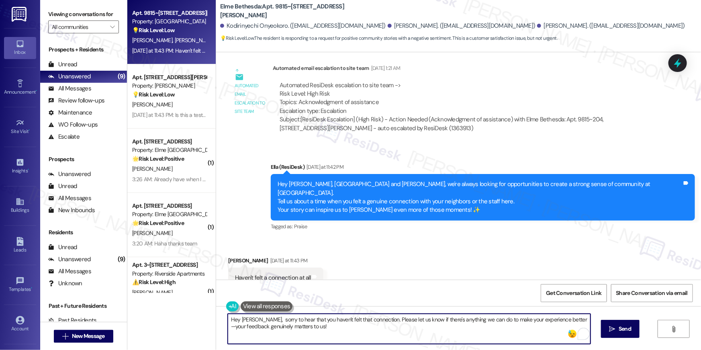
click at [562, 318] on textarea "Hey Deandra, sorry to hear that you haven't felt that connection. Please let us…" at bounding box center [409, 329] width 363 height 30
click at [484, 335] on textarea "Hey Deandra, sorry to hear that you haven't felt that connection. Please let us…" at bounding box center [409, 329] width 363 height 30
type textarea "Hey Deandra, sorry to hear that you haven't felt that connection. Please let us…"
click at [631, 335] on button " Send" at bounding box center [620, 329] width 39 height 18
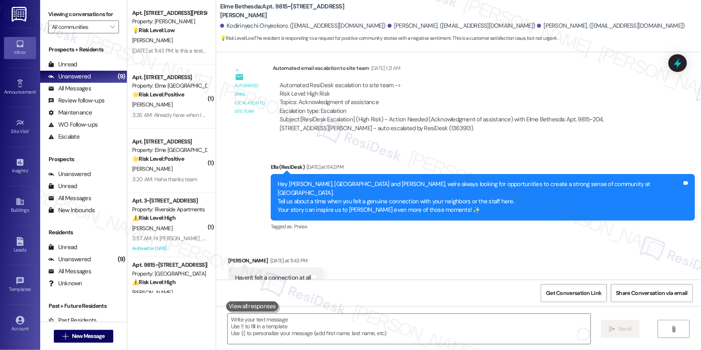
scroll to position [3071, 0]
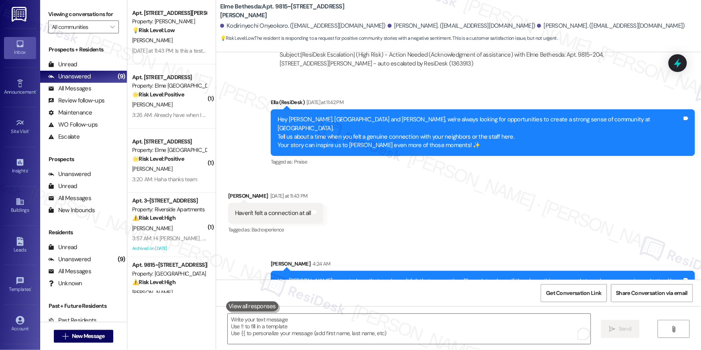
click at [384, 214] on div "Received via SMS Deandra Colman Yesterday at 11:43 PM Haven't felt a connection…" at bounding box center [458, 208] width 485 height 68
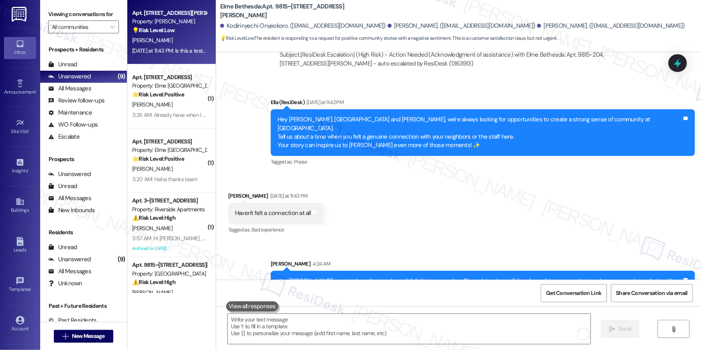
click at [156, 31] on strong "💡 Risk Level: Low" at bounding box center [153, 30] width 43 height 7
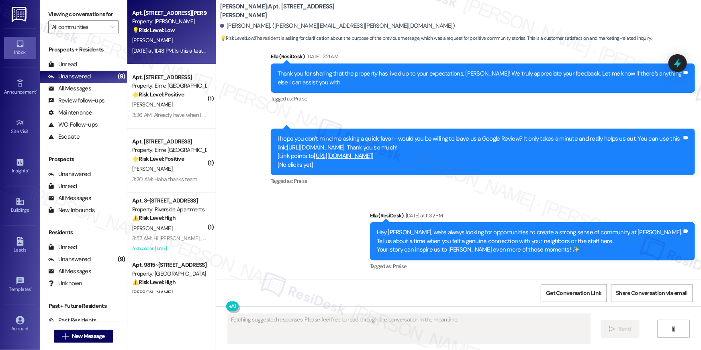
scroll to position [464, 0]
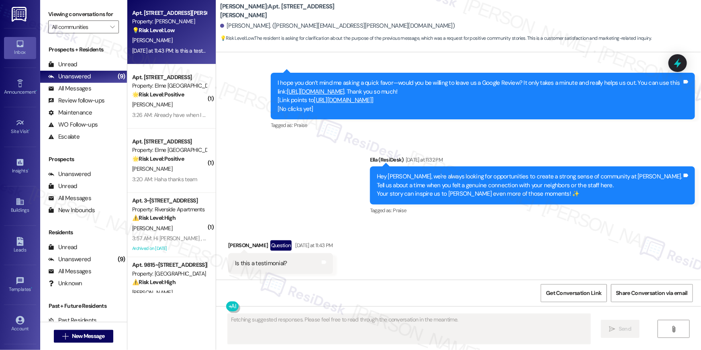
click at [402, 221] on div "Sent via SMS Ella (ResiDesk) Aug 16, 2025 at 12:21 AM Thank you for sharing tha…" at bounding box center [458, 100] width 485 height 244
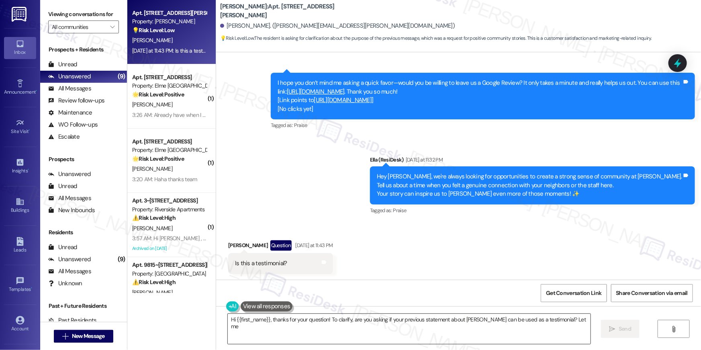
click at [371, 330] on textarea "Hi {{first_name}}, thanks for your question! To clarify, are you asking if your…" at bounding box center [409, 329] width 363 height 30
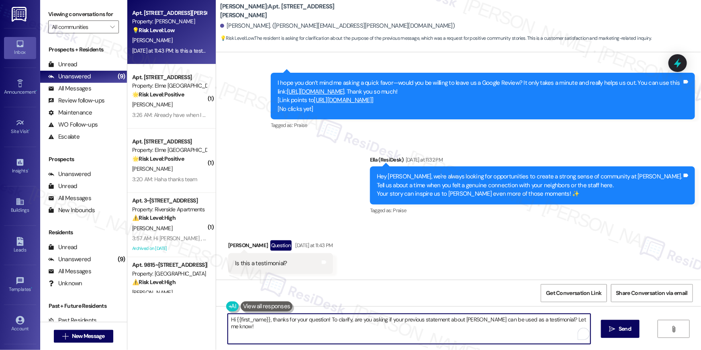
click at [288, 330] on textarea "Hi {{first_name}}, thanks for your question! To clarify, are you asking if your…" at bounding box center [409, 329] width 363 height 30
click at [326, 326] on textarea "Hi {{first_name}}, thanks for your question! To clarify, are you asking if your…" at bounding box center [409, 329] width 363 height 30
click at [261, 326] on textarea "Hi {{first_name}}, thanks for your question! To clarify, are you asking if your…" at bounding box center [409, 329] width 363 height 30
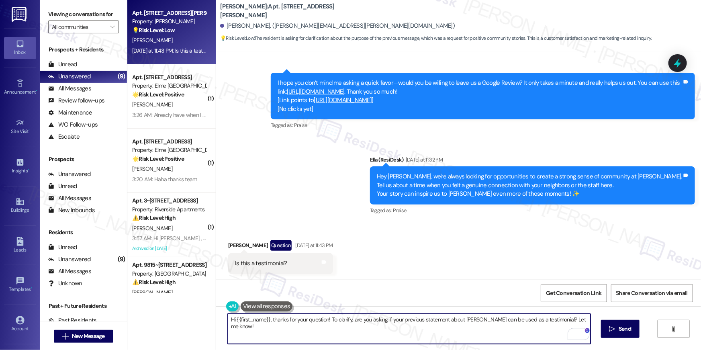
click at [261, 326] on textarea "Hi {{first_name}}, thanks for your question! To clarify, are you asking if your…" at bounding box center [409, 329] width 363 height 30
type textarea "Hey Noah, you could say that. But I'm just bsically trying to get feedback from…"
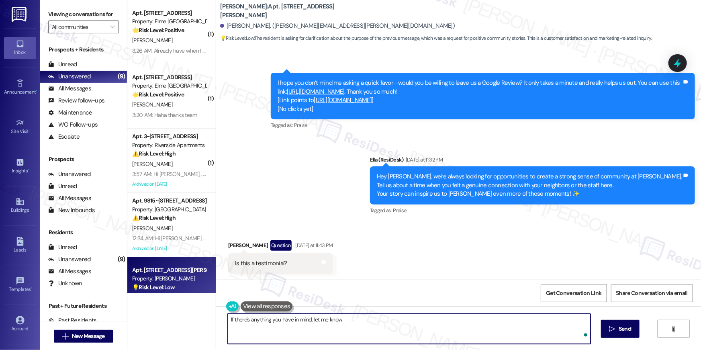
type textarea "If there's anything you have in mind, let me know!"
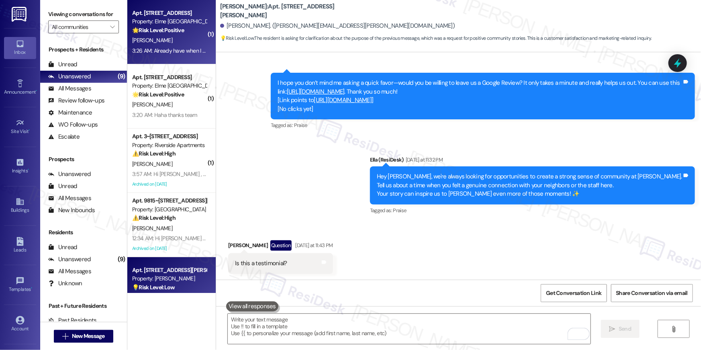
click at [163, 25] on div "Property: Elme [GEOGRAPHIC_DATA]" at bounding box center [169, 21] width 74 height 8
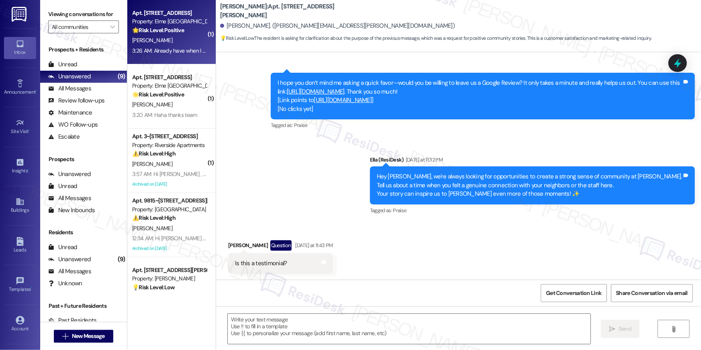
type textarea "Fetching suggested responses. Please feel free to read through the conversation…"
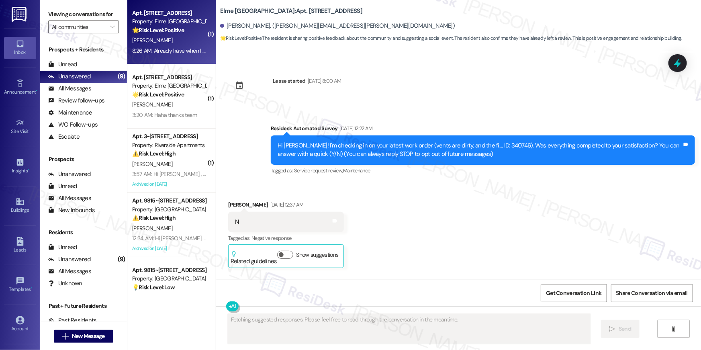
scroll to position [2687, 0]
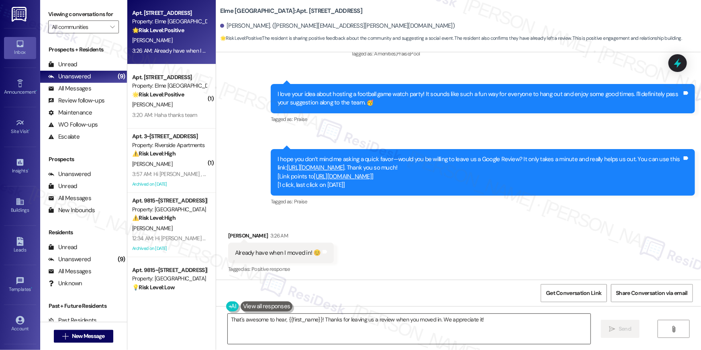
drag, startPoint x: 388, startPoint y: 319, endPoint x: 449, endPoint y: 323, distance: 61.2
click at [415, 346] on div "That's awesome to hear, {{first_name}}! Thanks for leaving us a review when you…" at bounding box center [458, 336] width 485 height 60
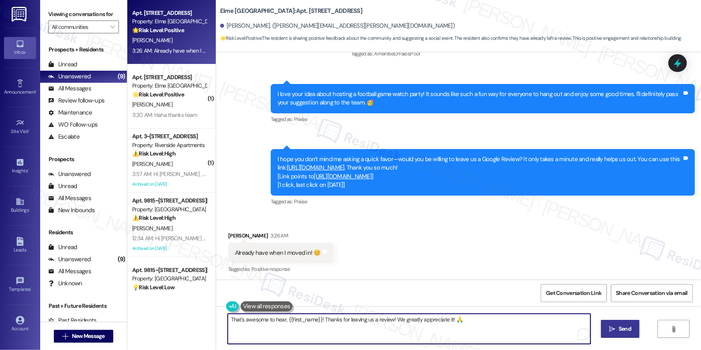
type textarea "That's awesome to hear, {{first_name}}! Thanks for leaving us a review! We grea…"
click at [615, 331] on span " Send" at bounding box center [620, 329] width 25 height 8
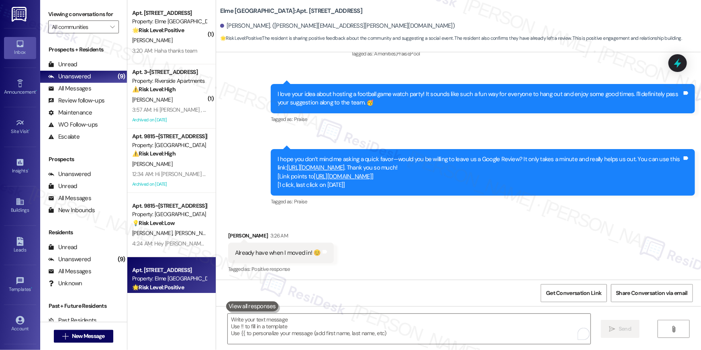
click at [345, 167] on link "https://www.theresidesk.com/links/review-6kw0acMLF" at bounding box center [316, 167] width 58 height 8
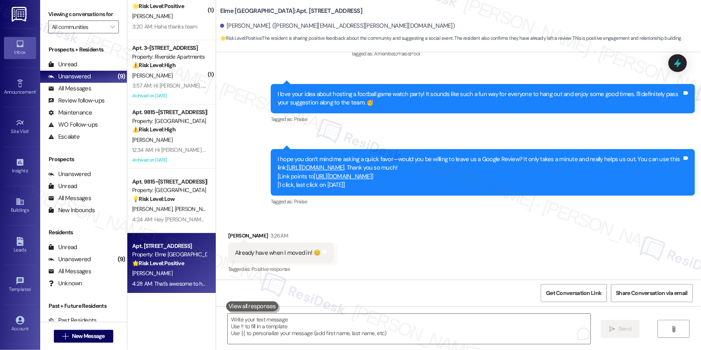
scroll to position [0, 0]
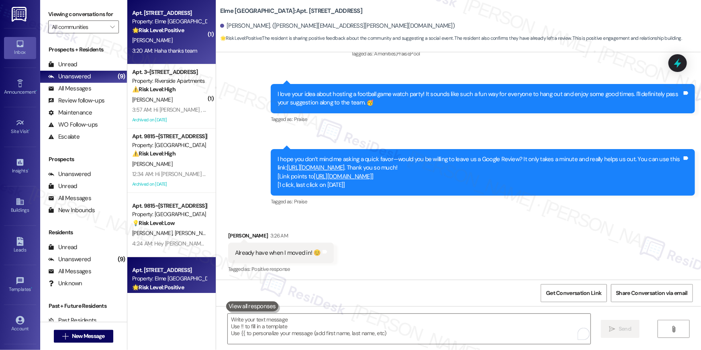
click at [167, 55] on div "3:20 AM: Haha thanks team 3:20 AM: Haha thanks team" at bounding box center [169, 51] width 76 height 10
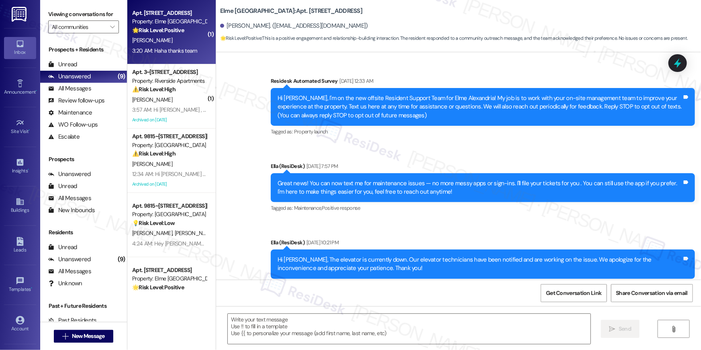
scroll to position [8492, 0]
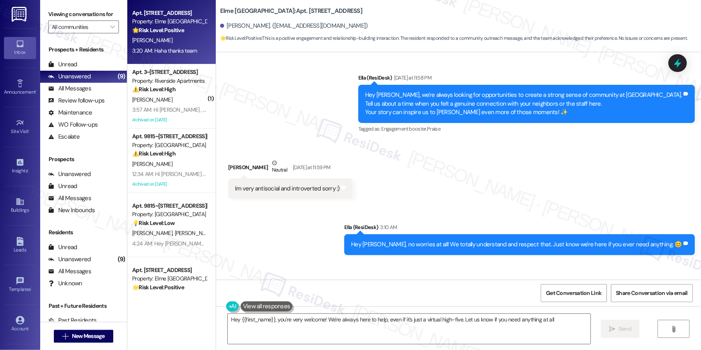
type textarea "Hey {{first_name}}, you're very welcome! We're always here to help, even if it'…"
click at [403, 334] on textarea "Hey {{first_name}}, you're very welcome! We're always here to help, even if it'…" at bounding box center [409, 329] width 363 height 30
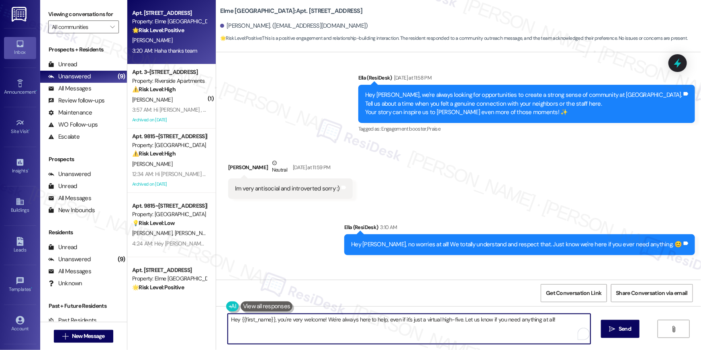
click at [403, 334] on textarea "Hey {{first_name}}, you're very welcome! We're always here to help, even if it'…" at bounding box center [409, 329] width 363 height 30
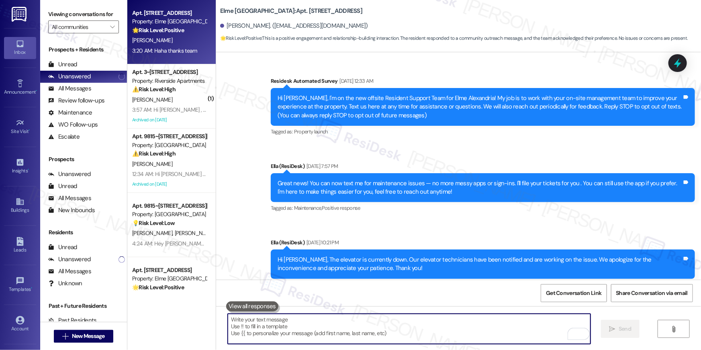
click at [299, 329] on textarea "To enrich screen reader interactions, please activate Accessibility in Grammarl…" at bounding box center [409, 329] width 363 height 30
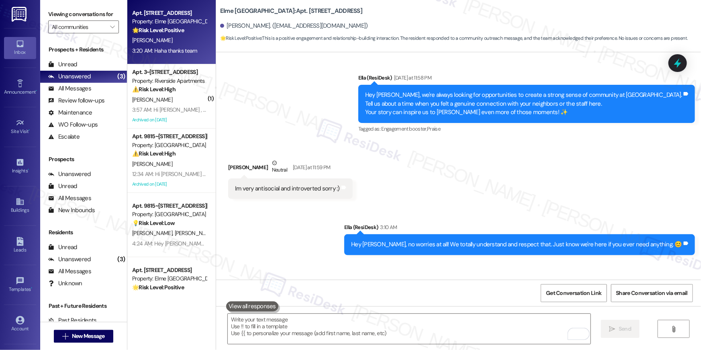
click at [335, 261] on div "Received via SMS [PERSON_NAME] 3:20 AM Haha thanks team Tags and notes" at bounding box center [458, 289] width 485 height 56
